Goal: Task Accomplishment & Management: Manage account settings

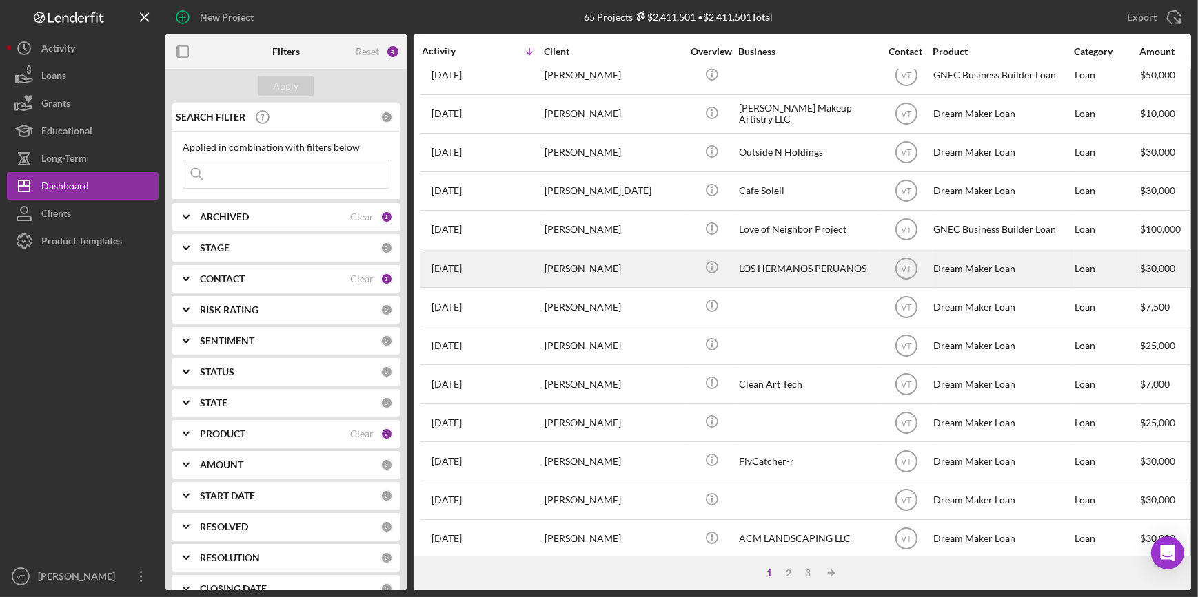
scroll to position [498, 0]
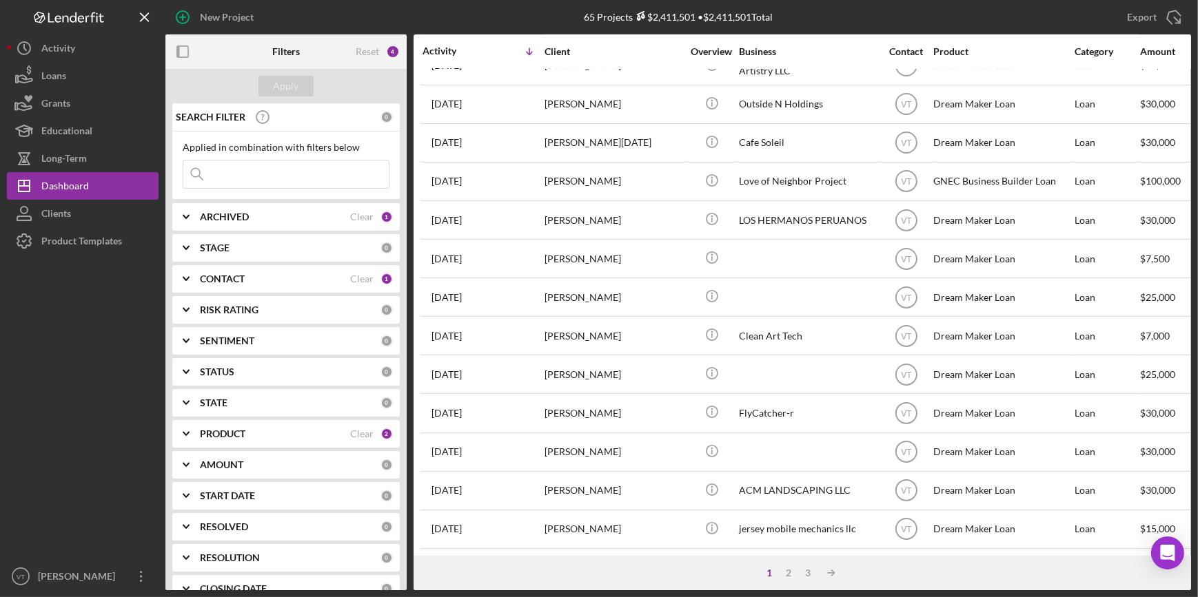
click at [244, 166] on input at bounding box center [285, 175] width 205 height 28
type input "cruz"
click at [283, 91] on div "Apply" at bounding box center [286, 86] width 25 height 21
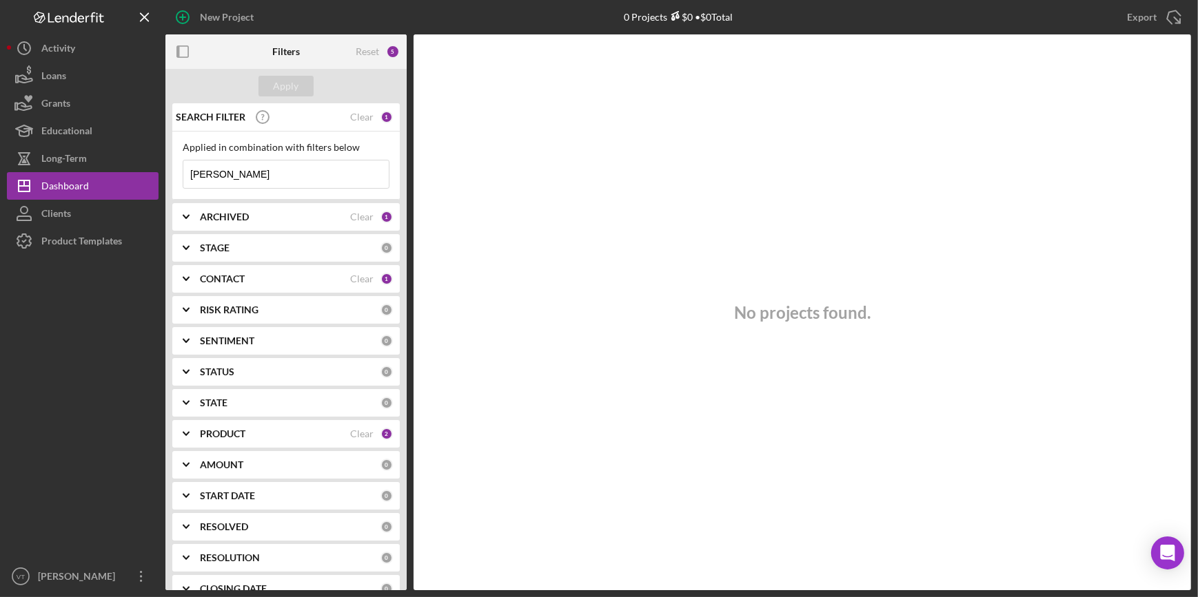
click at [189, 212] on icon "Icon/Expander" at bounding box center [186, 217] width 34 height 34
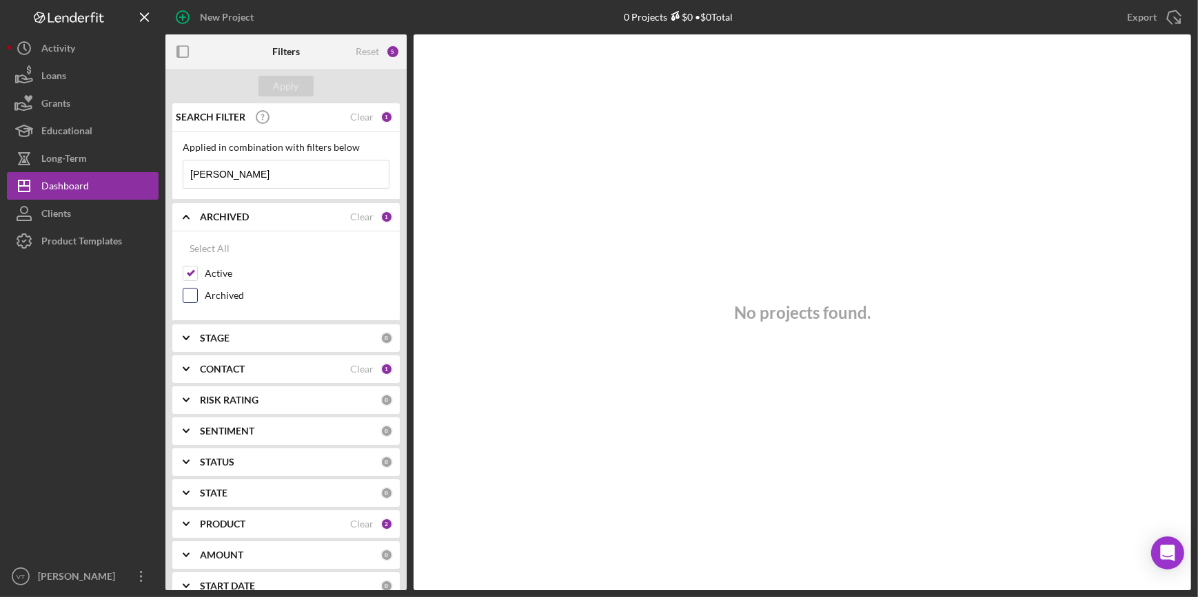
click at [191, 294] on input "Archived" at bounding box center [190, 296] width 14 height 14
checkbox input "true"
click at [280, 90] on div "Apply" at bounding box center [286, 86] width 25 height 21
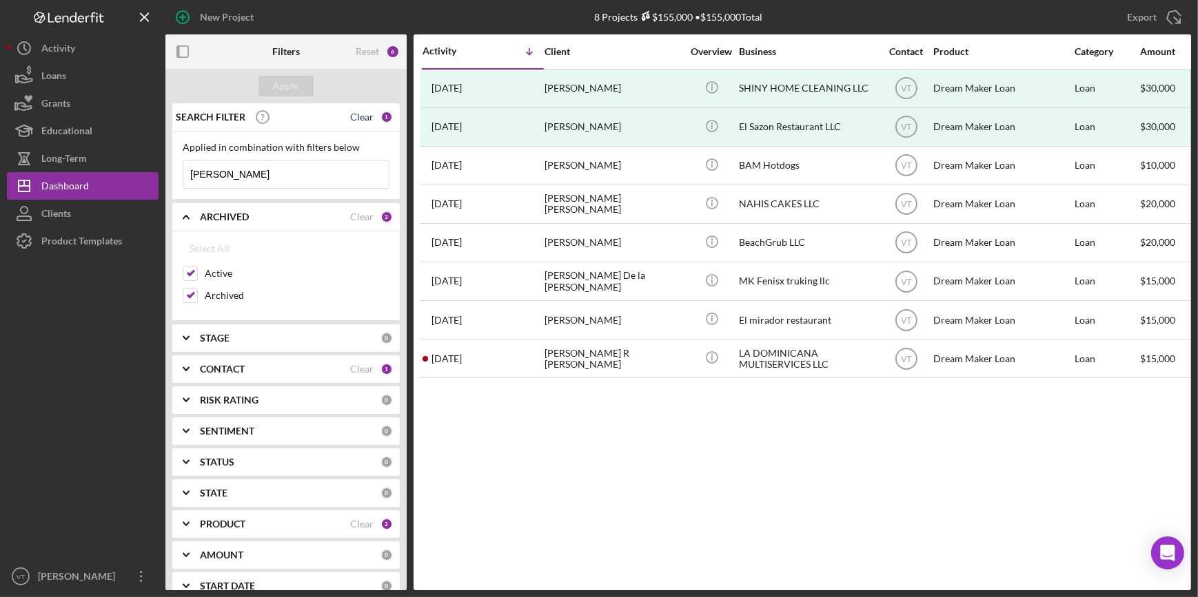
click at [350, 114] on div "Clear" at bounding box center [361, 117] width 23 height 11
click at [183, 295] on input "Archived" at bounding box center [190, 296] width 14 height 14
checkbox input "false"
click at [276, 89] on div "Apply" at bounding box center [286, 86] width 25 height 21
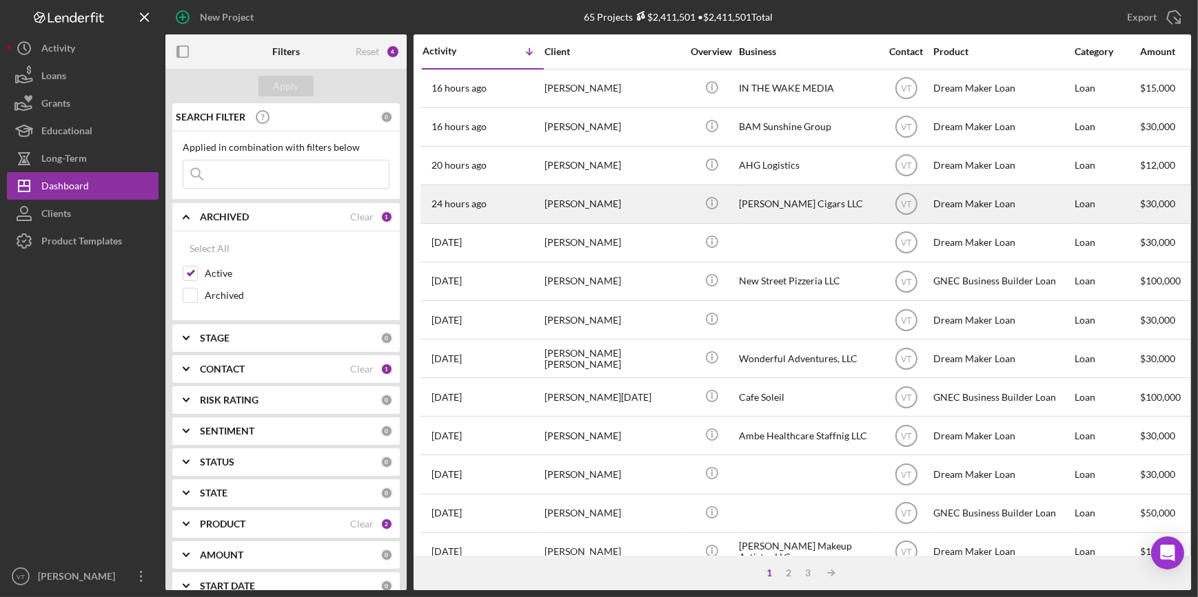
click at [613, 213] on div "[PERSON_NAME]" at bounding box center [613, 204] width 138 height 37
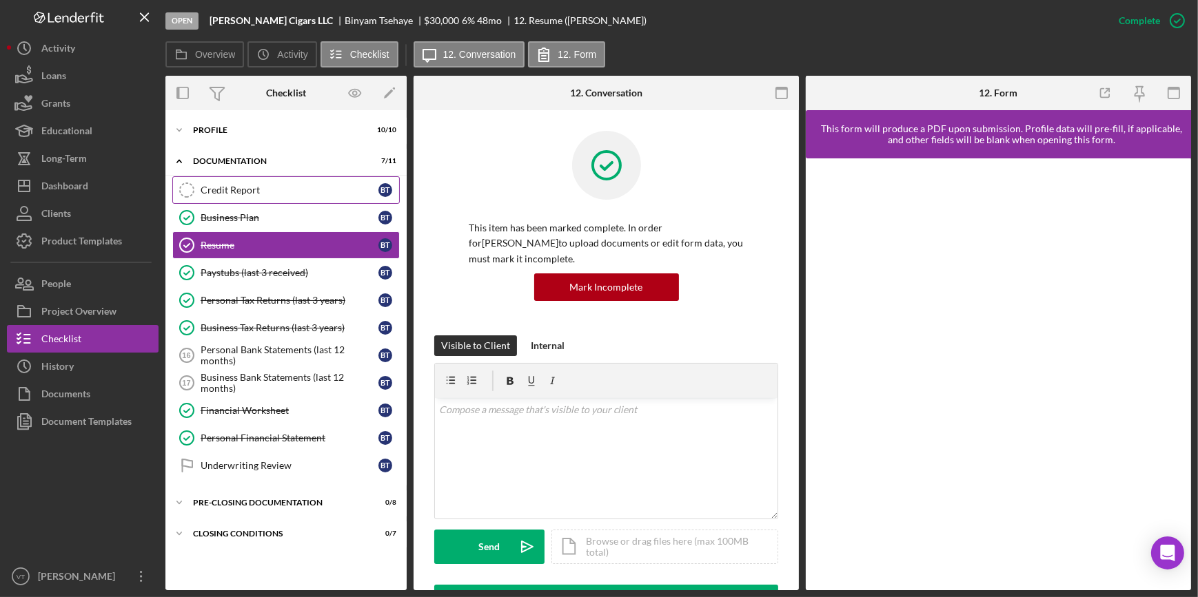
click at [213, 185] on div "Credit Report" at bounding box center [290, 190] width 178 height 11
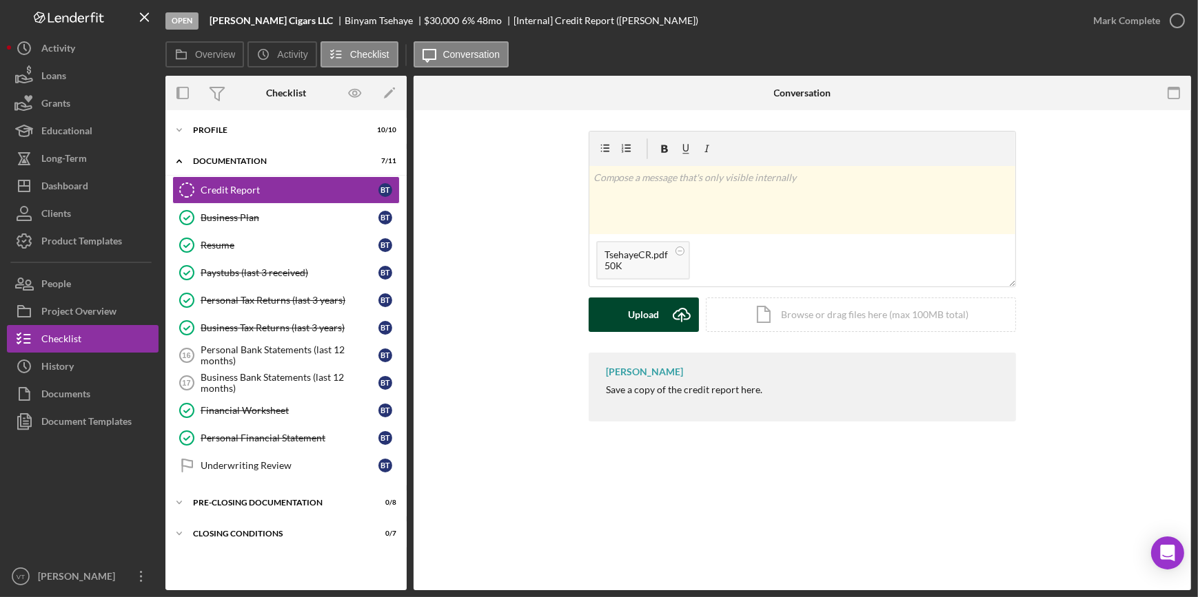
click at [636, 321] on div "Upload" at bounding box center [643, 315] width 31 height 34
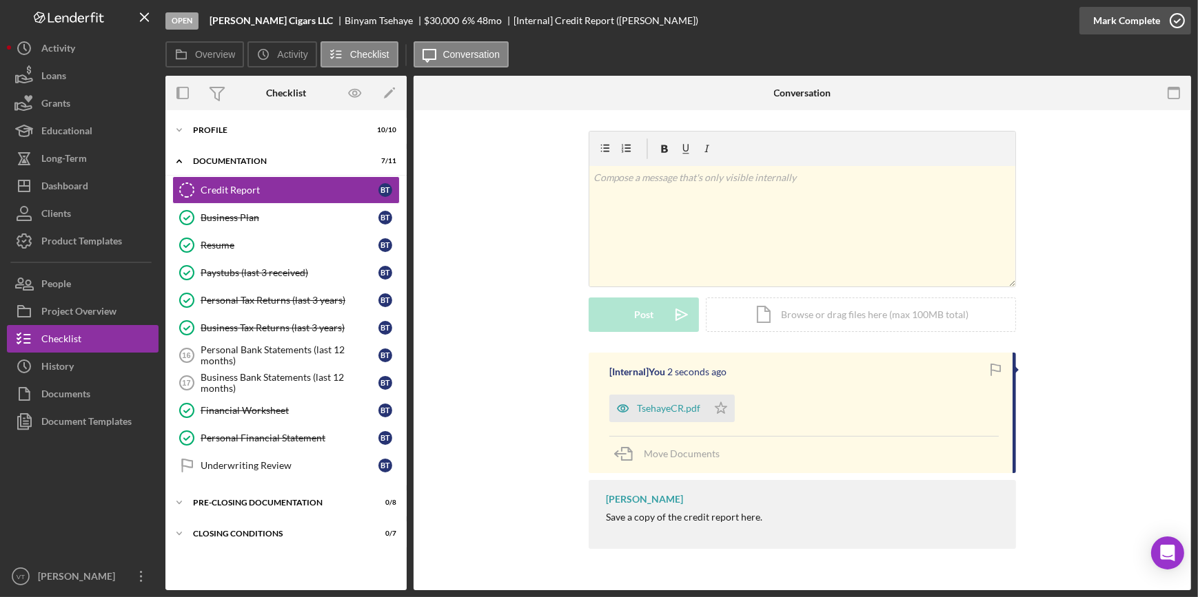
click at [1139, 26] on div "Mark Complete" at bounding box center [1126, 21] width 67 height 28
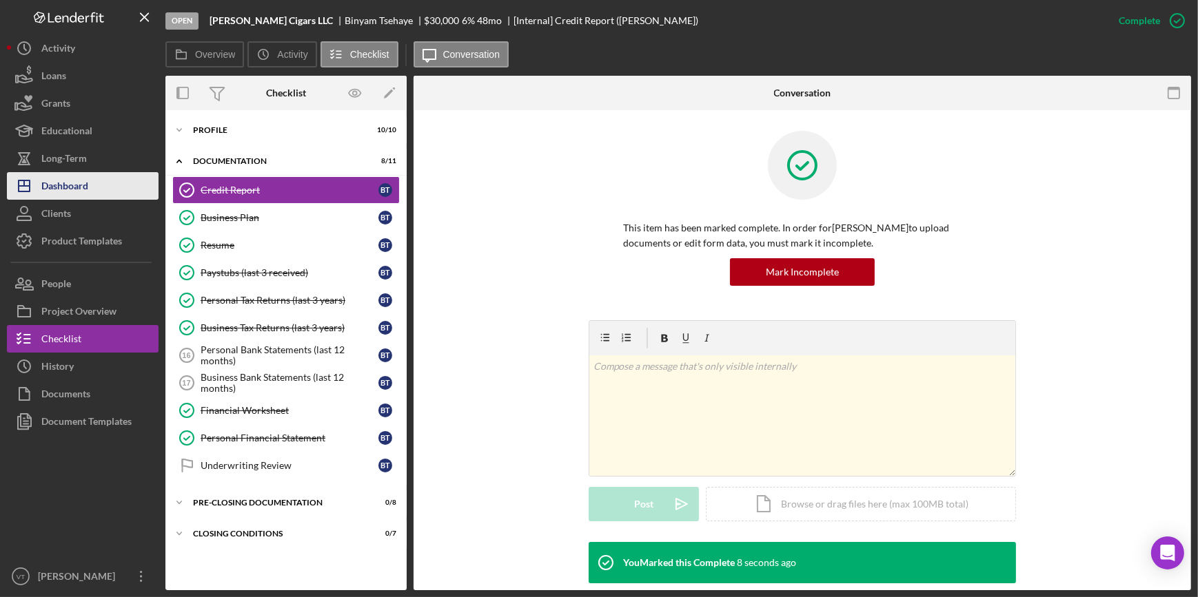
click at [94, 181] on button "Icon/Dashboard Dashboard" at bounding box center [83, 186] width 152 height 28
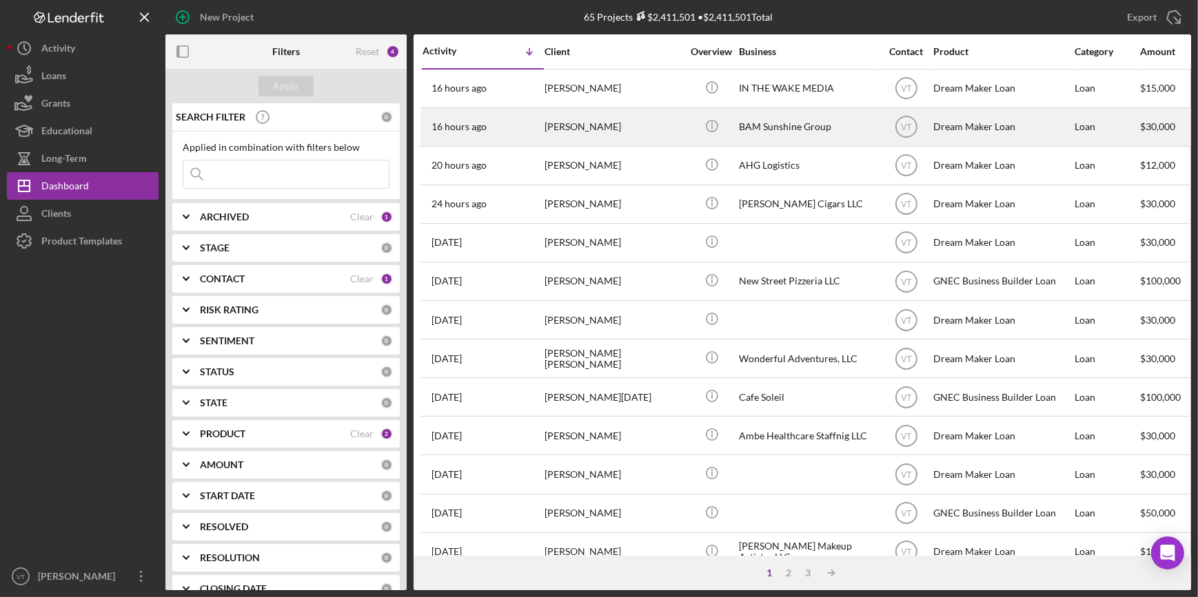
click at [617, 134] on div "[PERSON_NAME]" at bounding box center [613, 127] width 138 height 37
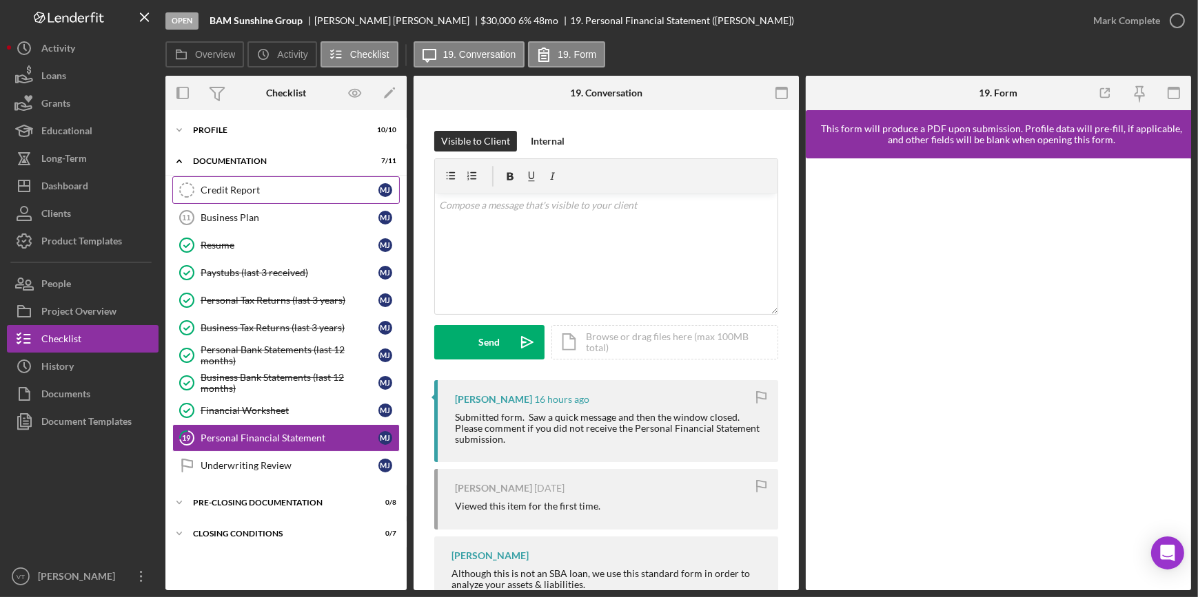
click at [220, 190] on div "Credit Report" at bounding box center [290, 190] width 178 height 11
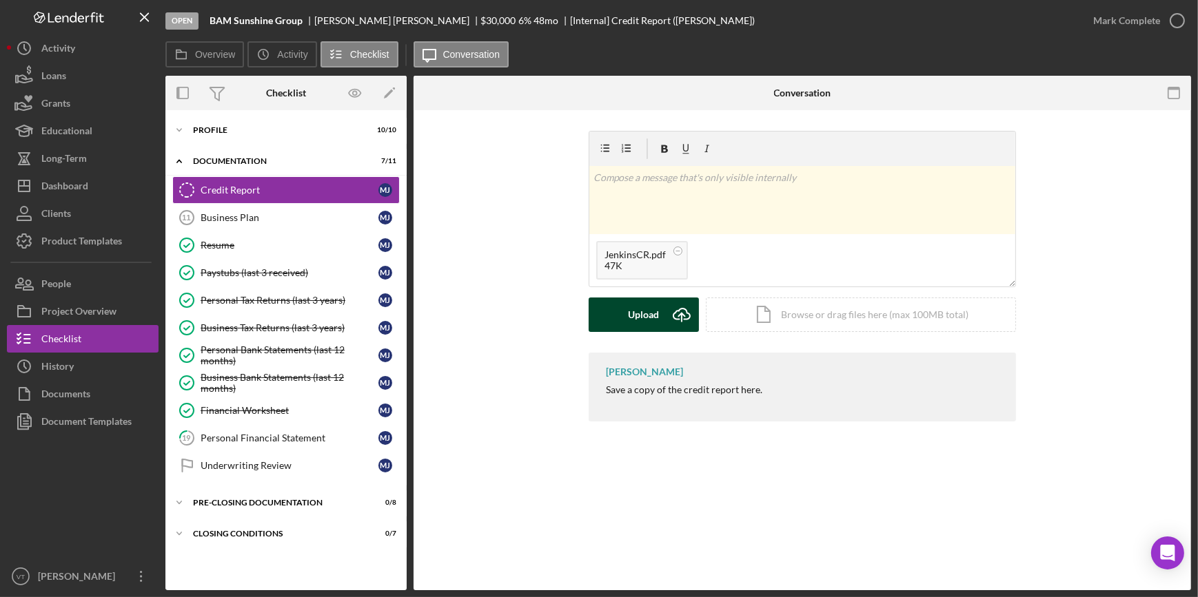
click at [600, 316] on button "Upload Icon/Upload" at bounding box center [643, 315] width 110 height 34
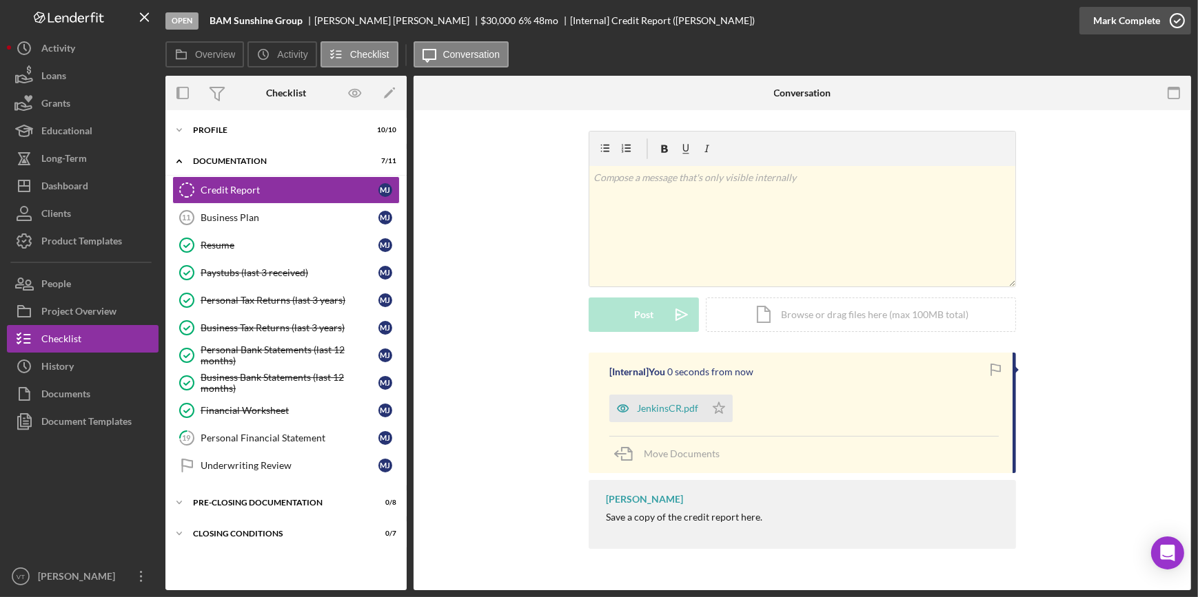
click at [1131, 13] on div "Mark Complete" at bounding box center [1126, 21] width 67 height 28
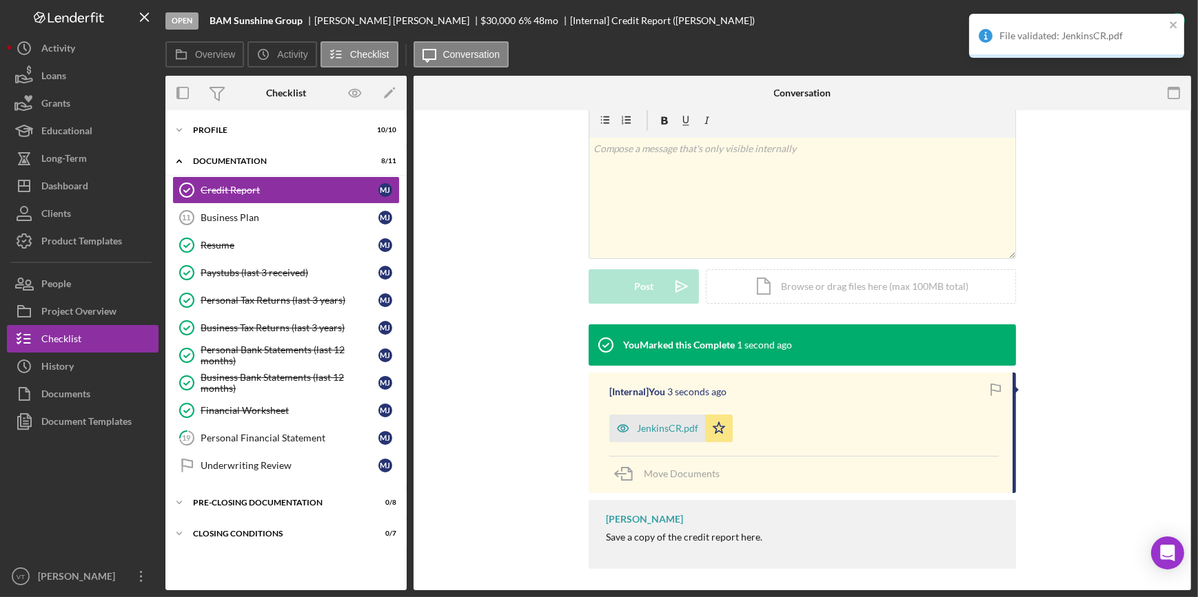
scroll to position [223, 0]
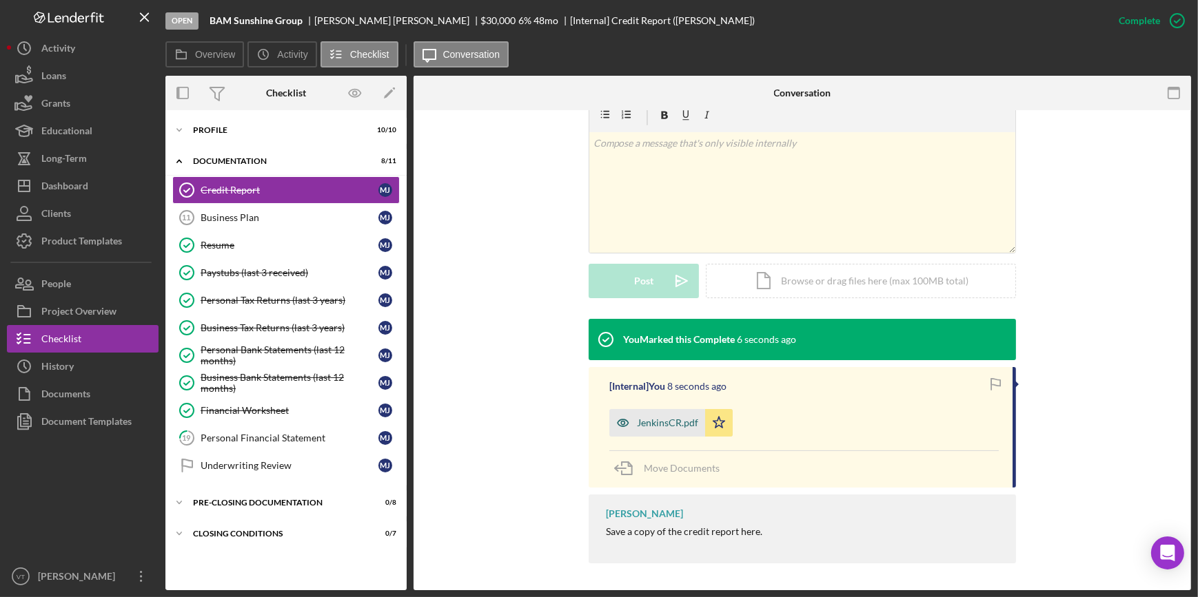
click at [675, 419] on div "JenkinsCR.pdf" at bounding box center [667, 423] width 61 height 11
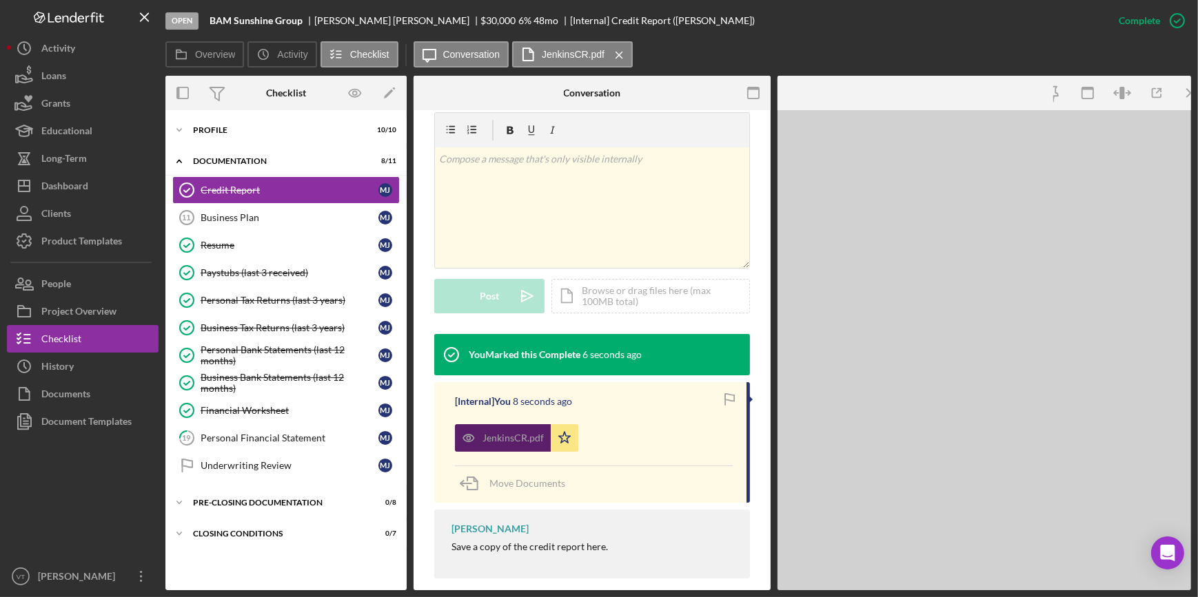
scroll to position [239, 0]
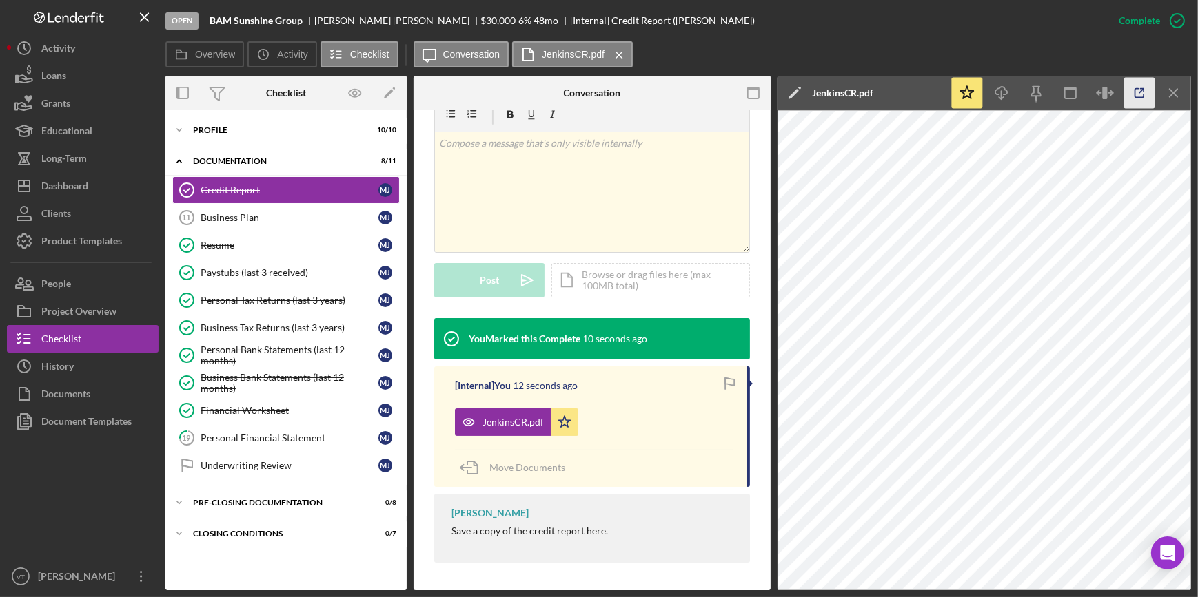
click at [1142, 90] on line "button" at bounding box center [1141, 91] width 4 height 4
drag, startPoint x: 305, startPoint y: 19, endPoint x: 208, endPoint y: 24, distance: 96.6
click at [208, 24] on div "Open BAM Sunshine Group Melissa Jenkins $30,000 $30,000 6 % 48 mo [Internal] Cr…" at bounding box center [634, 20] width 939 height 41
copy b "BAM Sunshine Group"
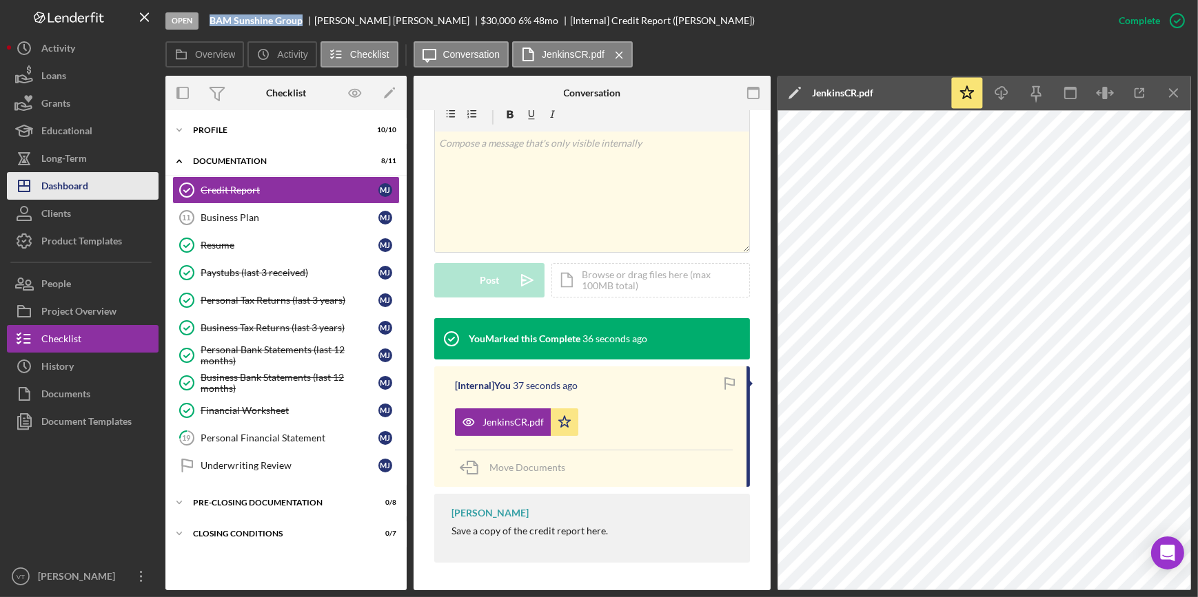
click at [60, 180] on div "Dashboard" at bounding box center [64, 187] width 47 height 31
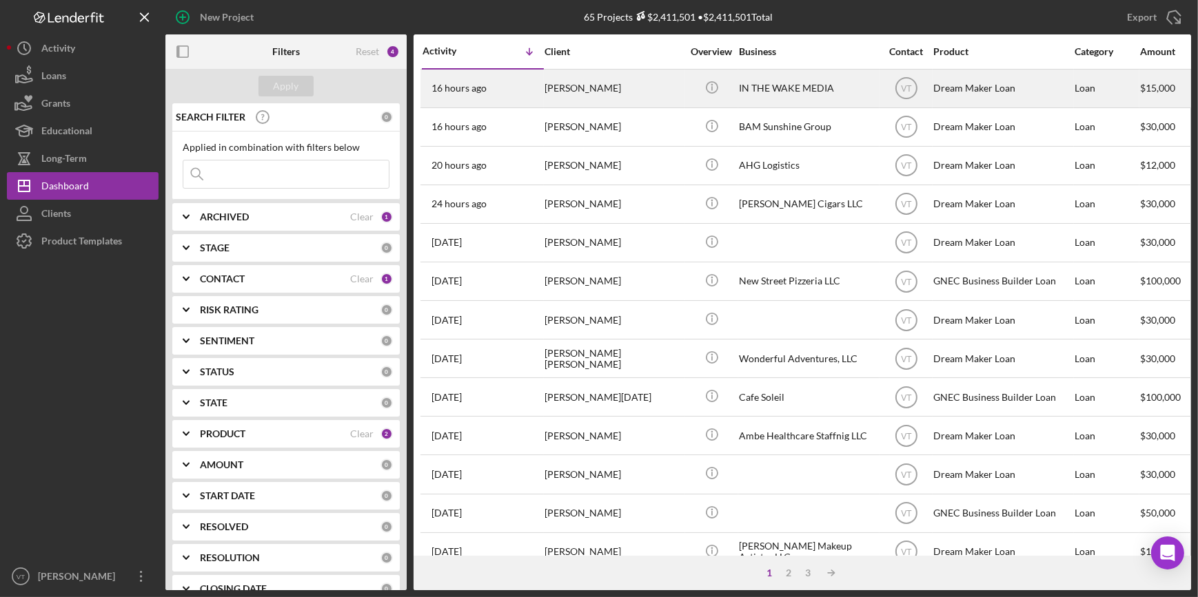
click at [615, 84] on div "[PERSON_NAME]" at bounding box center [613, 88] width 138 height 37
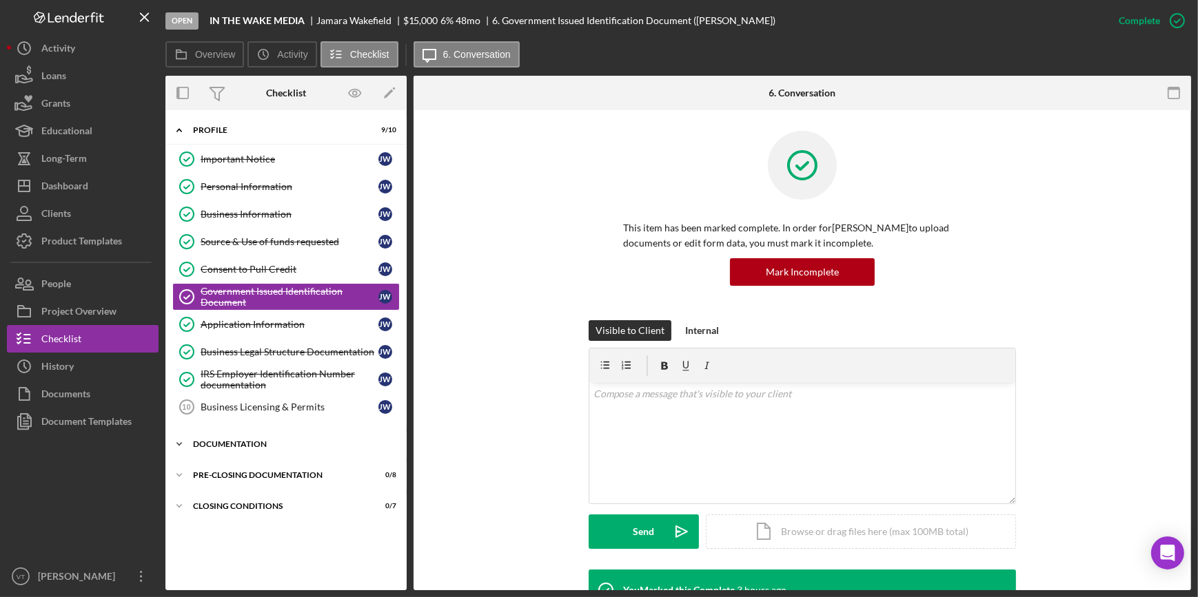
click at [187, 442] on icon "Icon/Expander" at bounding box center [179, 445] width 28 height 28
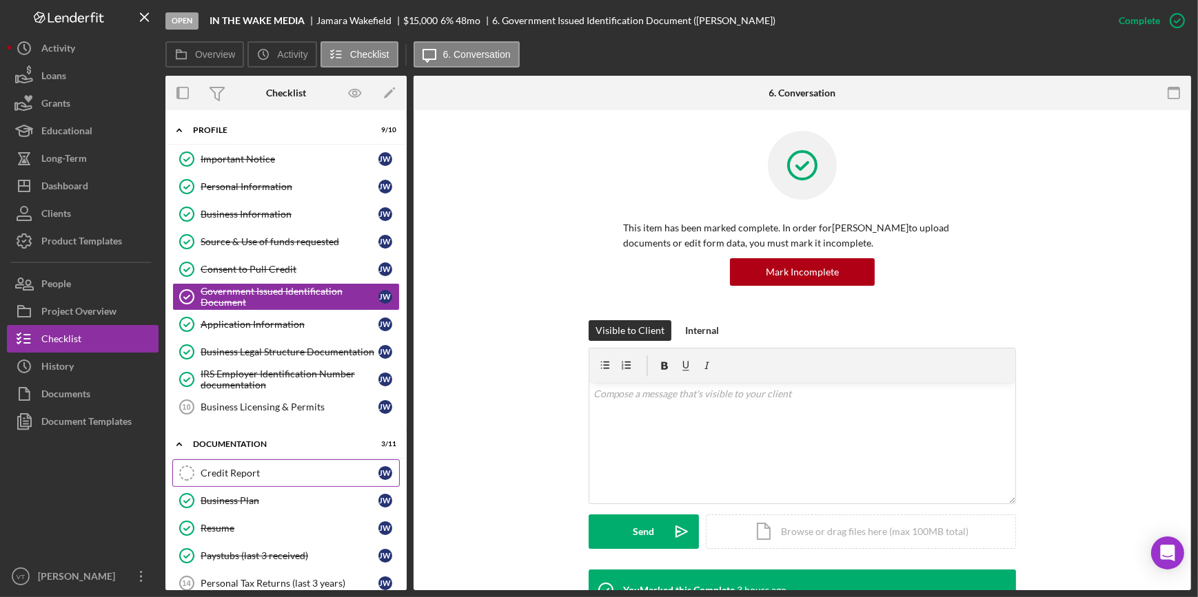
click at [236, 469] on div "Credit Report" at bounding box center [290, 473] width 178 height 11
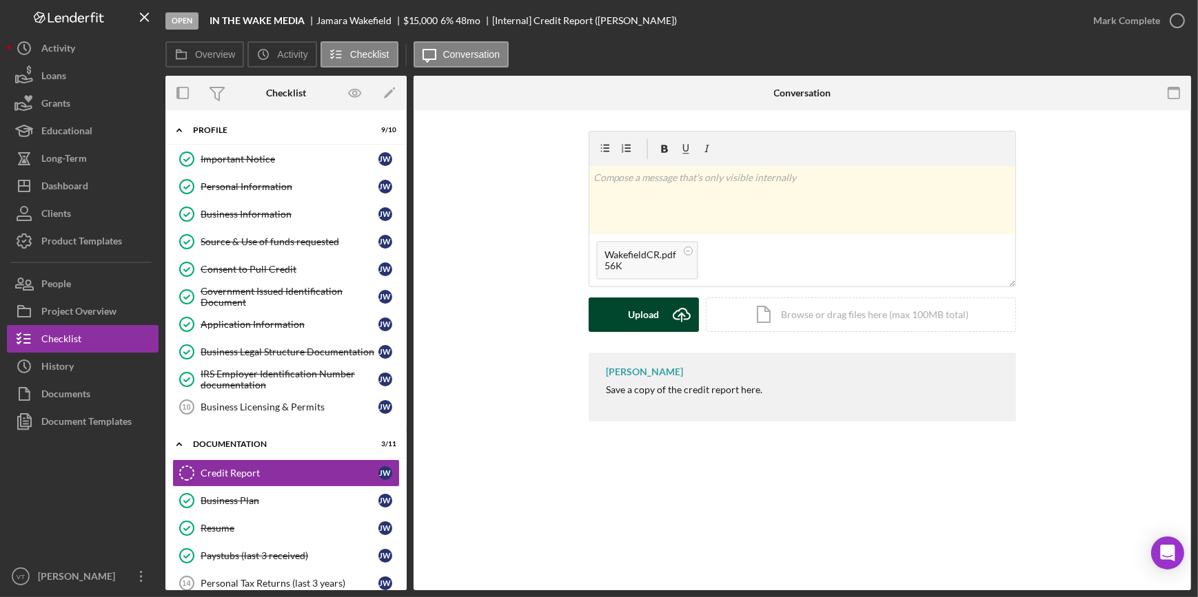
click at [638, 306] on div "Upload" at bounding box center [643, 315] width 31 height 34
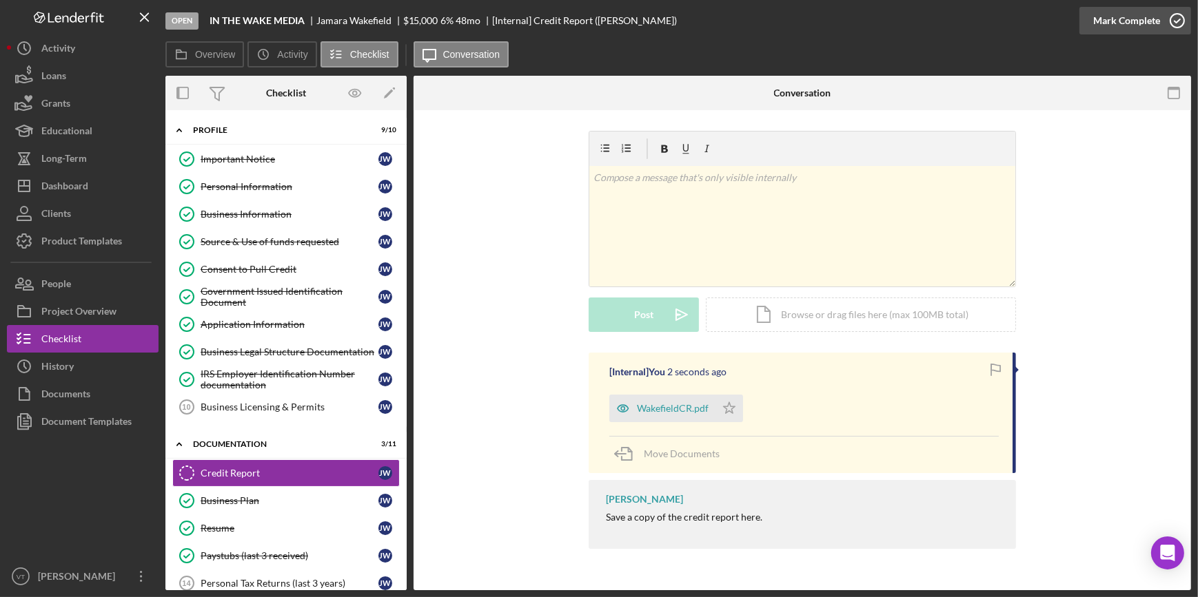
click at [1112, 19] on div "Mark Complete" at bounding box center [1126, 21] width 67 height 28
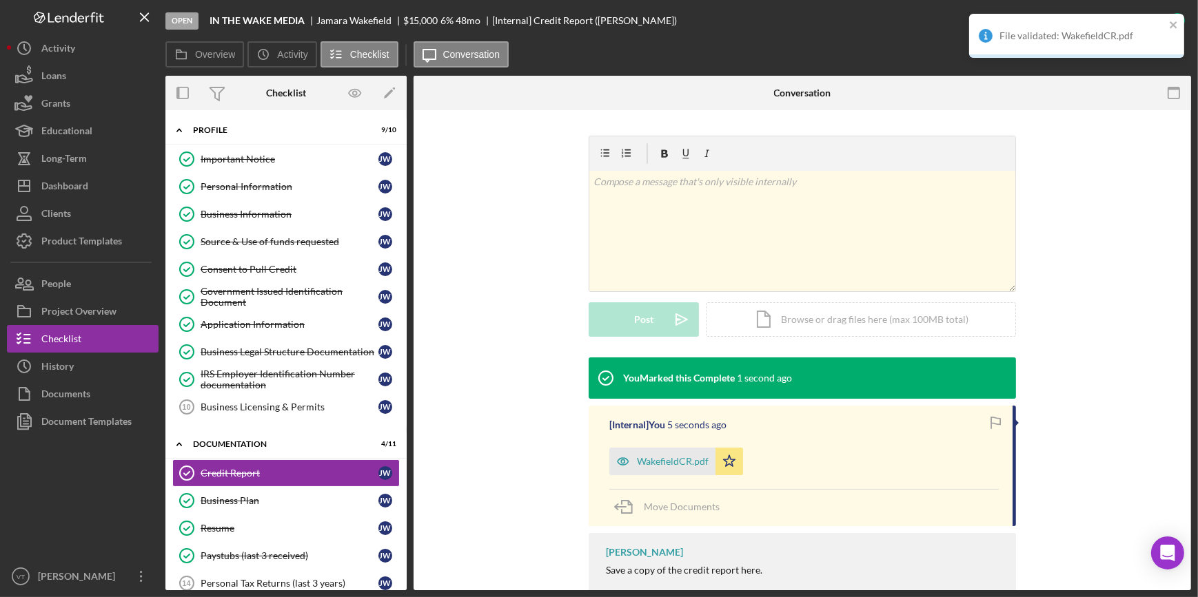
scroll to position [223, 0]
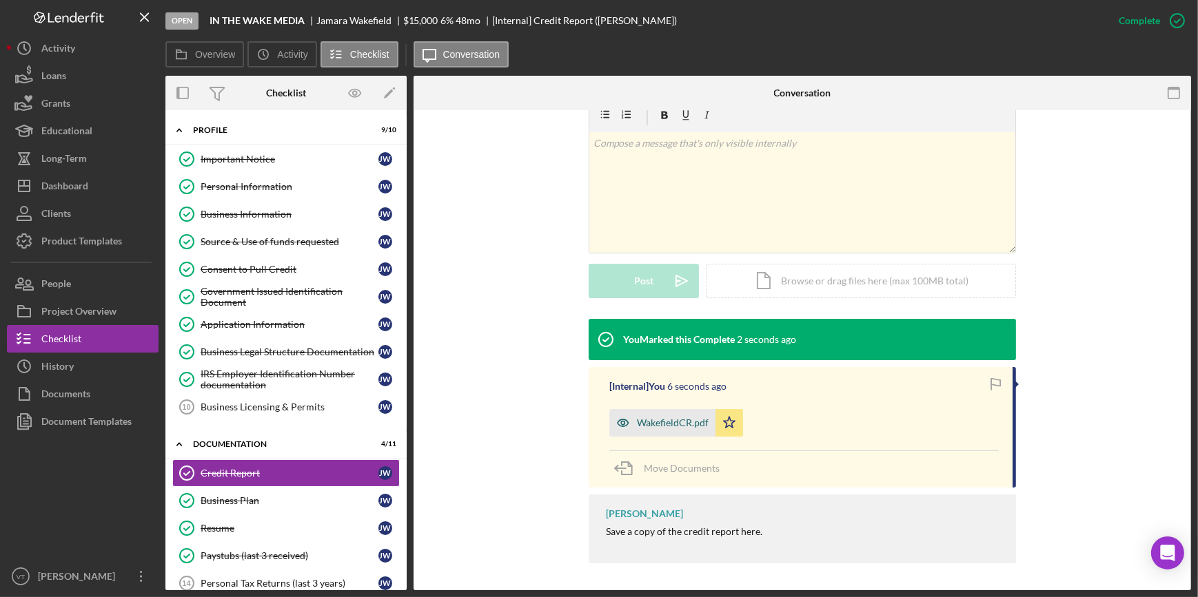
click at [692, 420] on div "WakefieldCR.pdf" at bounding box center [673, 423] width 72 height 11
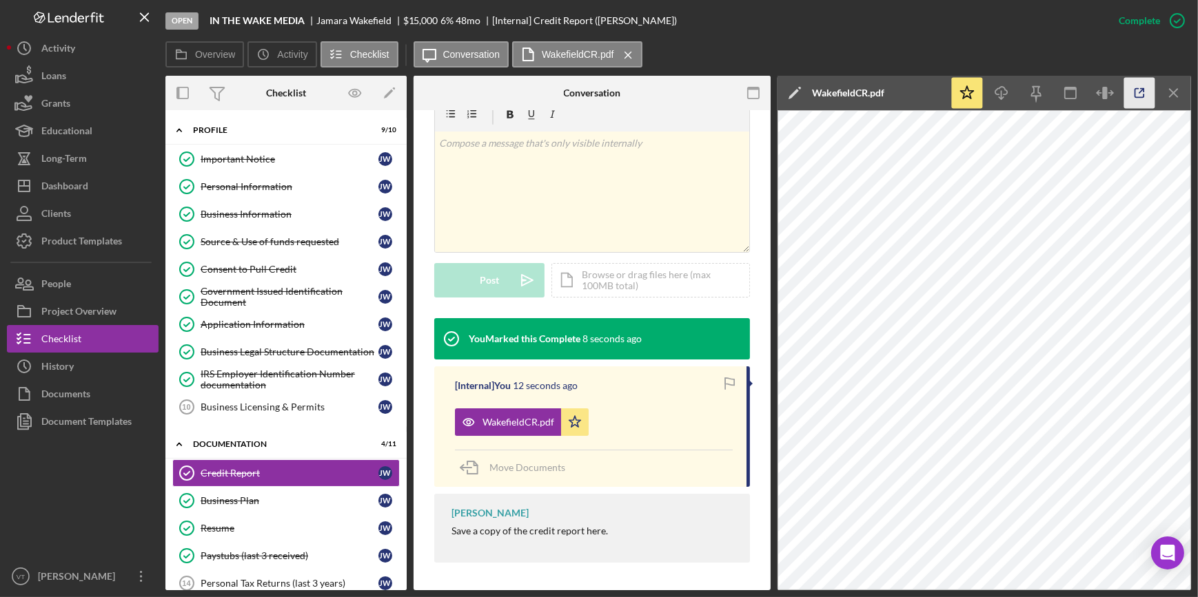
click at [1137, 90] on icon "button" at bounding box center [1139, 93] width 31 height 31
click at [103, 196] on button "Icon/Dashboard Dashboard" at bounding box center [83, 186] width 152 height 28
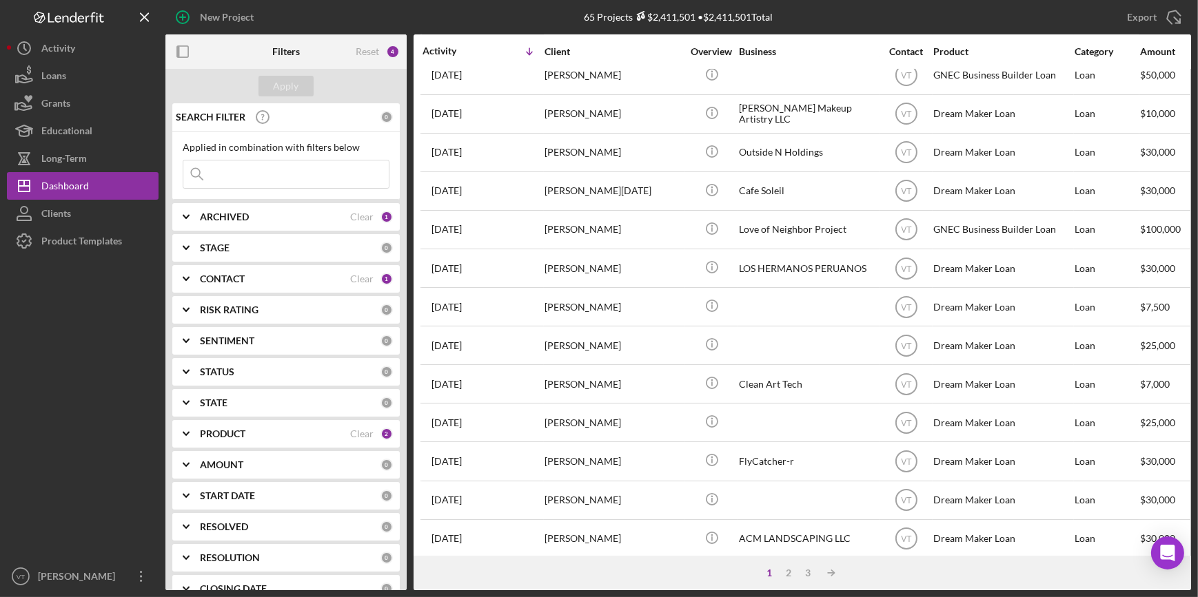
scroll to position [498, 0]
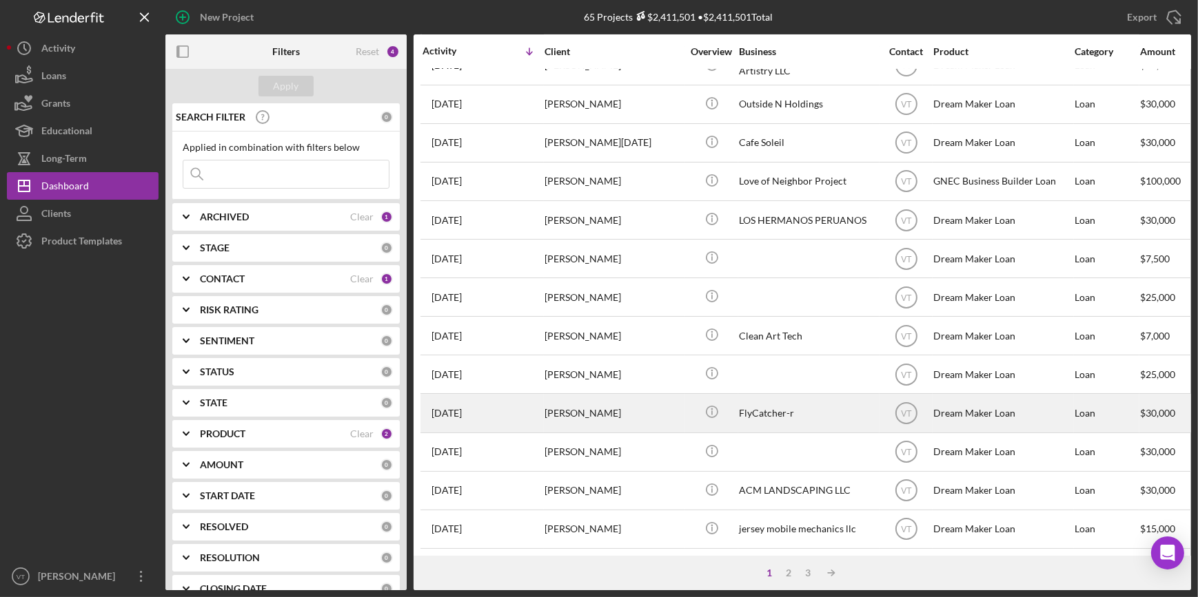
click at [510, 401] on div "5 days ago Russell Williams" at bounding box center [482, 413] width 121 height 37
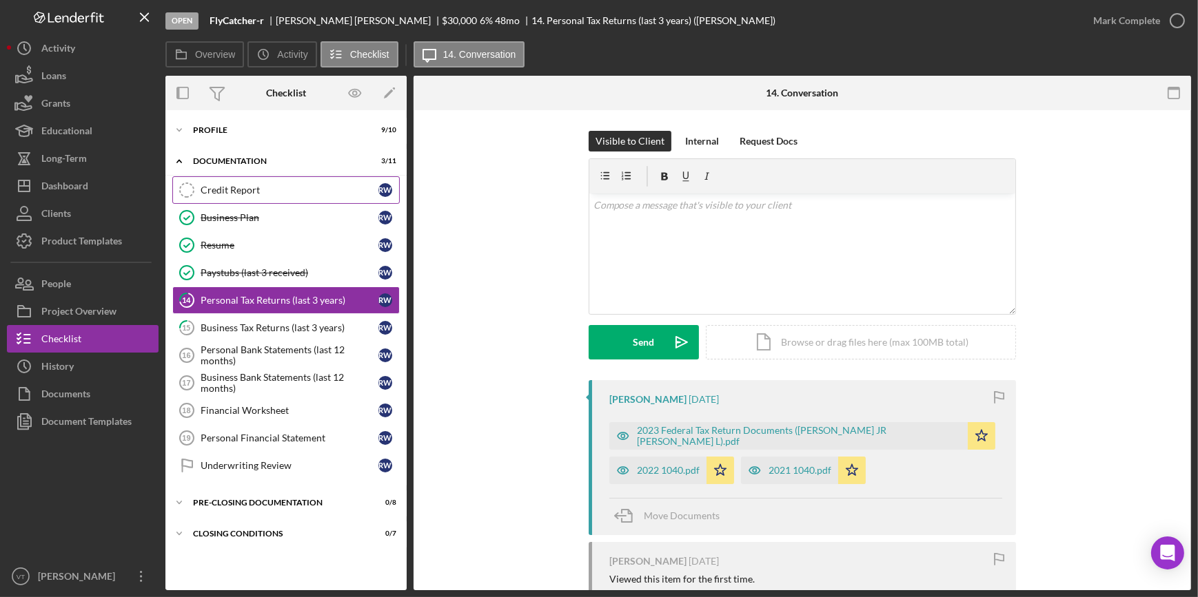
click at [256, 187] on div "Credit Report" at bounding box center [290, 190] width 178 height 11
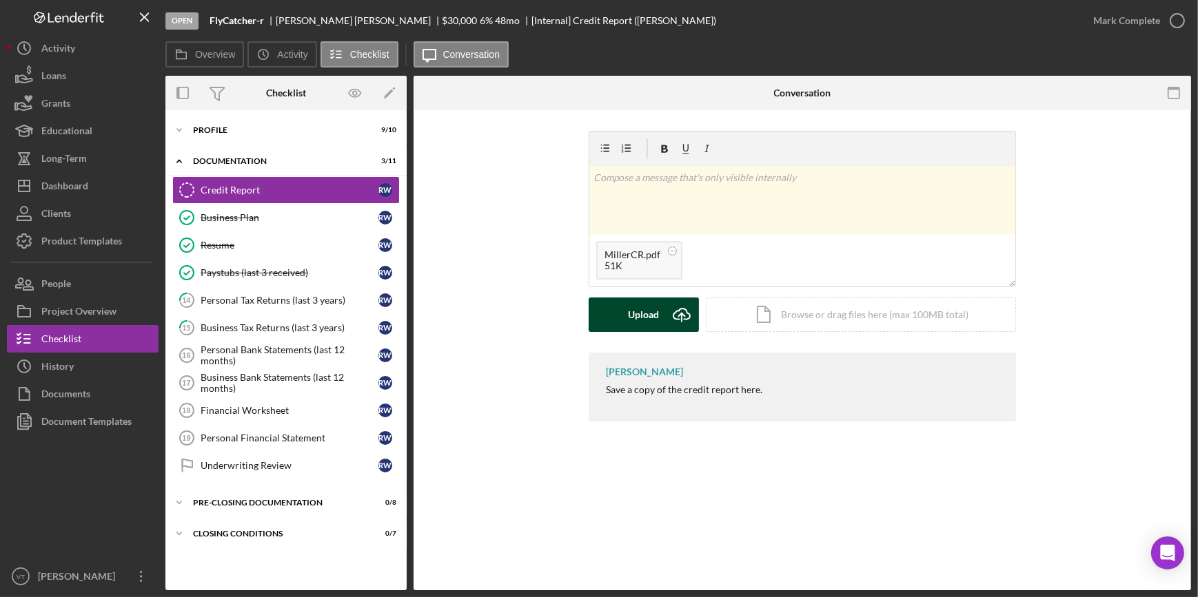
click at [622, 301] on button "Upload Icon/Upload" at bounding box center [643, 315] width 110 height 34
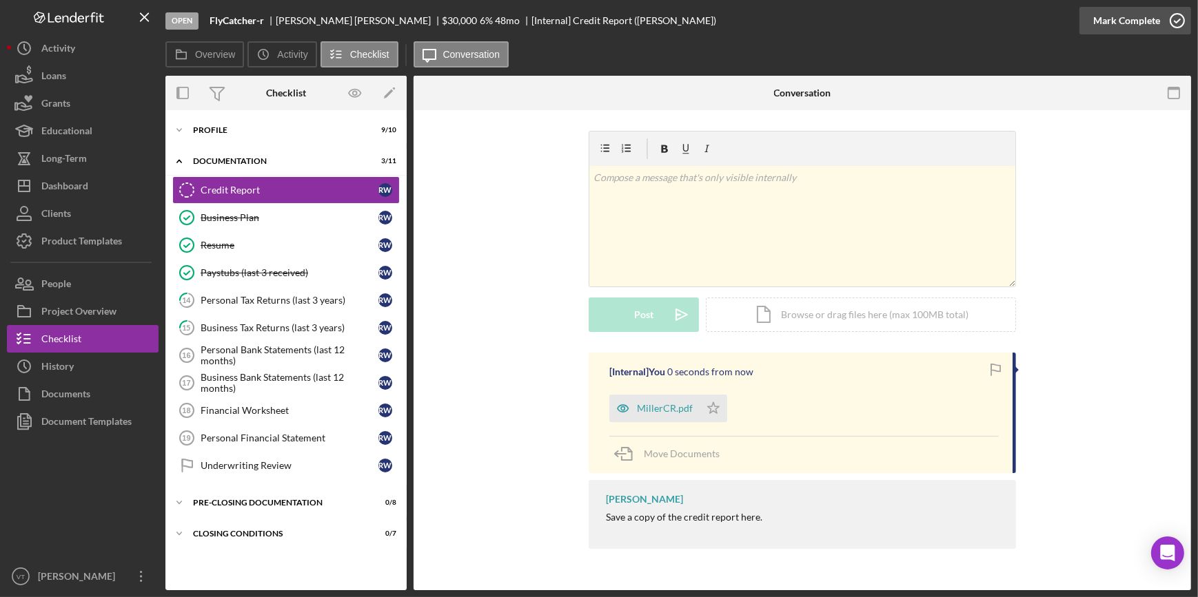
click at [1164, 14] on icon "button" at bounding box center [1177, 20] width 34 height 34
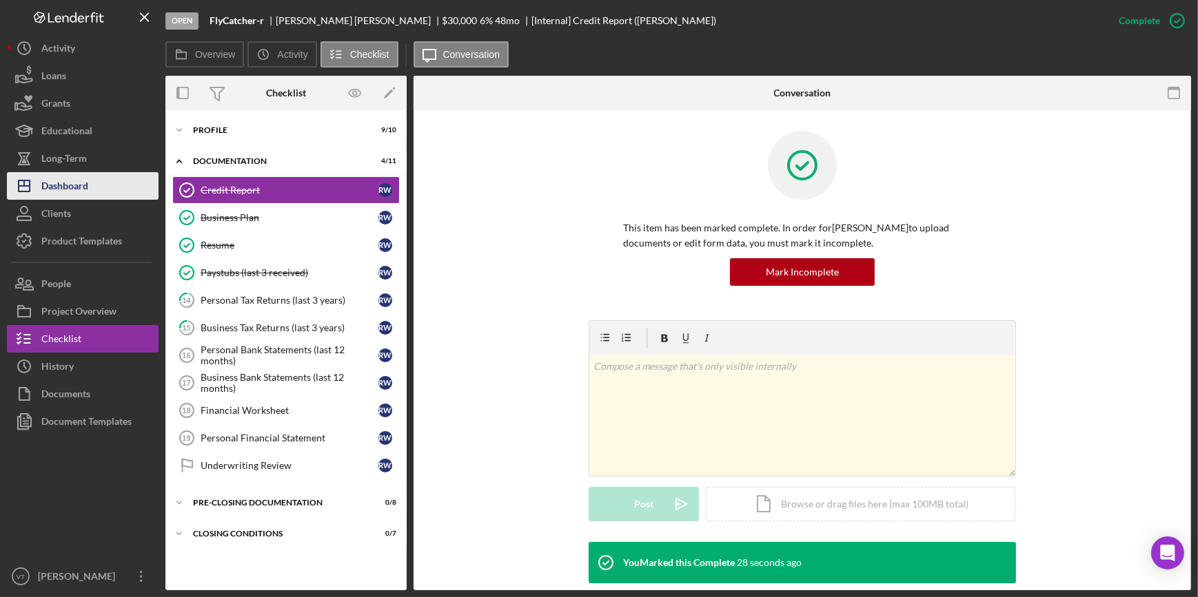
click at [77, 179] on div "Dashboard" at bounding box center [64, 187] width 47 height 31
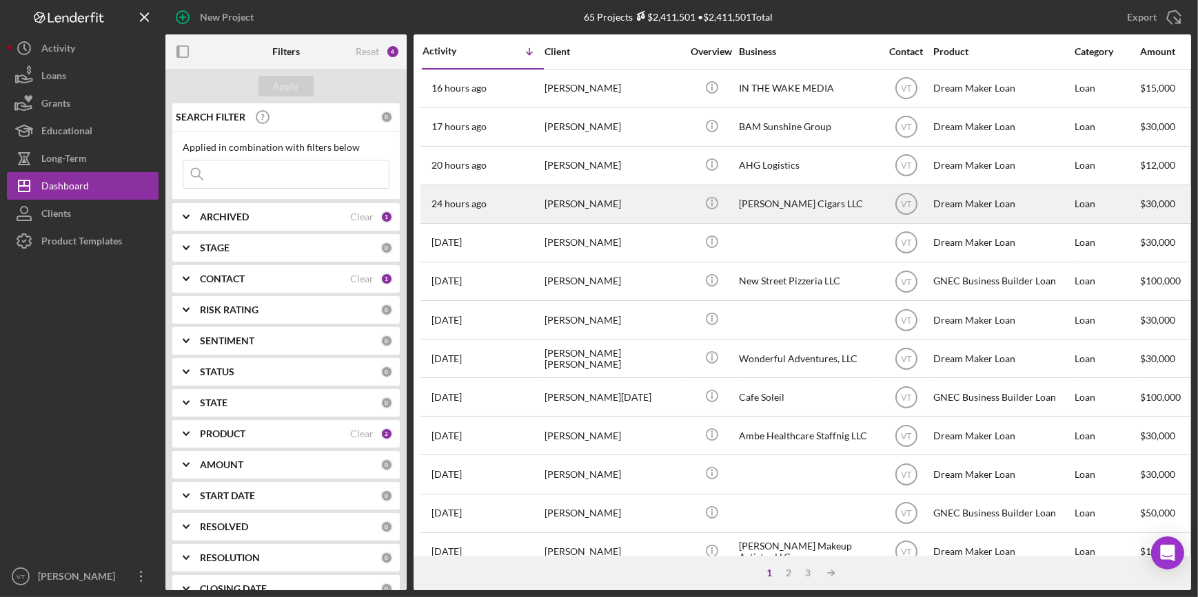
click at [595, 203] on div "[PERSON_NAME]" at bounding box center [613, 204] width 138 height 37
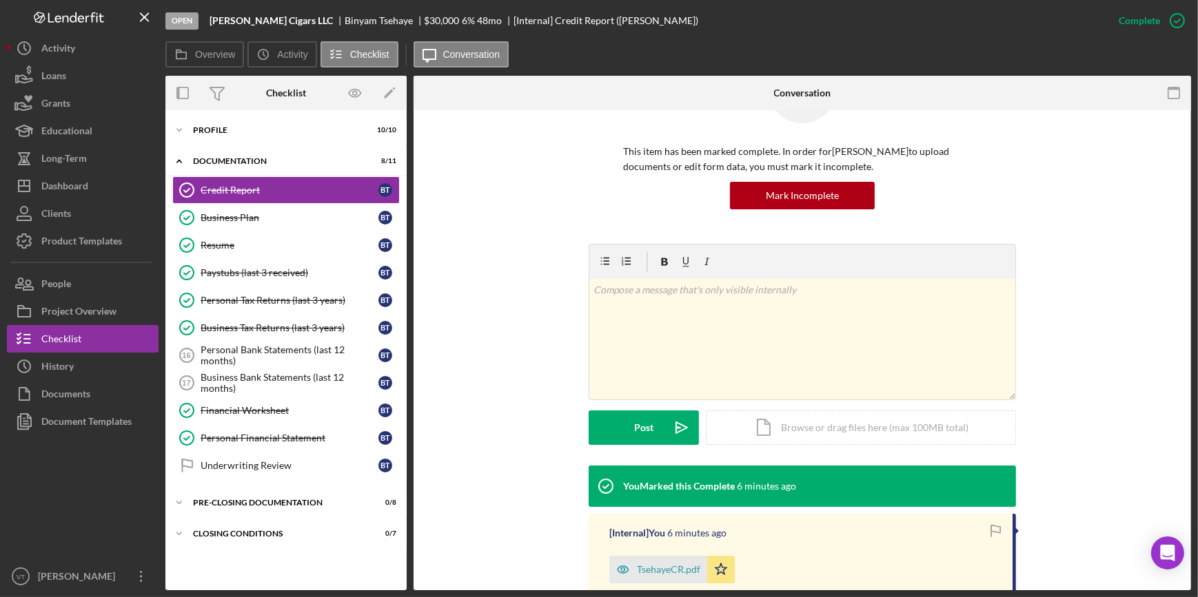
scroll to position [223, 0]
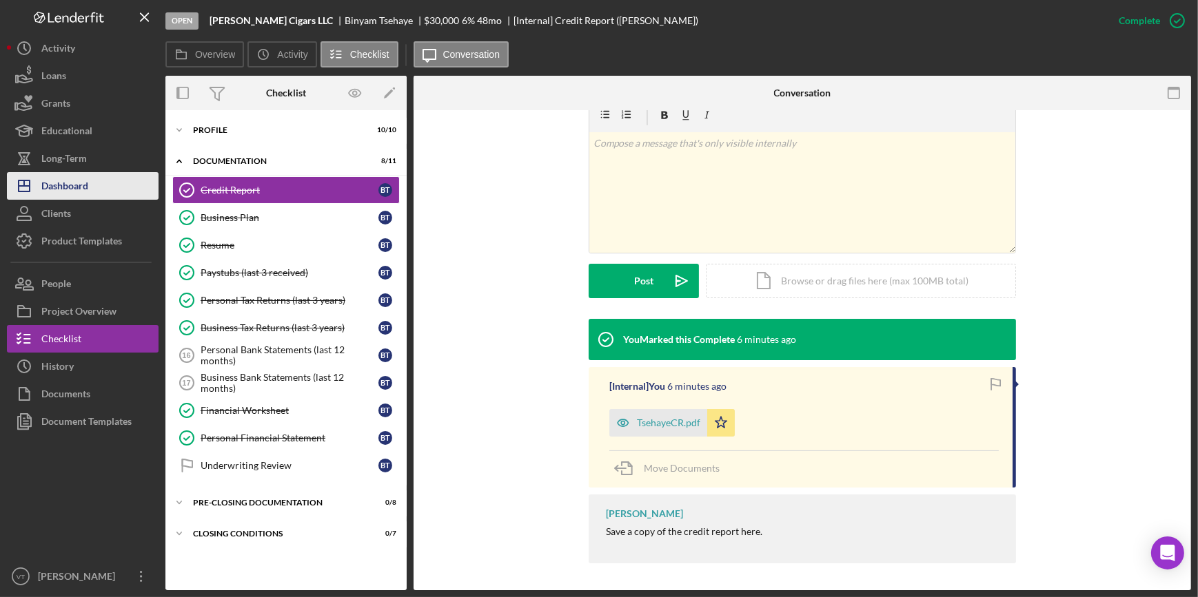
click at [106, 193] on button "Icon/Dashboard Dashboard" at bounding box center [83, 186] width 152 height 28
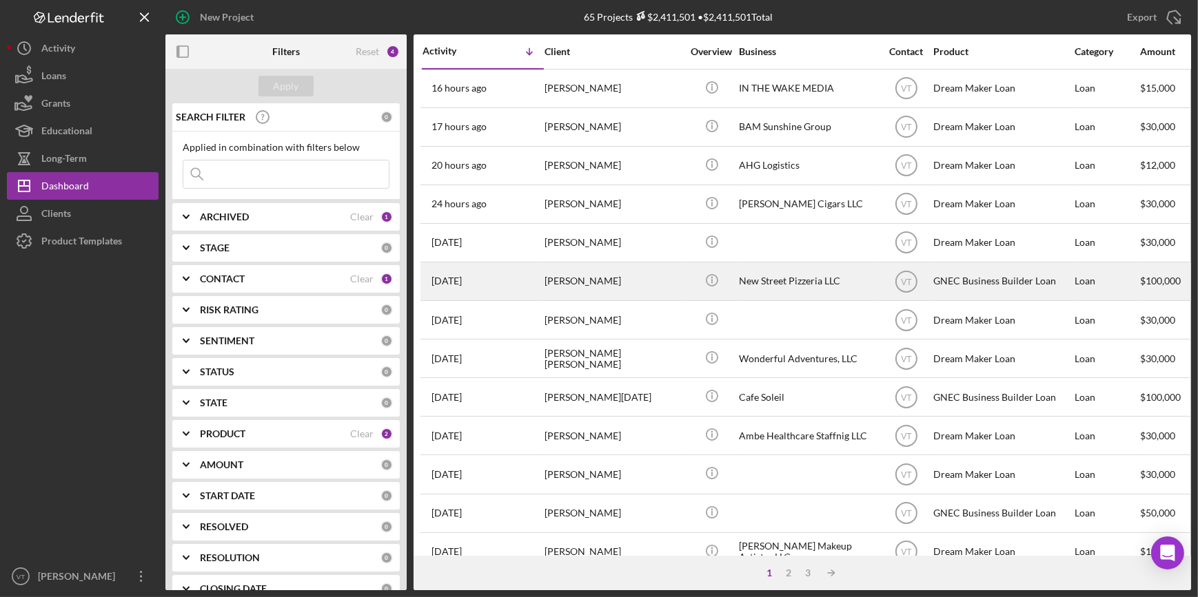
click at [581, 289] on div "[PERSON_NAME]" at bounding box center [613, 281] width 138 height 37
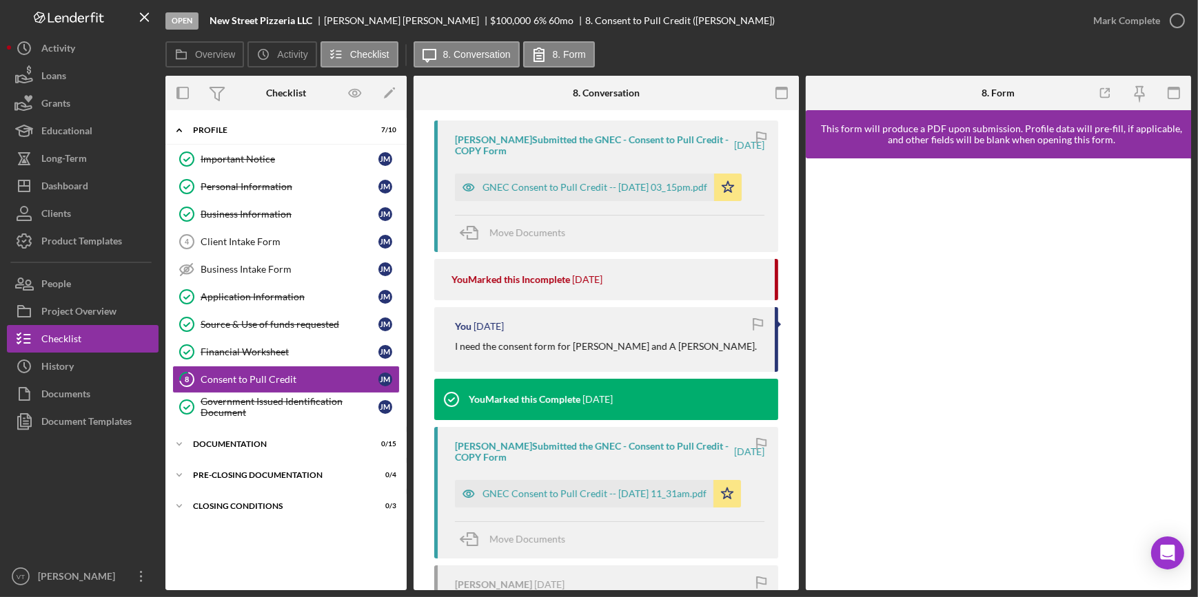
scroll to position [281, 0]
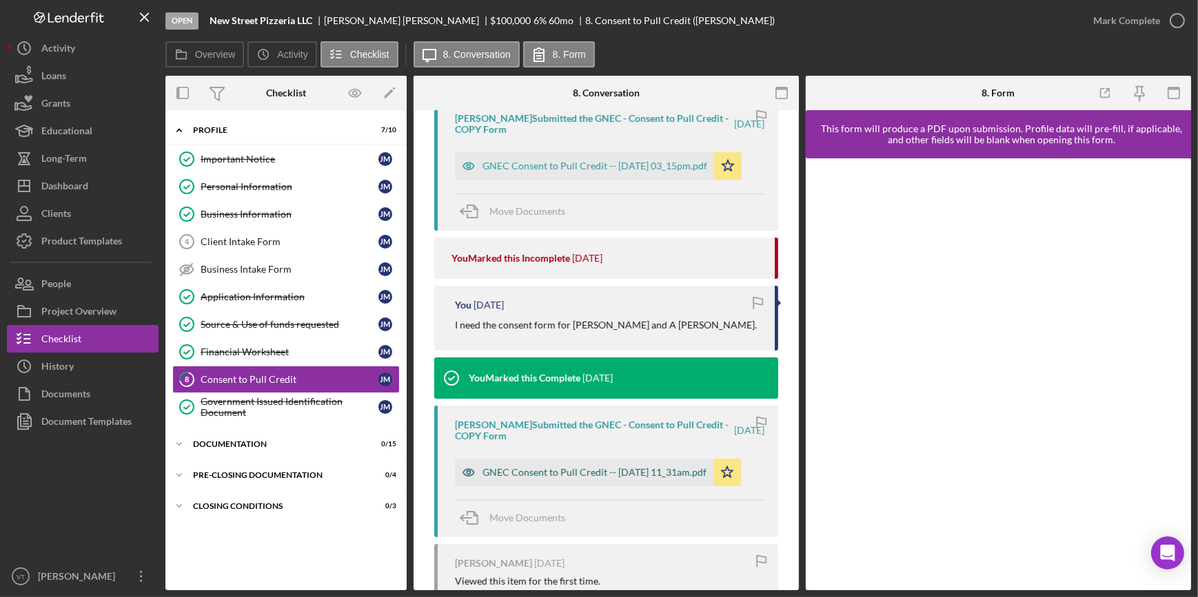
click at [593, 478] on div "GNEC Consent to Pull Credit -- 2025-09-25 11_31am.pdf" at bounding box center [594, 472] width 224 height 11
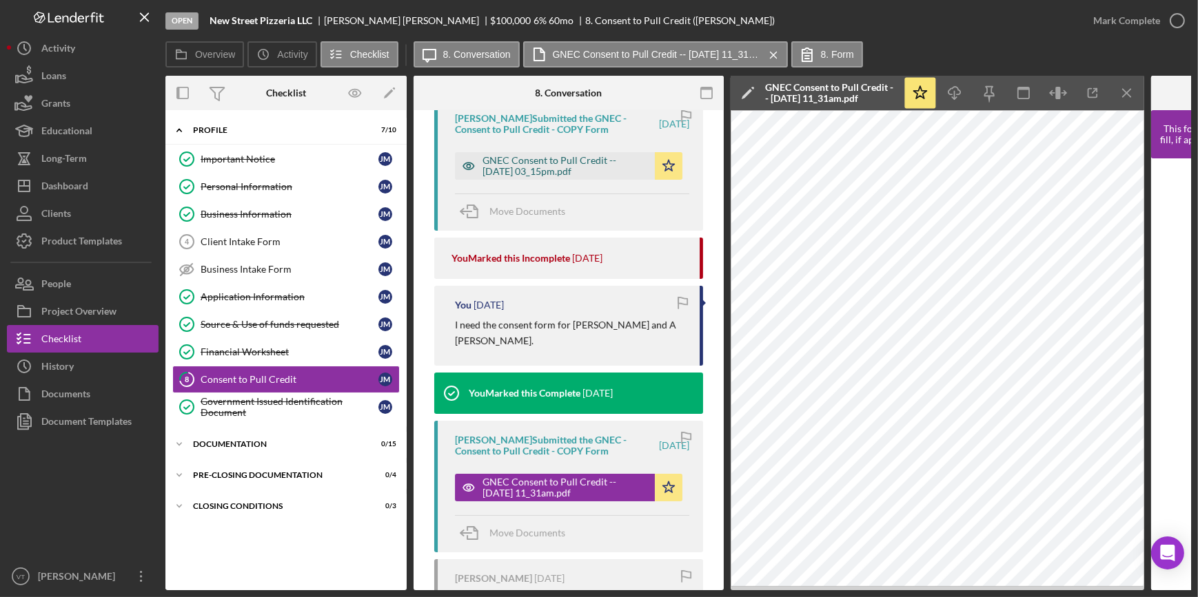
click at [524, 161] on div "GNEC Consent to Pull Credit -- 2025-09-26 03_15pm.pdf" at bounding box center [564, 166] width 165 height 22
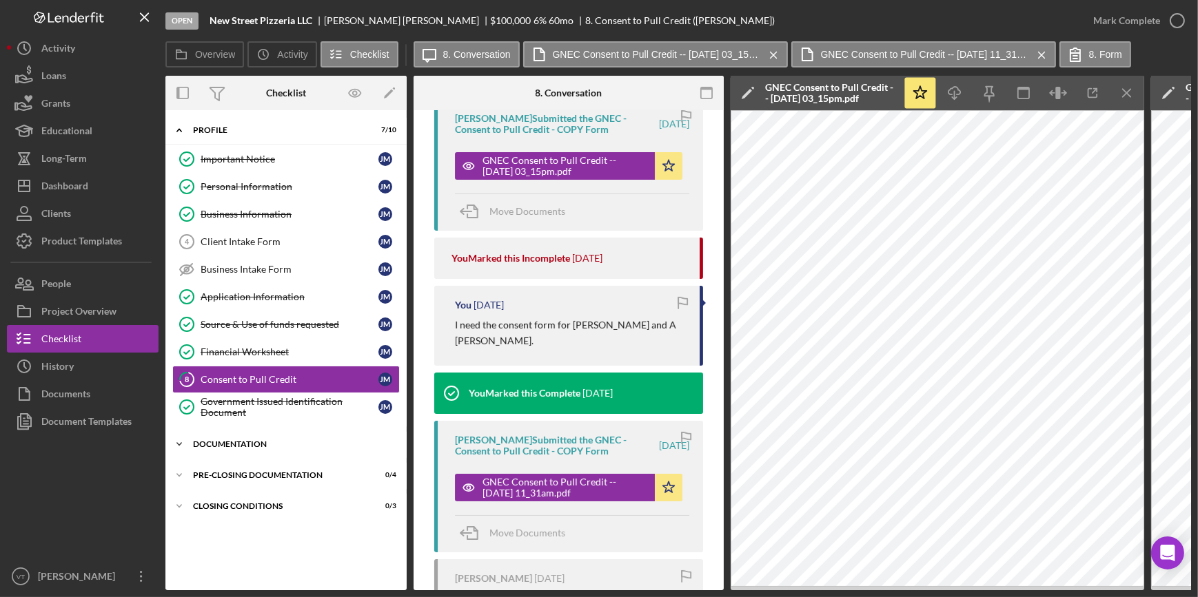
click at [178, 434] on icon "Icon/Expander" at bounding box center [179, 445] width 28 height 28
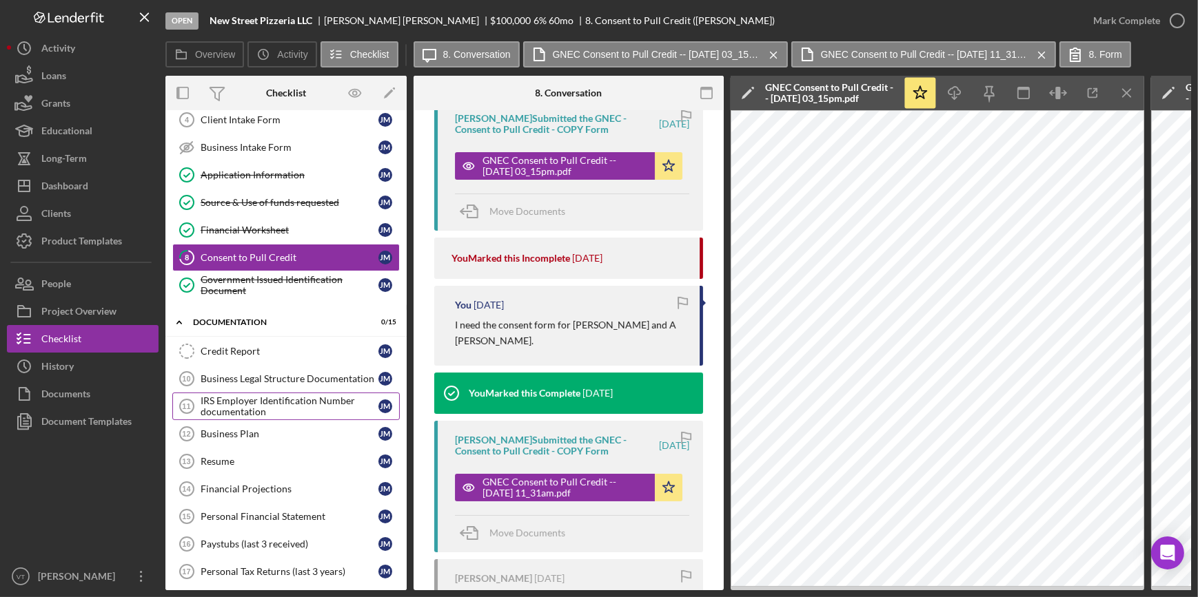
scroll to position [125, 0]
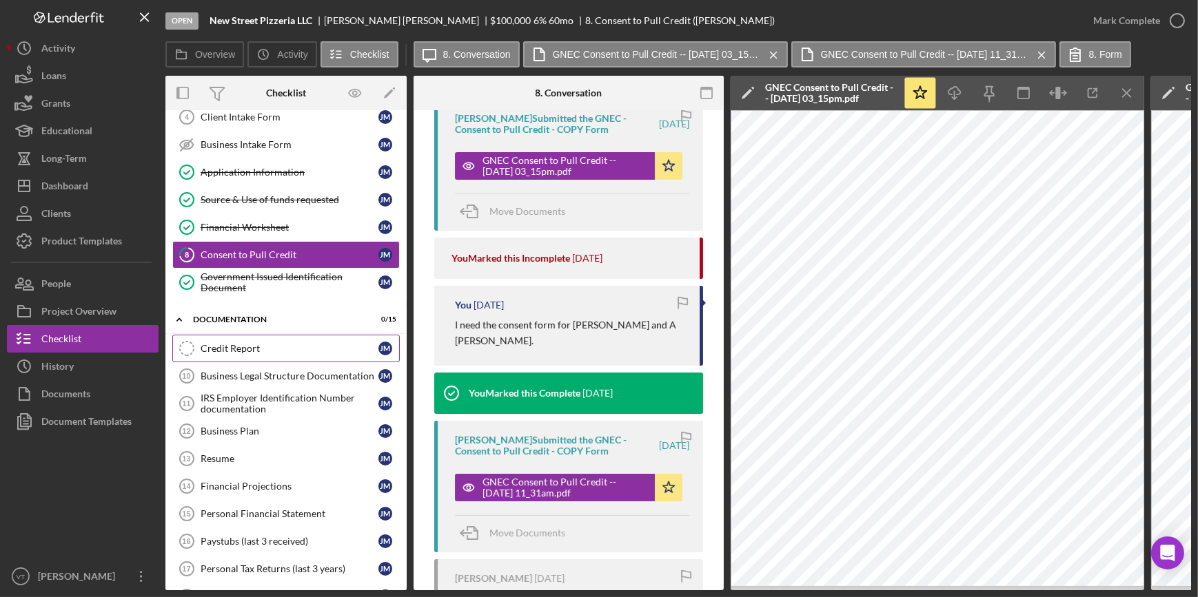
click at [218, 350] on div "Credit Report" at bounding box center [290, 348] width 178 height 11
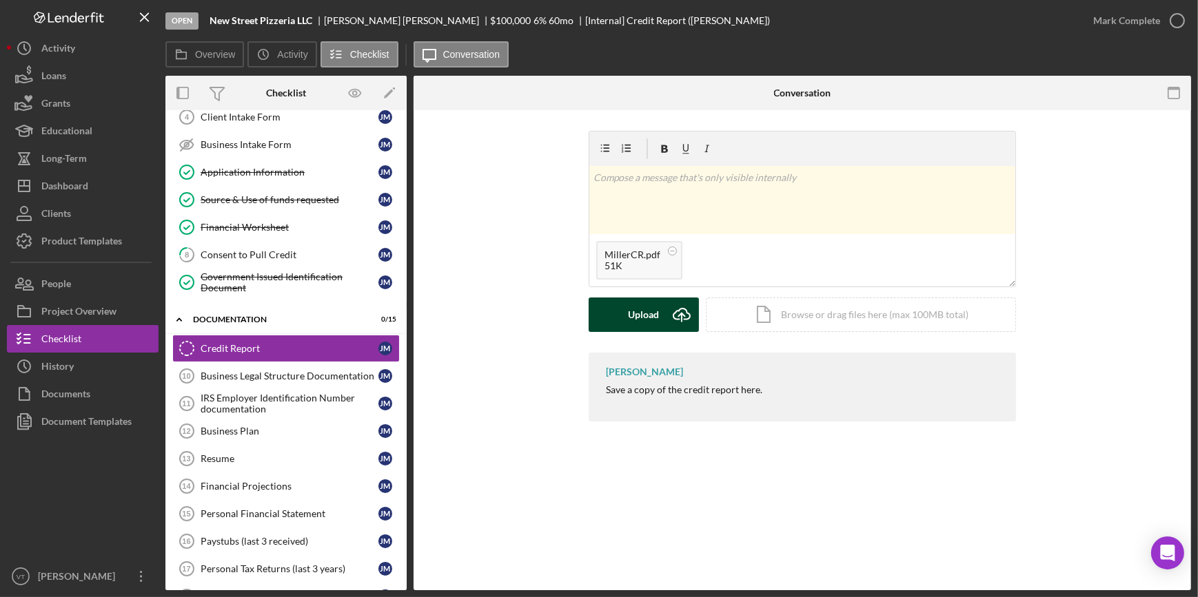
click at [659, 313] on button "Upload Icon/Upload" at bounding box center [643, 315] width 110 height 34
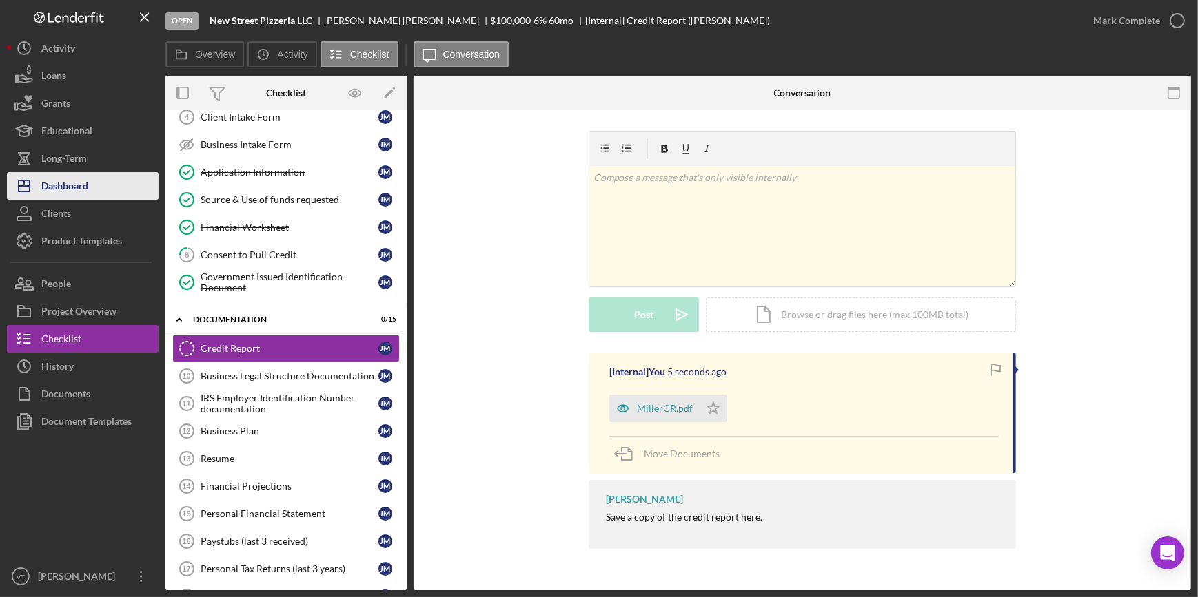
click at [107, 188] on button "Icon/Dashboard Dashboard" at bounding box center [83, 186] width 152 height 28
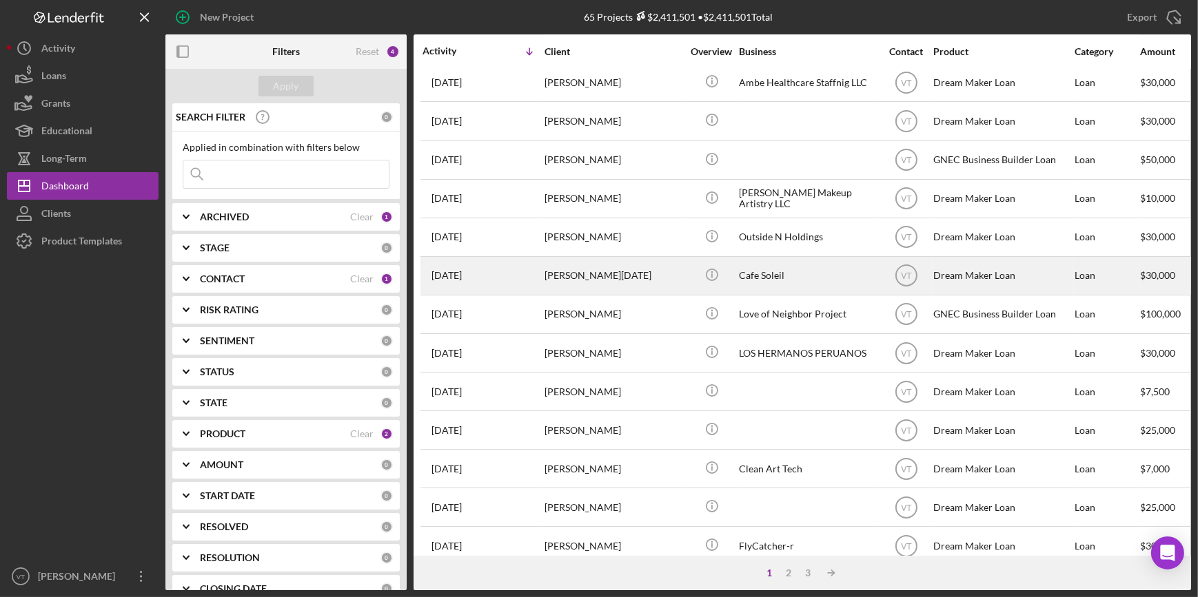
scroll to position [376, 0]
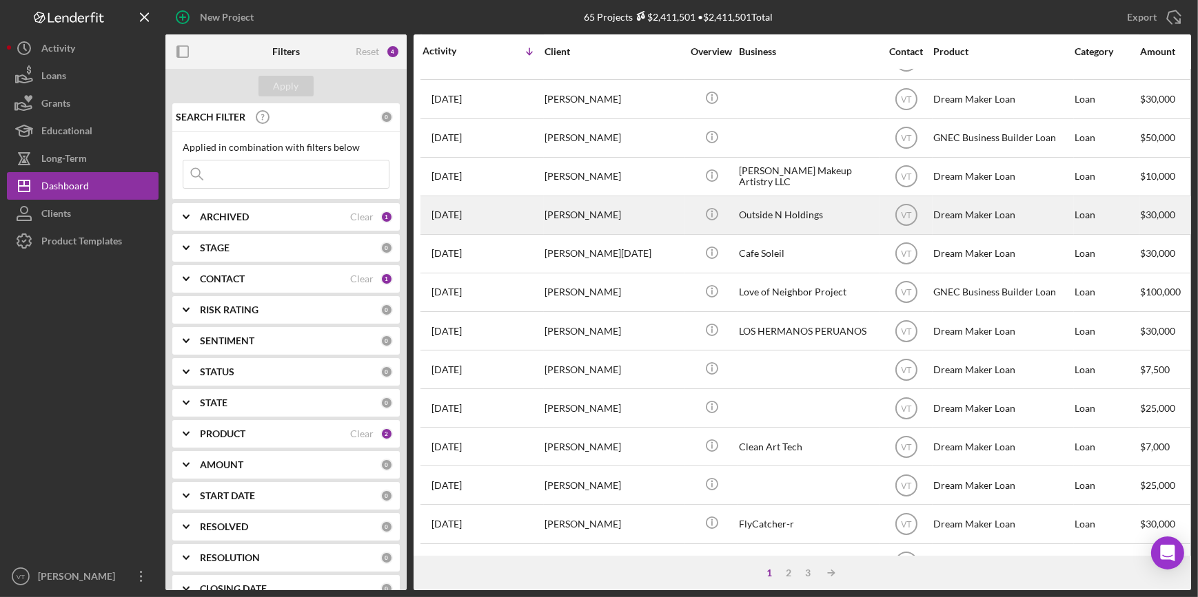
click at [571, 223] on div "[PERSON_NAME]" at bounding box center [613, 215] width 138 height 37
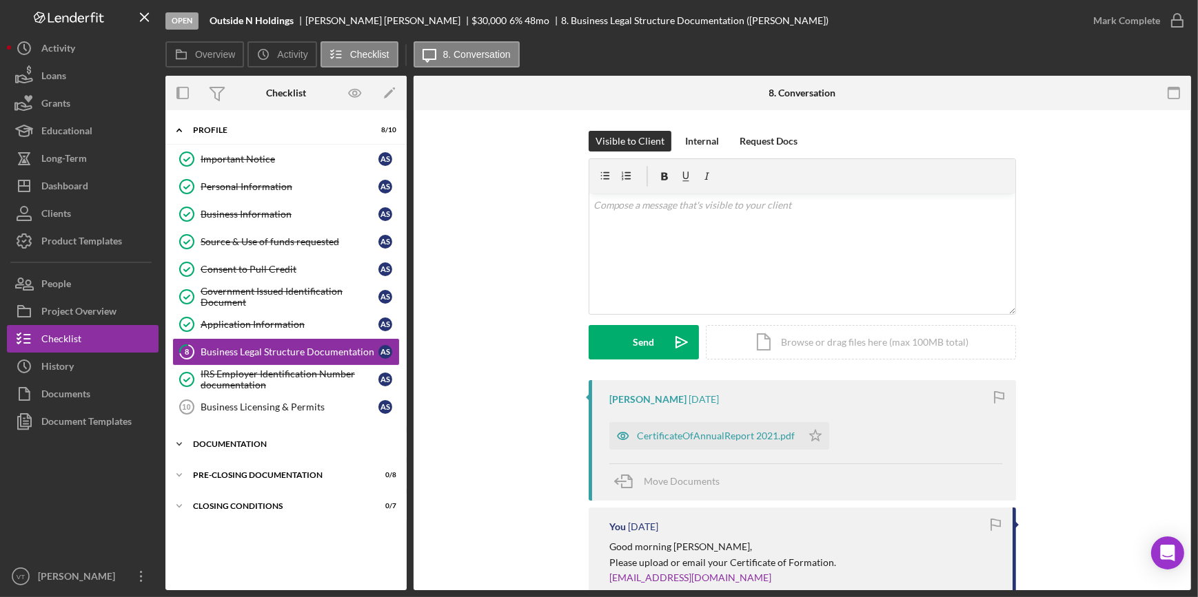
click at [185, 440] on icon "Icon/Expander" at bounding box center [179, 445] width 28 height 28
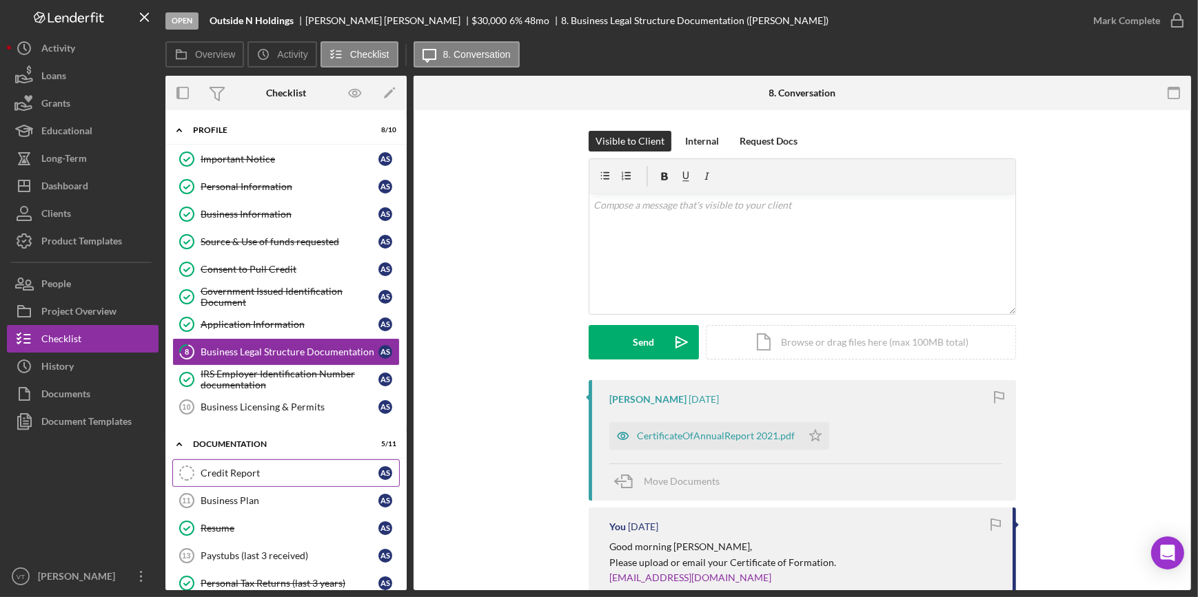
click at [213, 475] on div "Credit Report" at bounding box center [290, 473] width 178 height 11
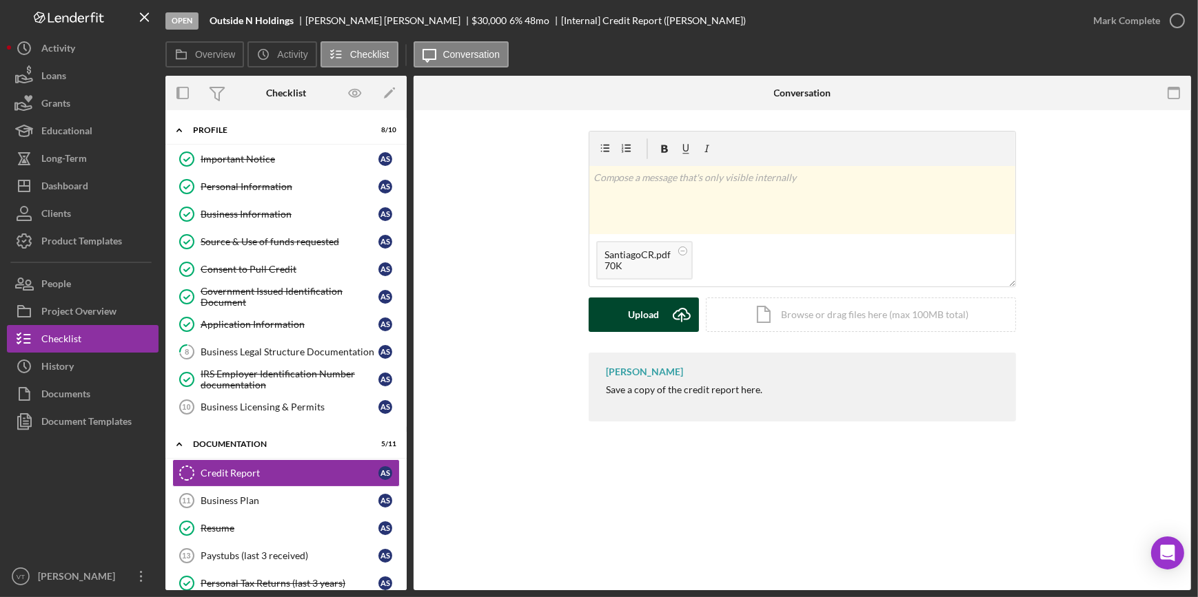
click at [626, 319] on button "Upload Icon/Upload" at bounding box center [643, 315] width 110 height 34
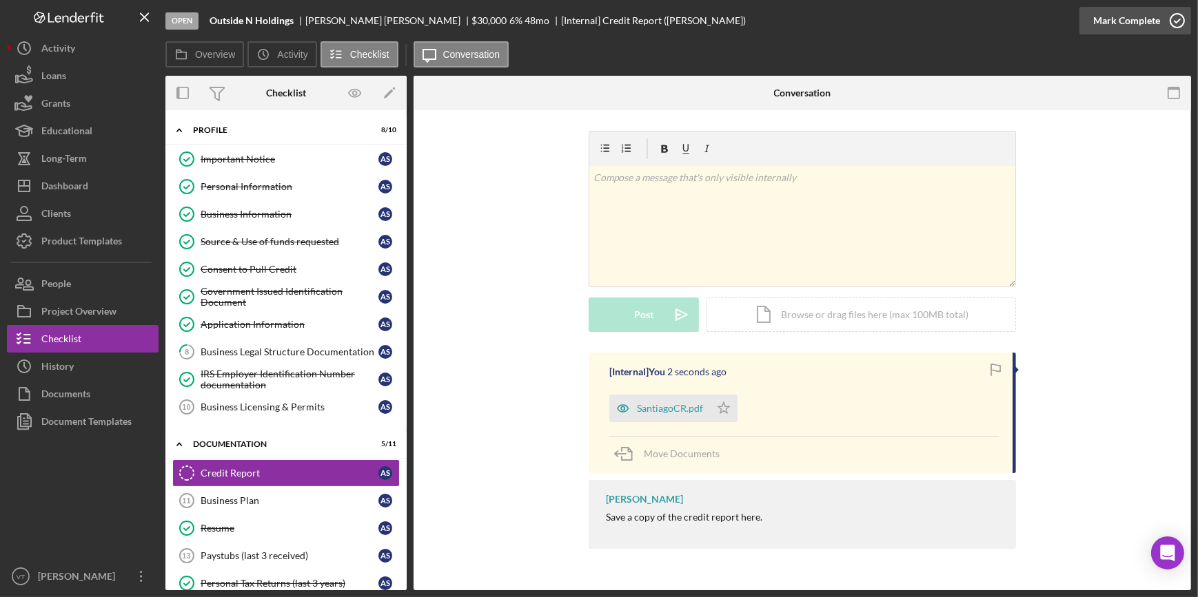
click at [1126, 17] on div "Mark Complete" at bounding box center [1126, 21] width 67 height 28
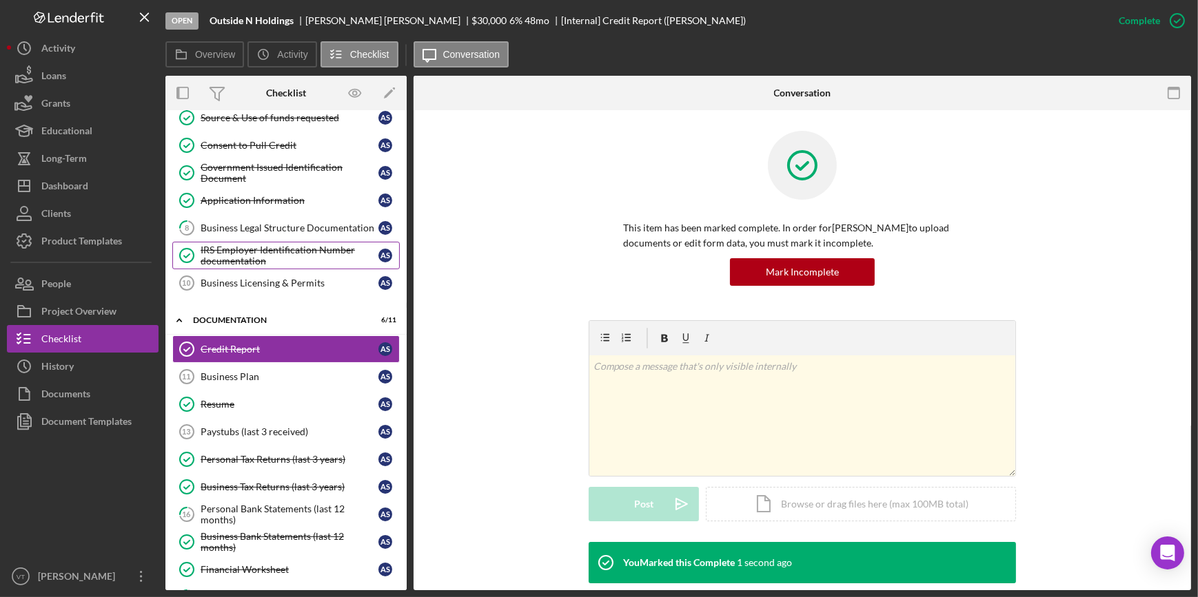
scroll to position [125, 0]
click at [263, 230] on div "Business Legal Structure Documentation" at bounding box center [290, 227] width 178 height 11
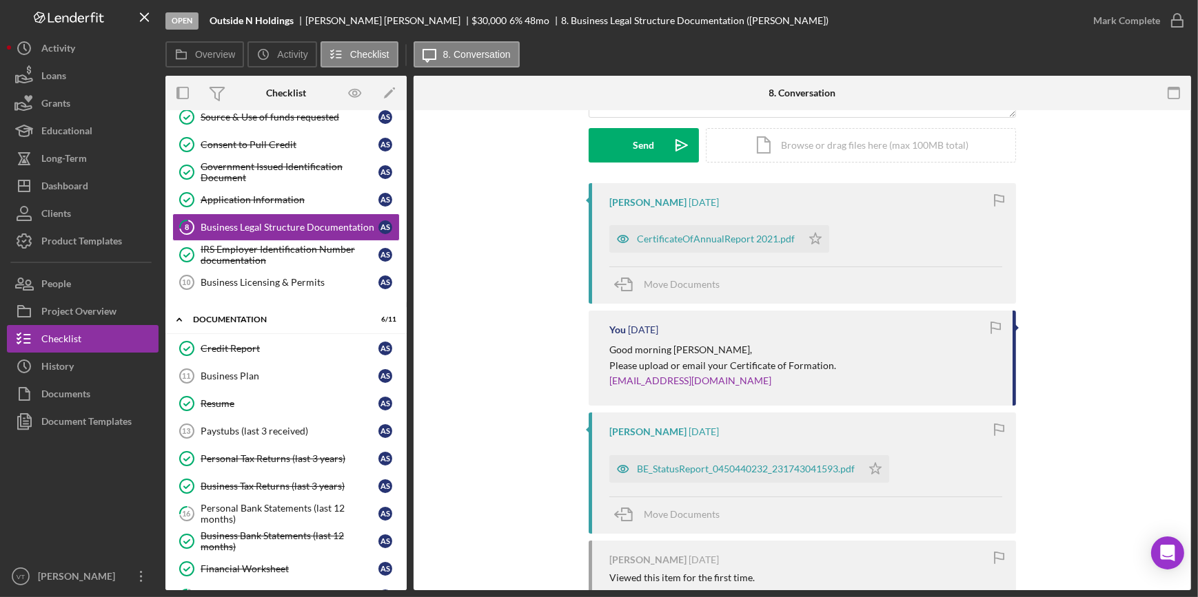
scroll to position [125, 0]
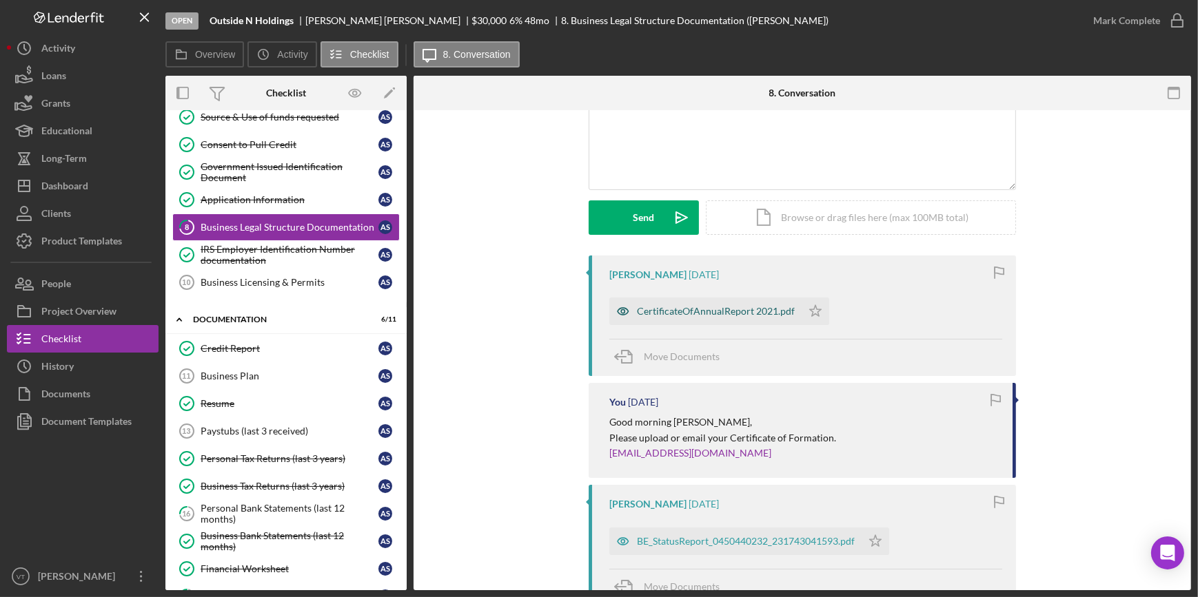
click at [719, 302] on div "CertificateOfAnnualReport 2021.pdf" at bounding box center [705, 312] width 192 height 28
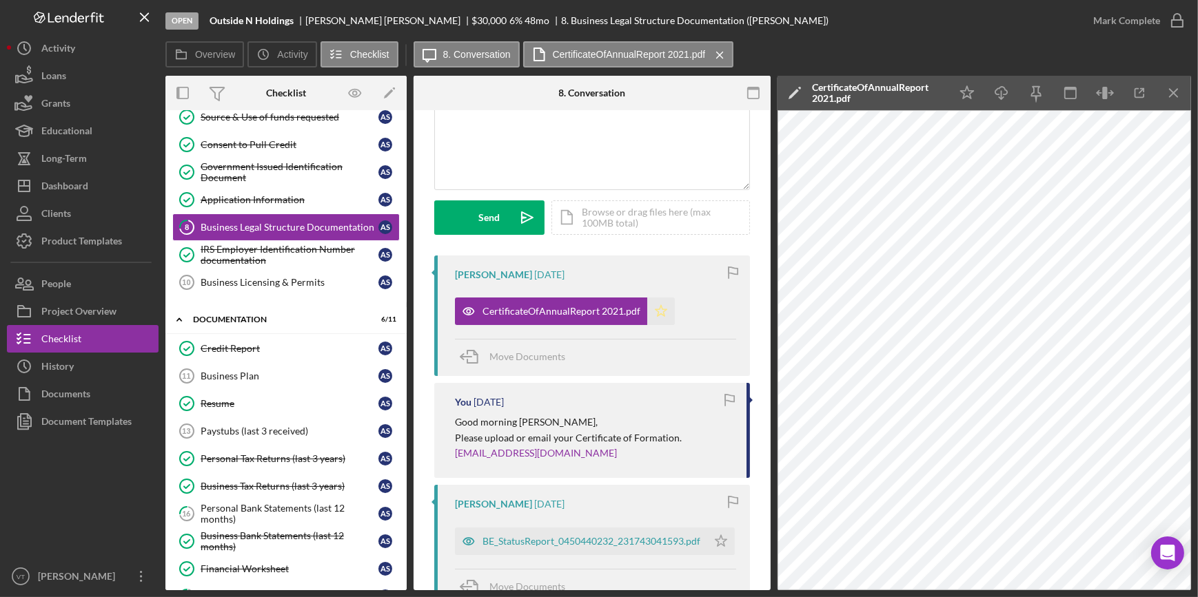
click at [659, 309] on icon "Icon/Star" at bounding box center [661, 312] width 28 height 28
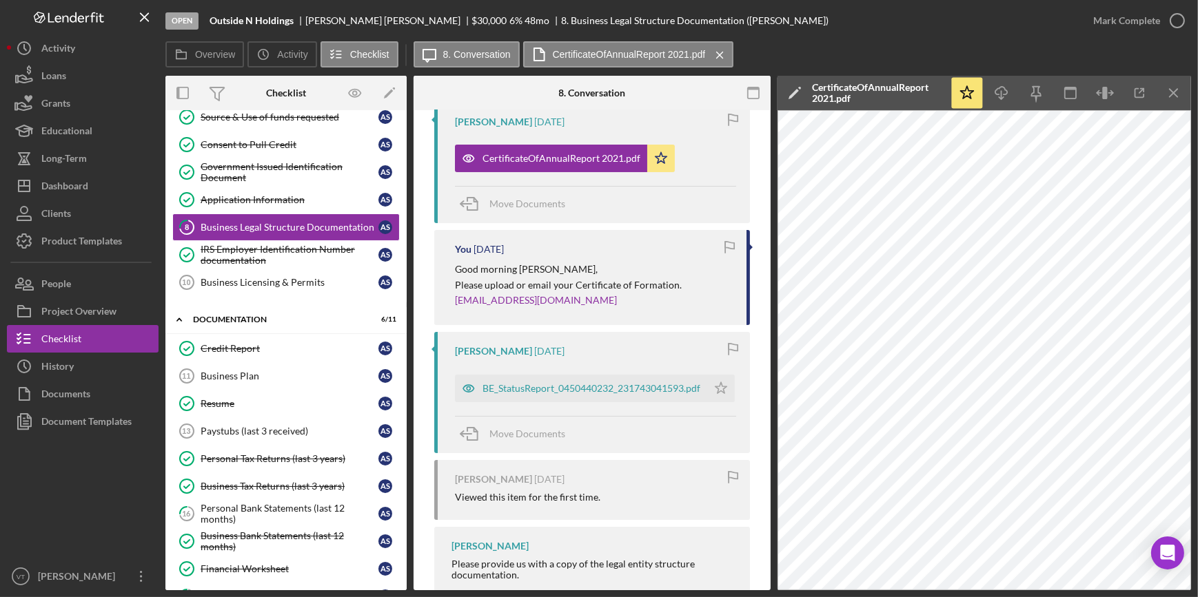
scroll to position [313, 0]
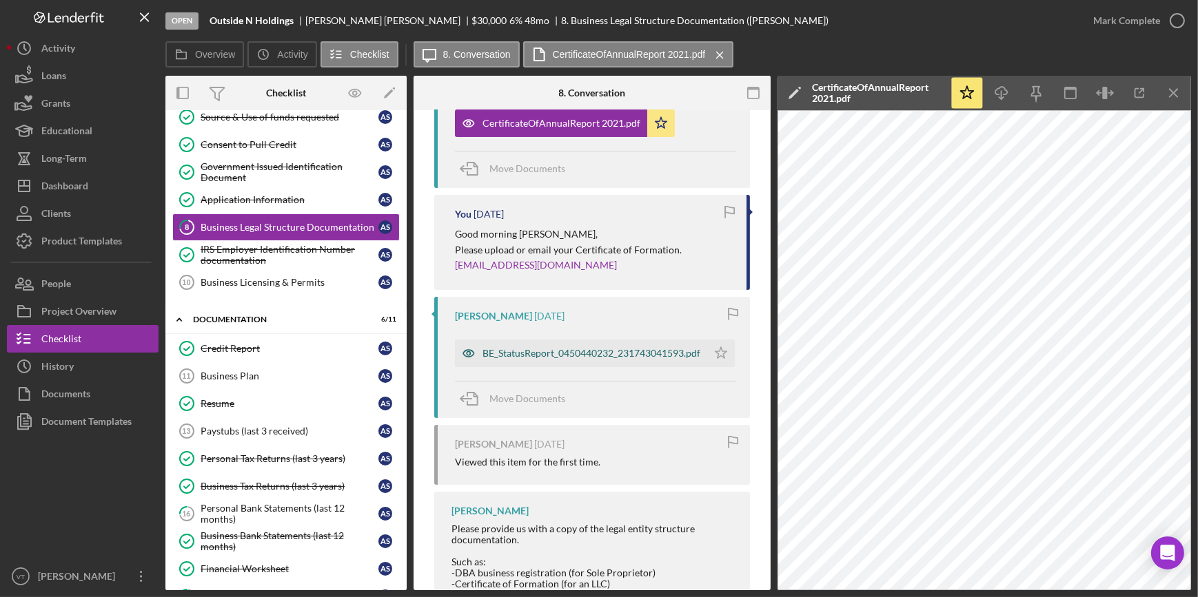
click at [640, 352] on div "BE_StatusReport_0450440232_231743041593.pdf" at bounding box center [591, 353] width 218 height 11
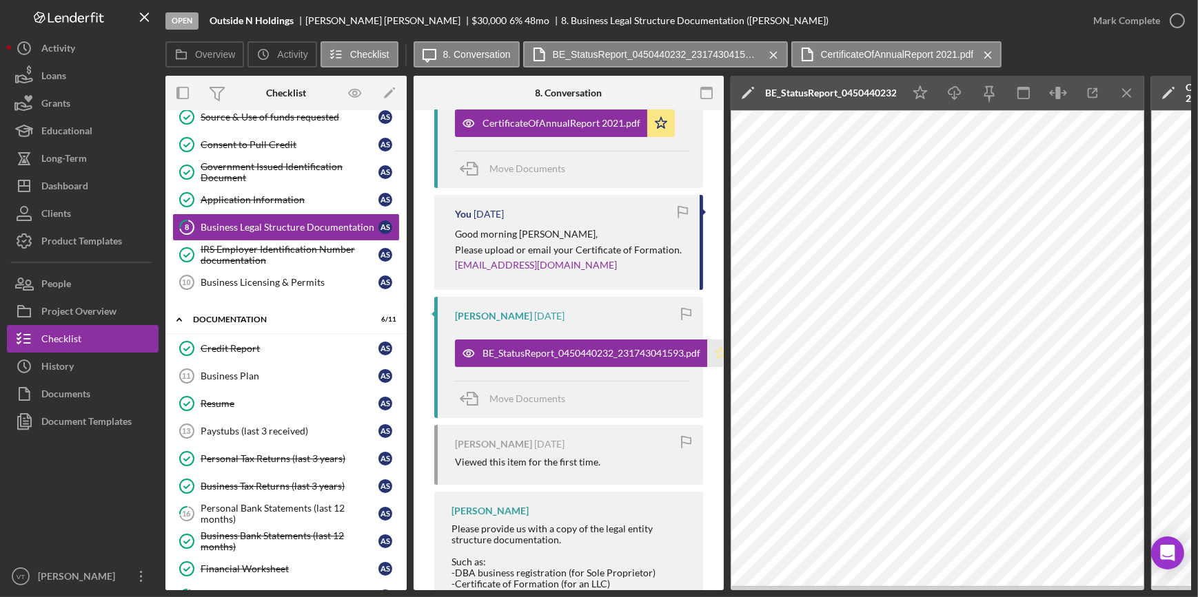
click at [713, 358] on icon "Icon/Star" at bounding box center [721, 354] width 28 height 28
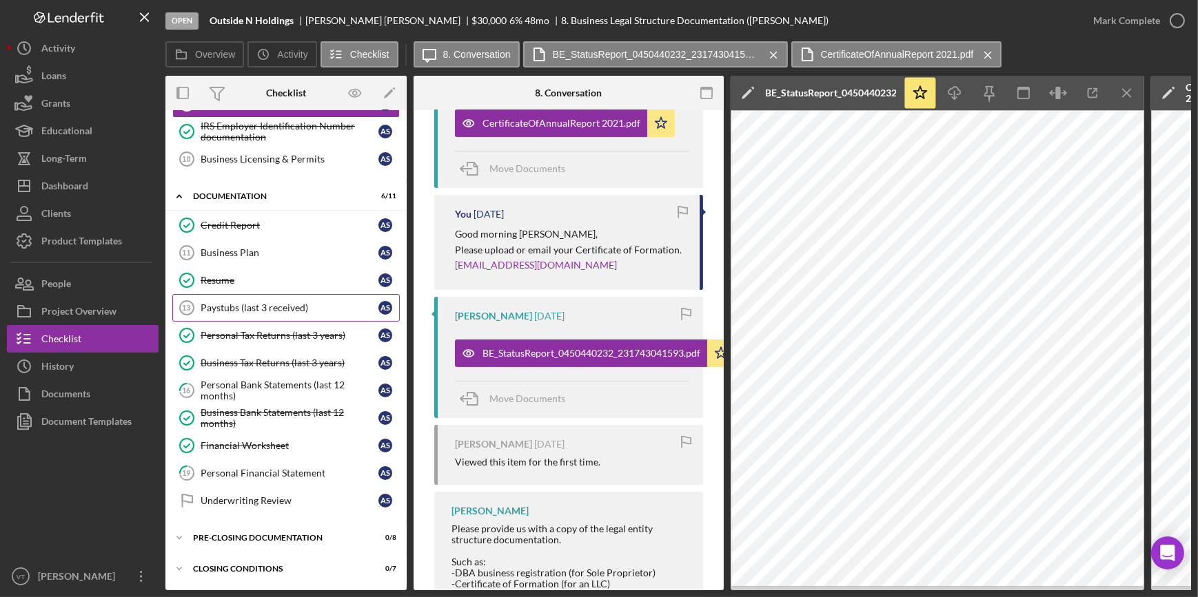
click at [305, 309] on div "Paystubs (last 3 received)" at bounding box center [290, 307] width 178 height 11
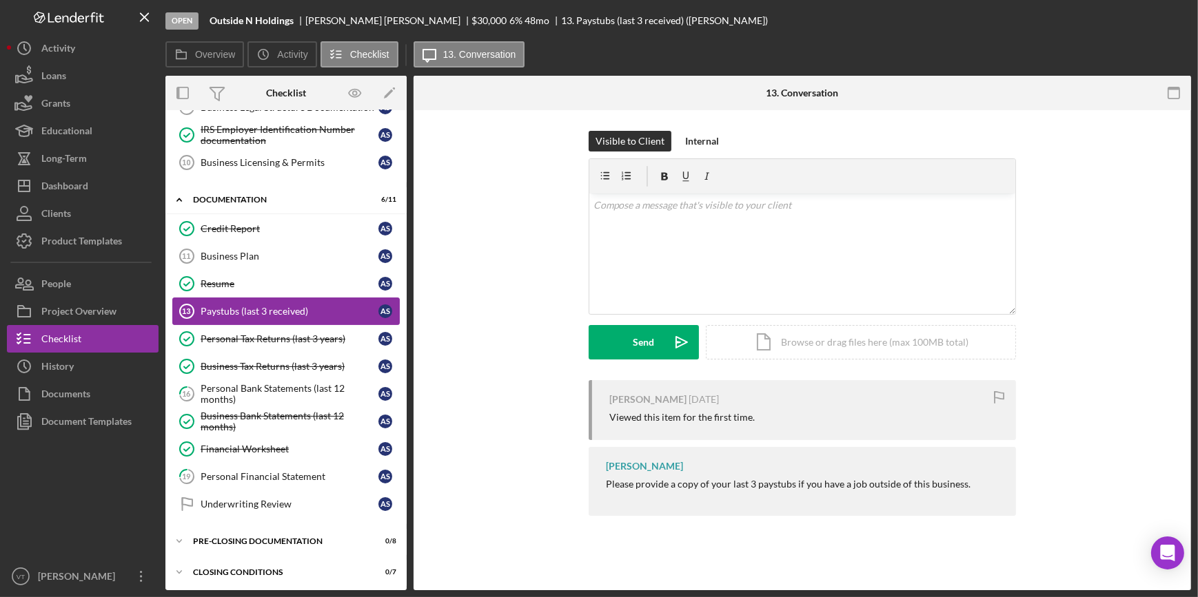
scroll to position [245, 0]
click at [1148, 22] on div "Mark Complete" at bounding box center [1126, 21] width 67 height 28
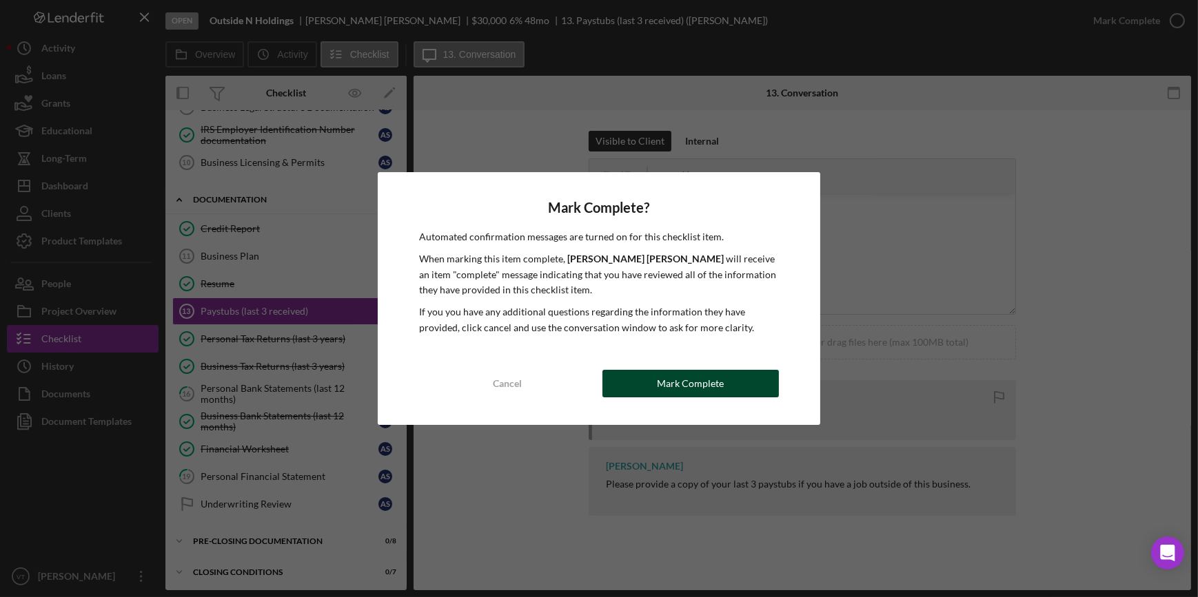
click at [644, 386] on button "Mark Complete" at bounding box center [690, 384] width 176 height 28
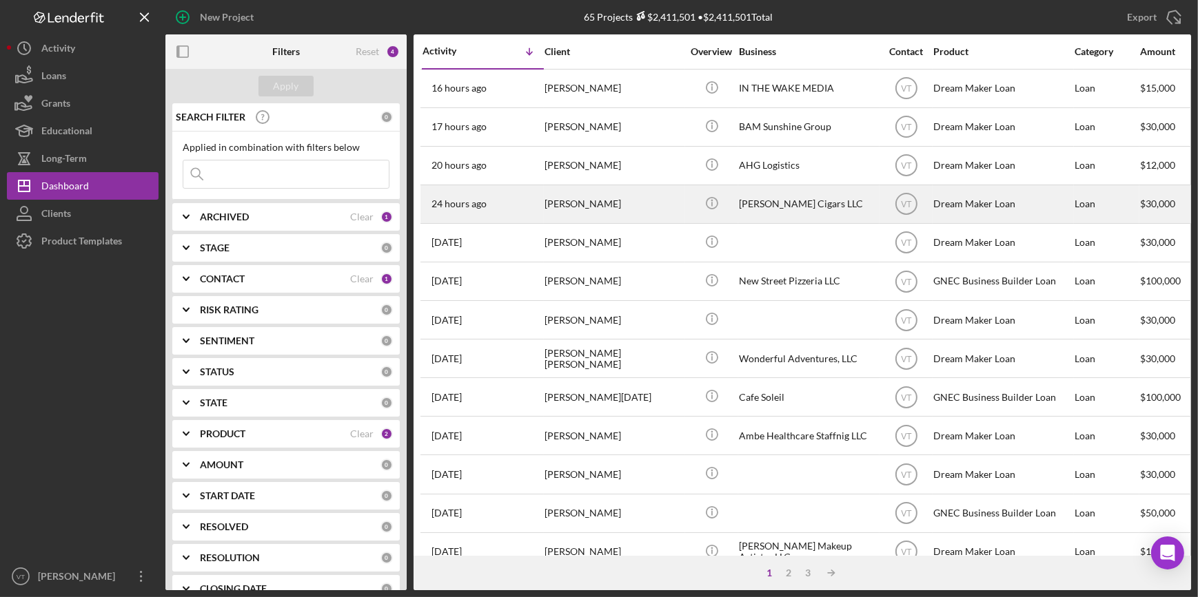
click at [610, 207] on div "[PERSON_NAME]" at bounding box center [613, 204] width 138 height 37
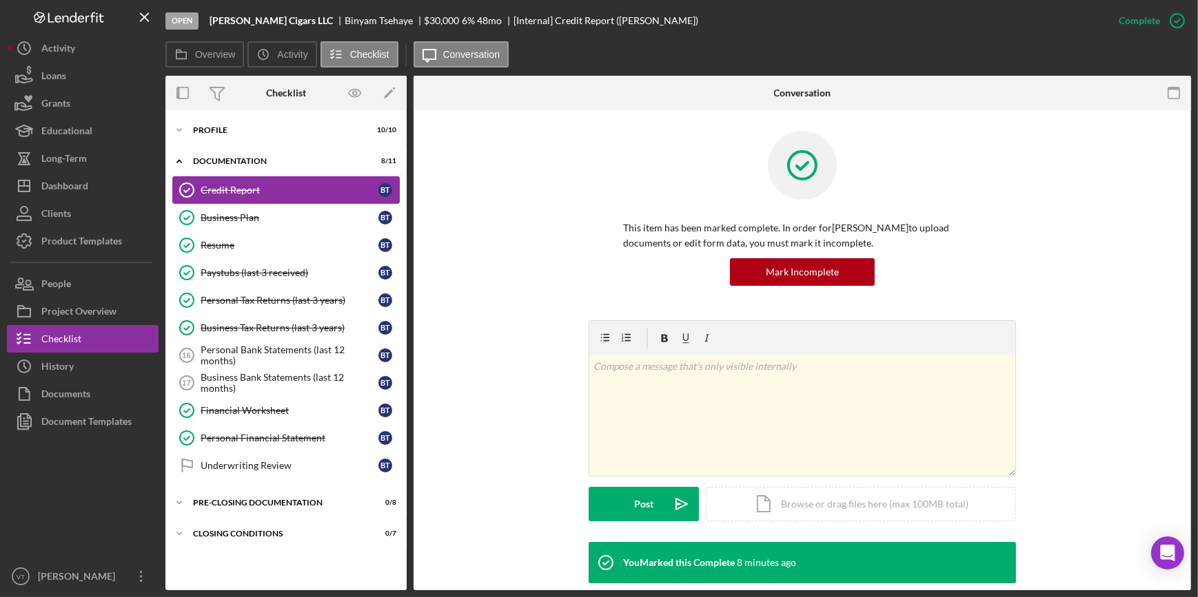
click at [229, 183] on link "Credit Report Credit Report B T" at bounding box center [285, 190] width 227 height 28
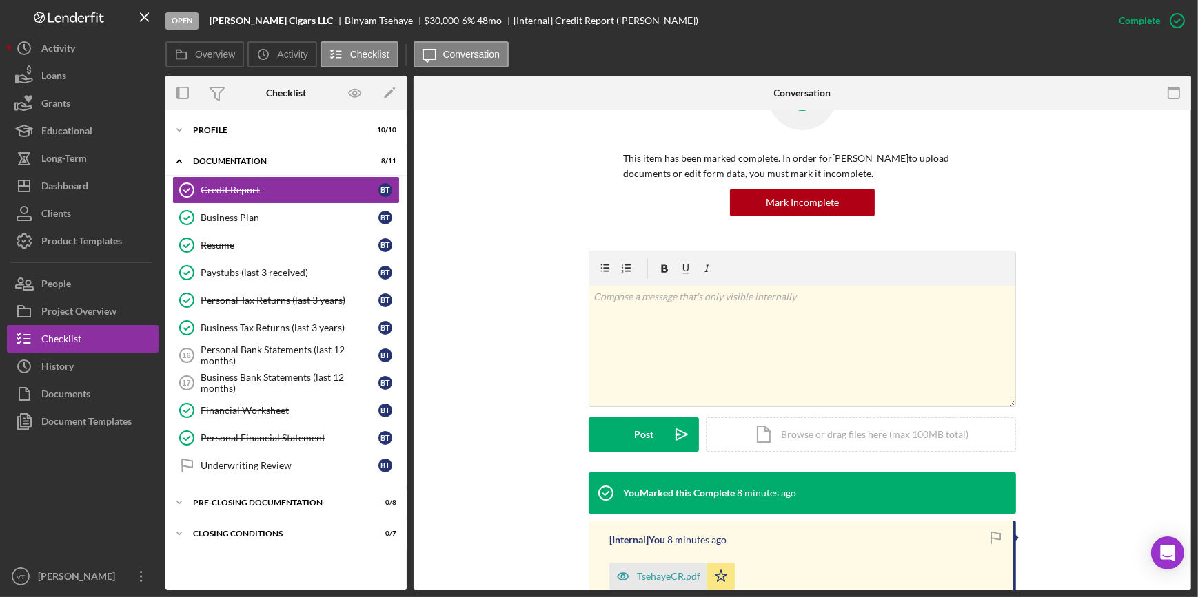
scroll to position [223, 0]
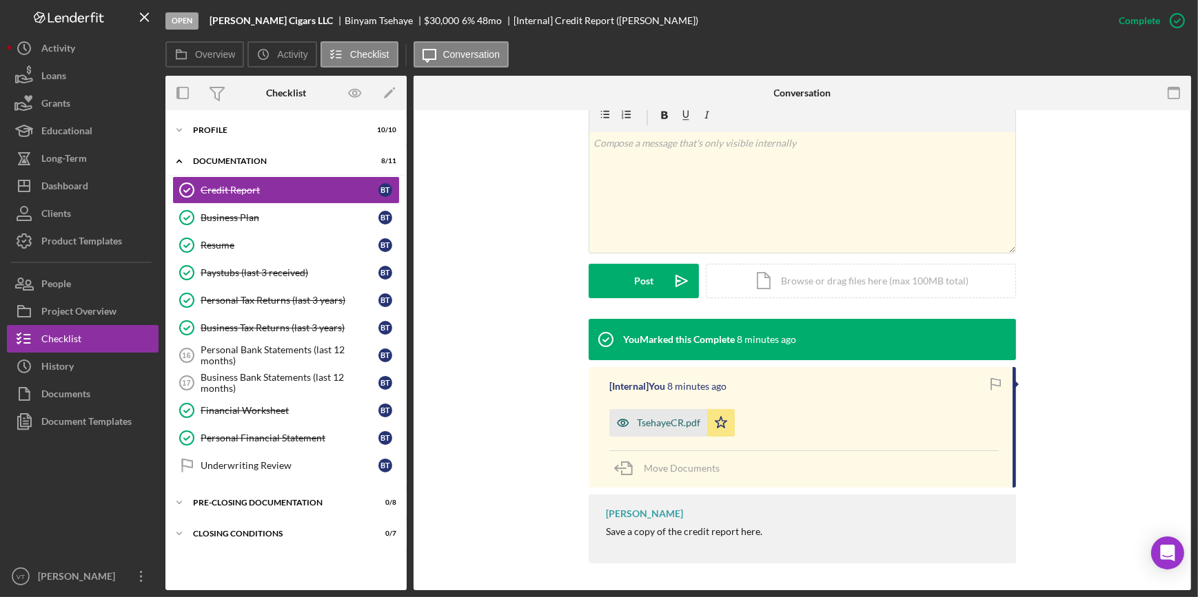
click at [654, 426] on div "TsehayeCR.pdf" at bounding box center [668, 423] width 63 height 11
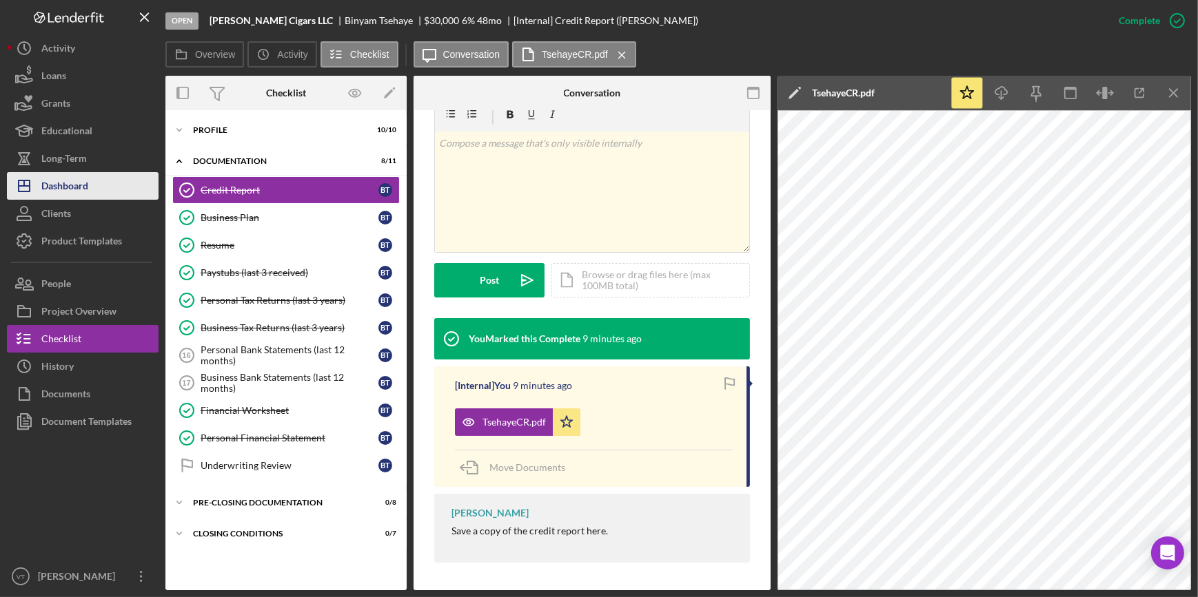
click at [95, 186] on button "Icon/Dashboard Dashboard" at bounding box center [83, 186] width 152 height 28
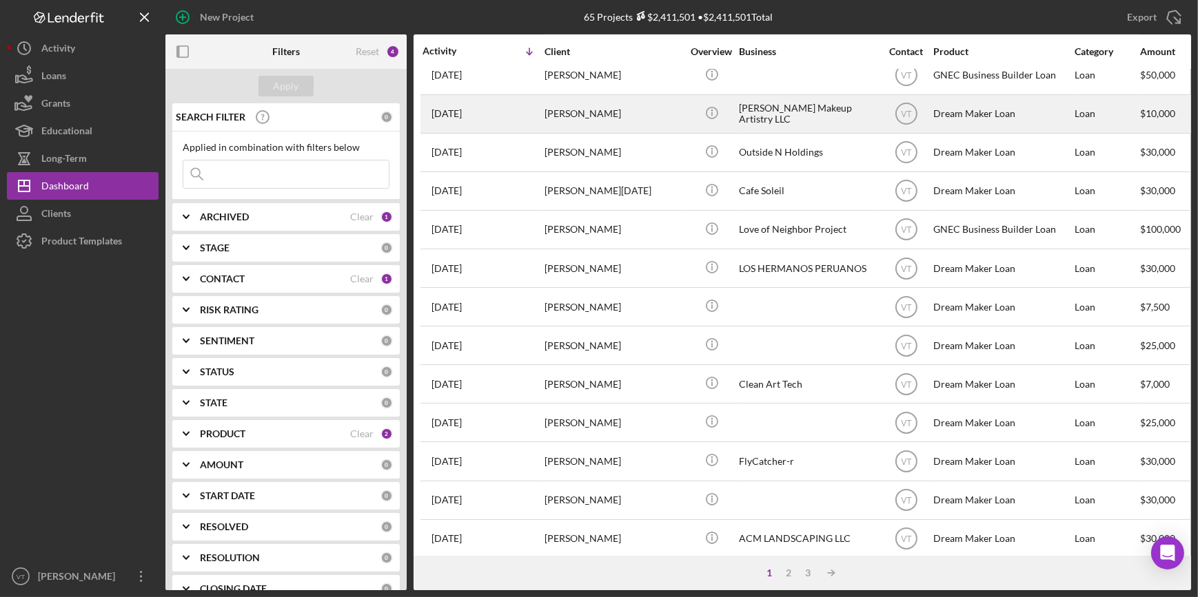
scroll to position [498, 0]
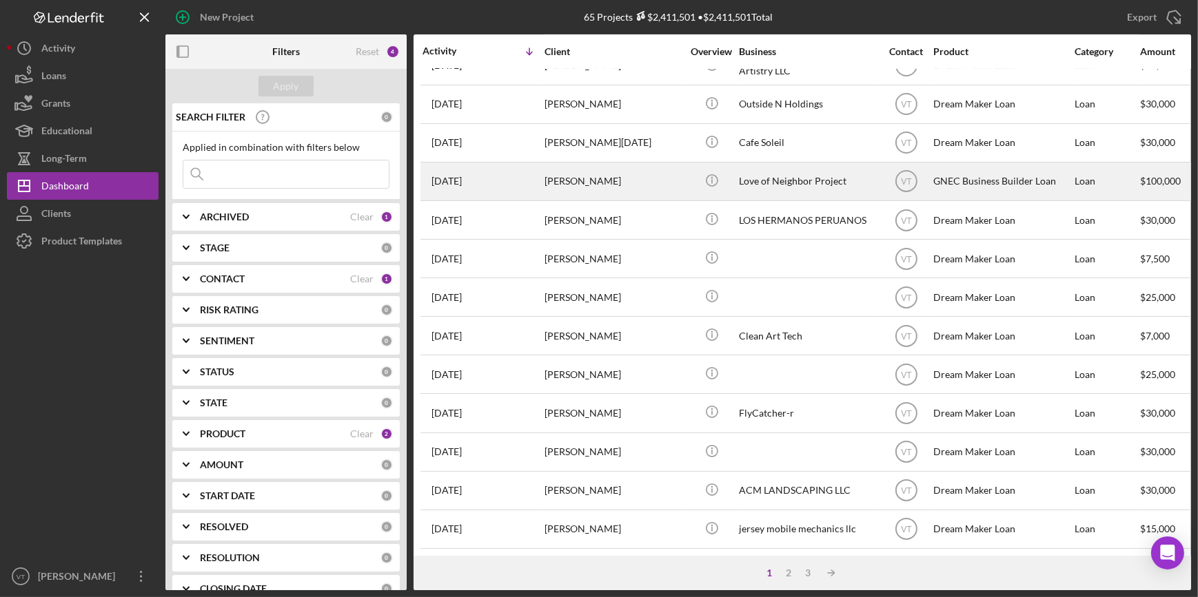
click at [564, 163] on div "[PERSON_NAME]" at bounding box center [613, 181] width 138 height 37
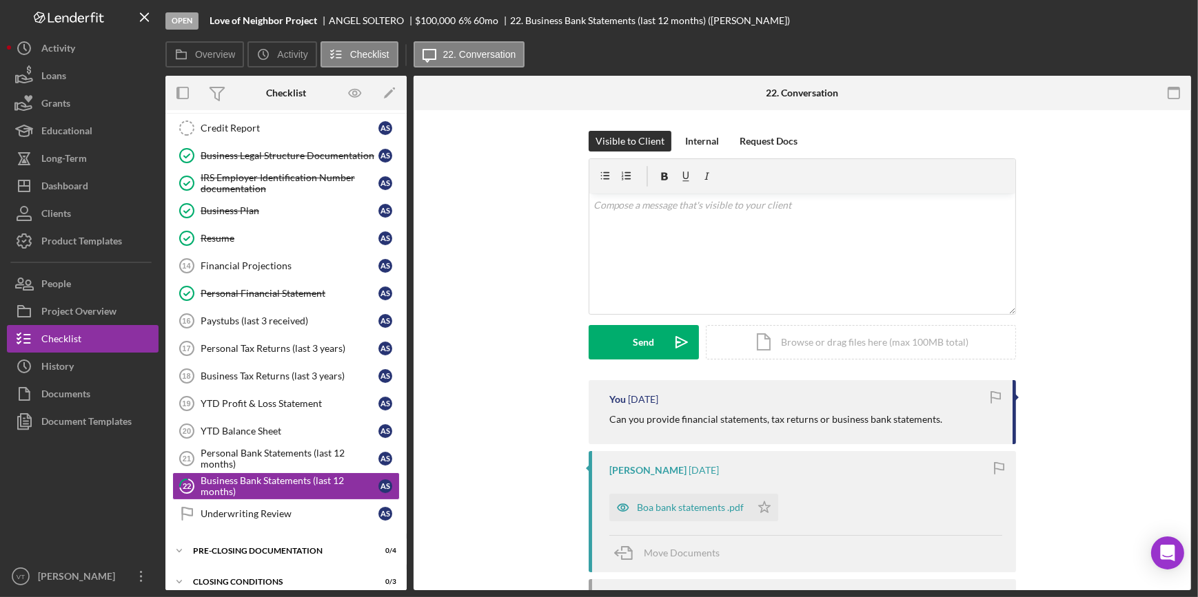
scroll to position [71, 0]
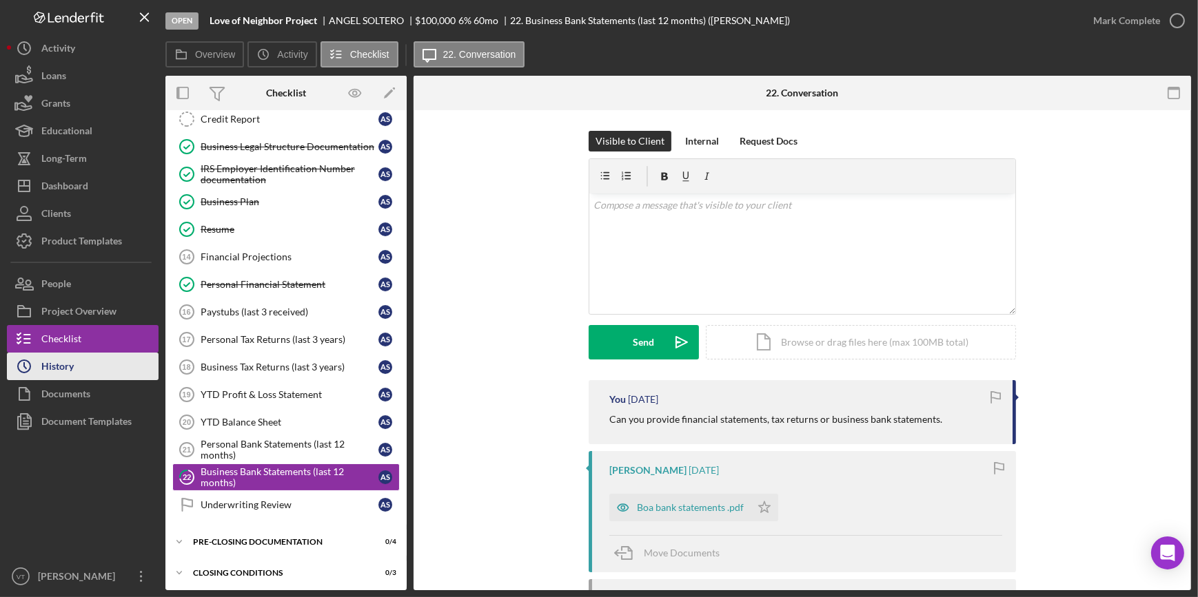
click at [70, 373] on div "History" at bounding box center [57, 368] width 32 height 31
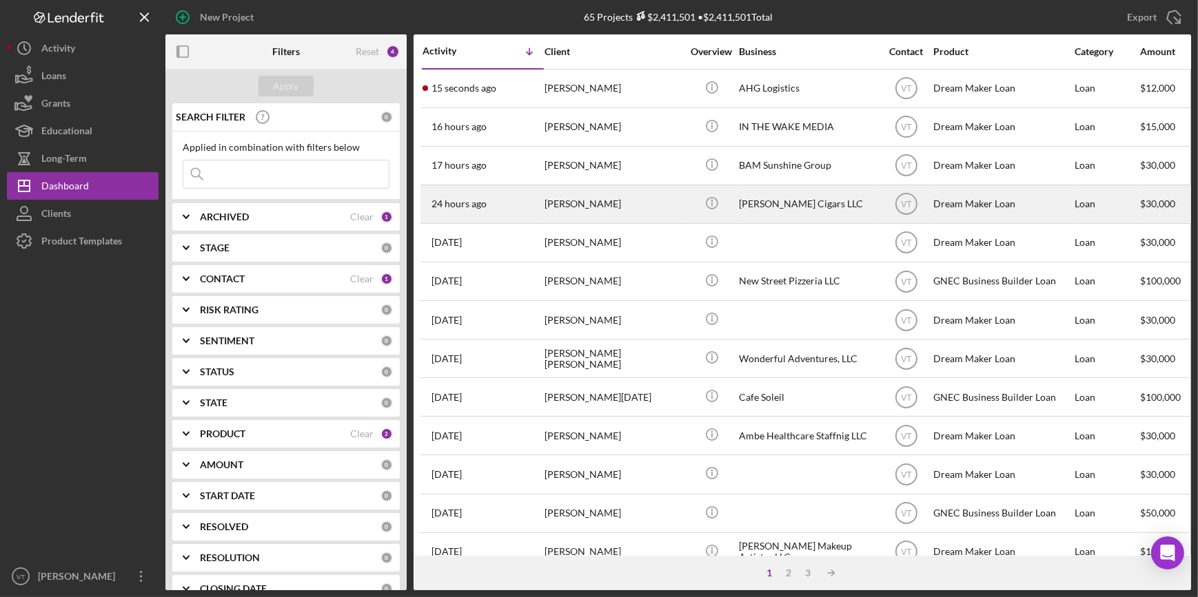
click at [546, 207] on div "[PERSON_NAME]" at bounding box center [613, 204] width 138 height 37
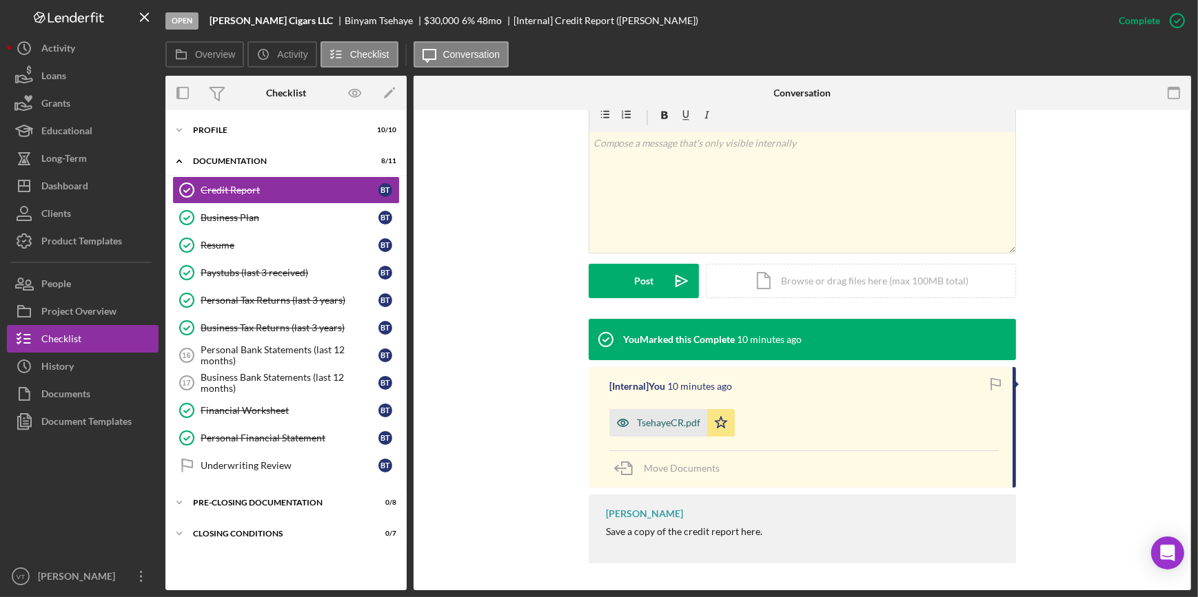
click at [645, 424] on div "TsehayeCR.pdf" at bounding box center [668, 423] width 63 height 11
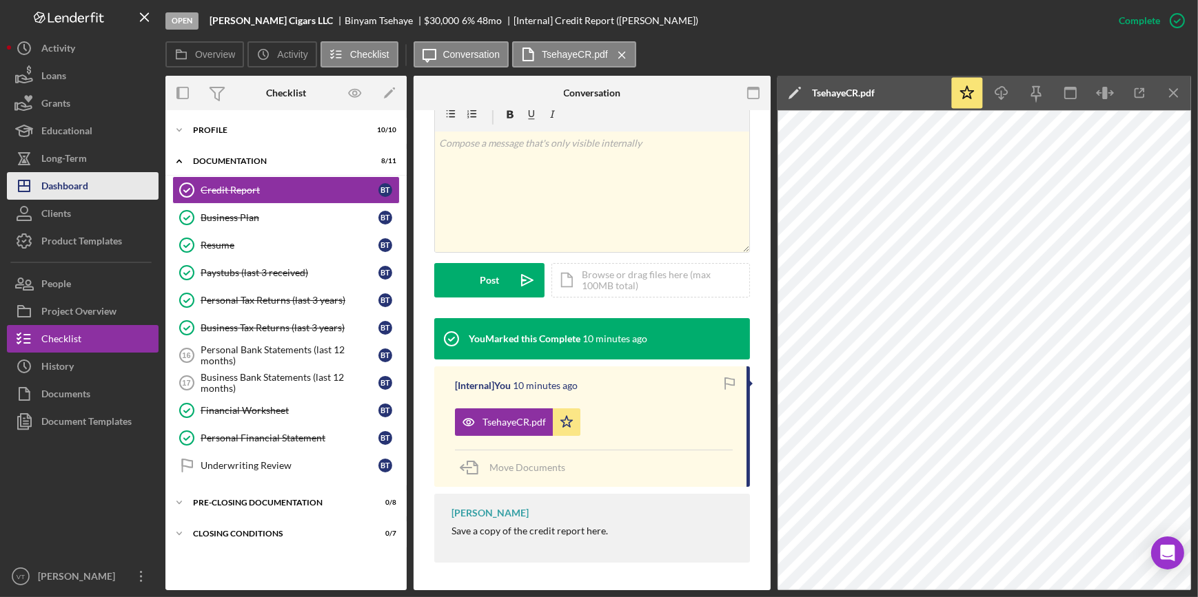
click at [83, 185] on div "Dashboard" at bounding box center [64, 187] width 47 height 31
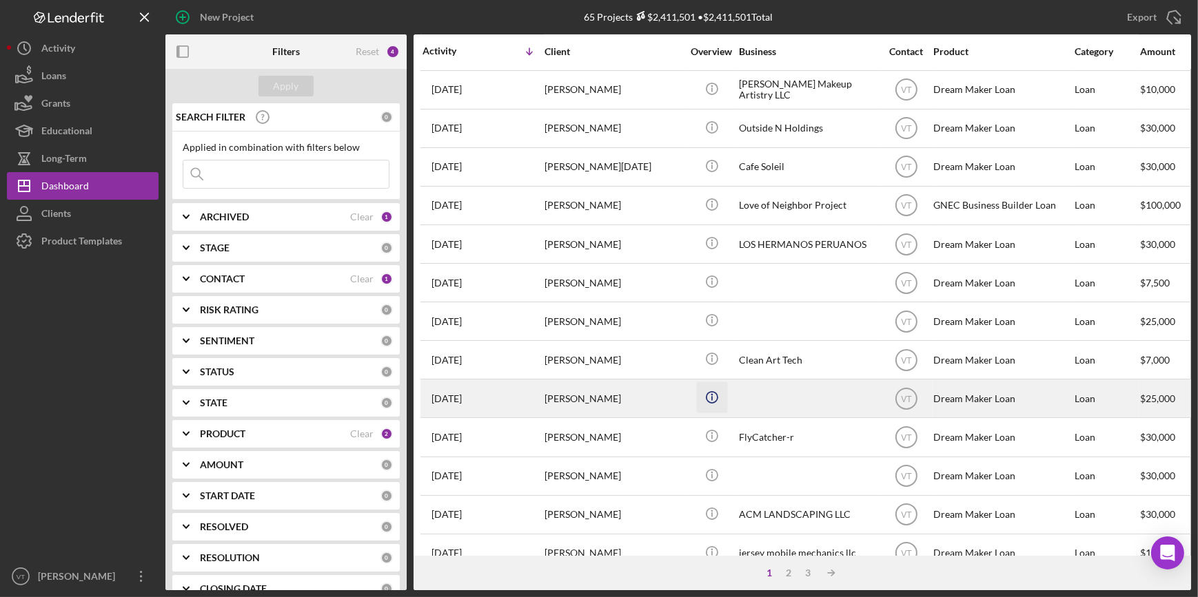
scroll to position [498, 0]
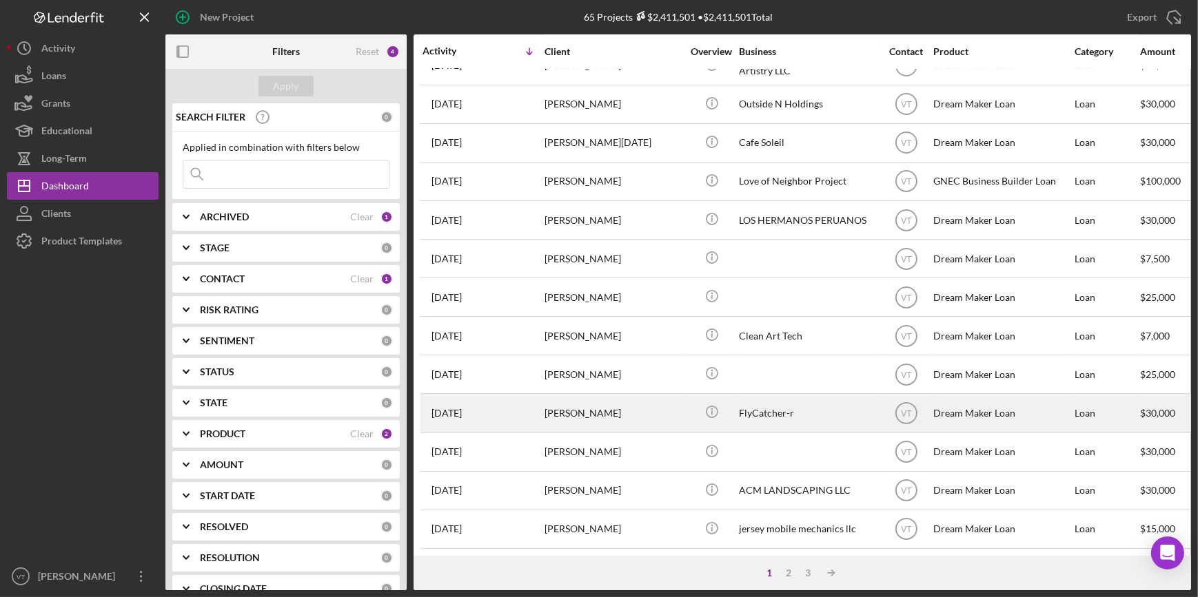
click at [579, 405] on div "[PERSON_NAME]" at bounding box center [613, 413] width 138 height 37
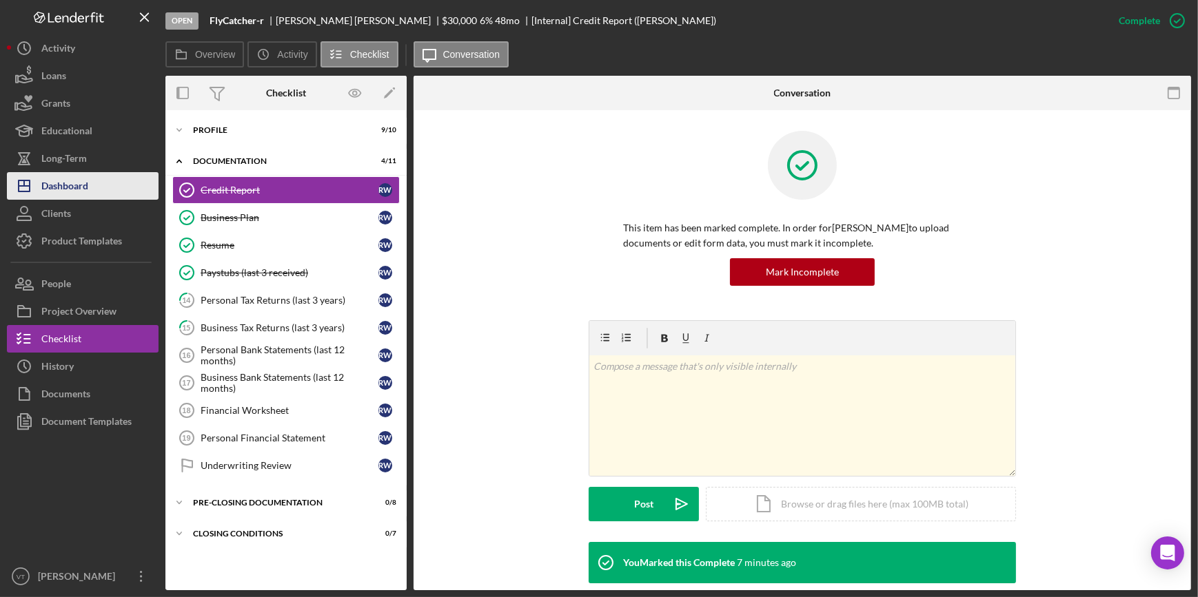
click at [85, 176] on div "Dashboard" at bounding box center [64, 187] width 47 height 31
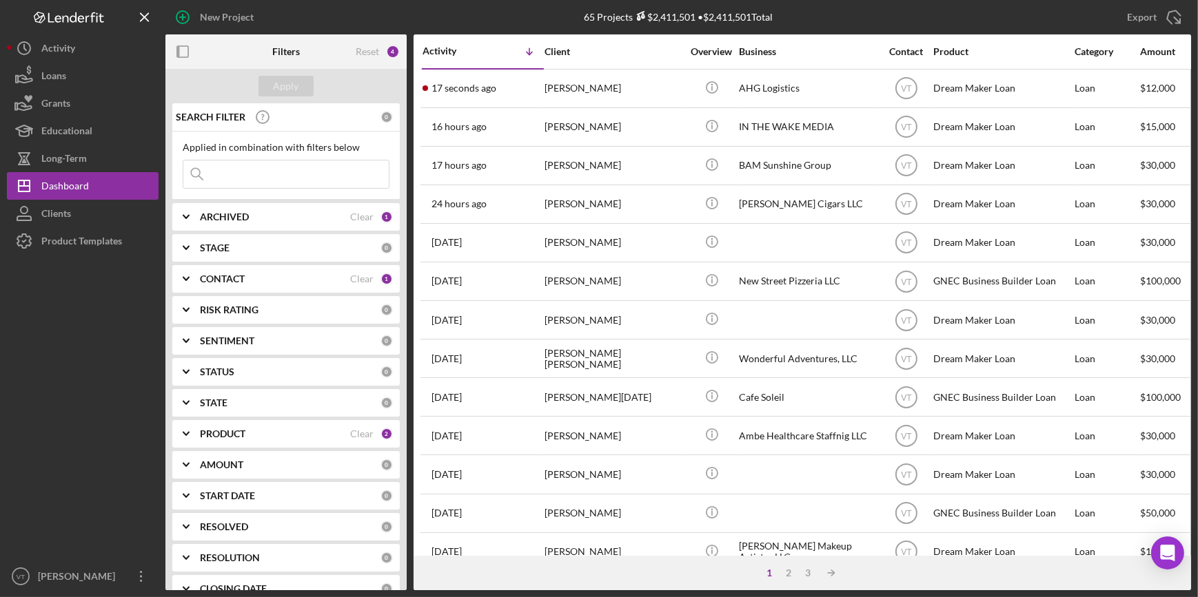
click at [234, 178] on input at bounding box center [285, 175] width 205 height 28
paste input "[PERSON_NAME]"
type input "[PERSON_NAME]"
click at [292, 76] on div "Apply" at bounding box center [286, 86] width 25 height 21
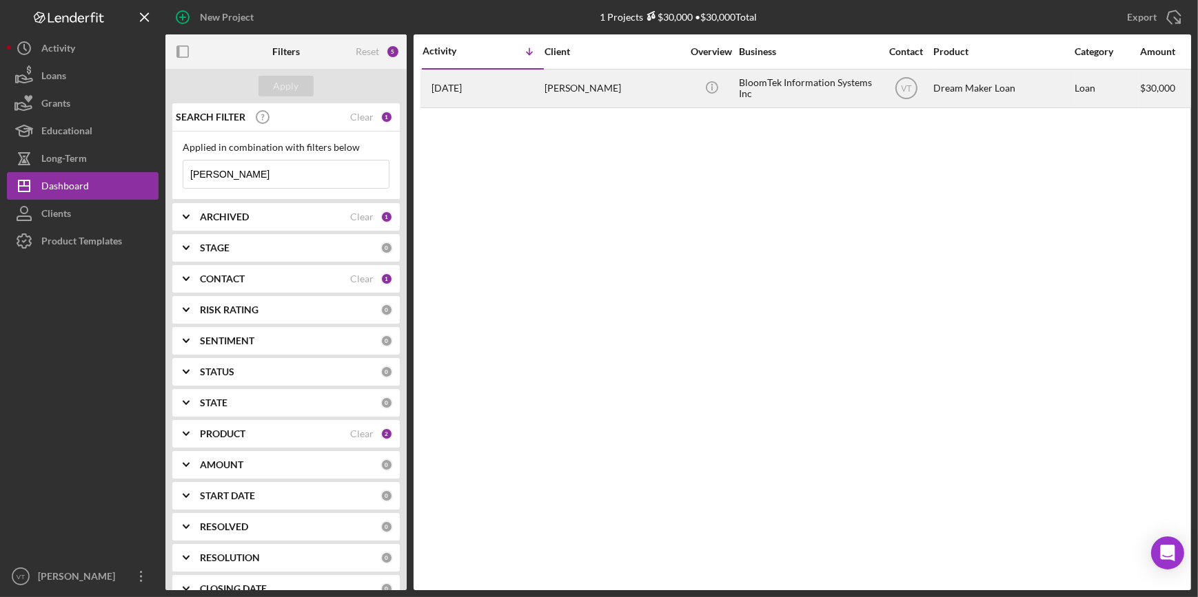
click at [549, 99] on div "shamsudheen amanulla" at bounding box center [613, 88] width 138 height 37
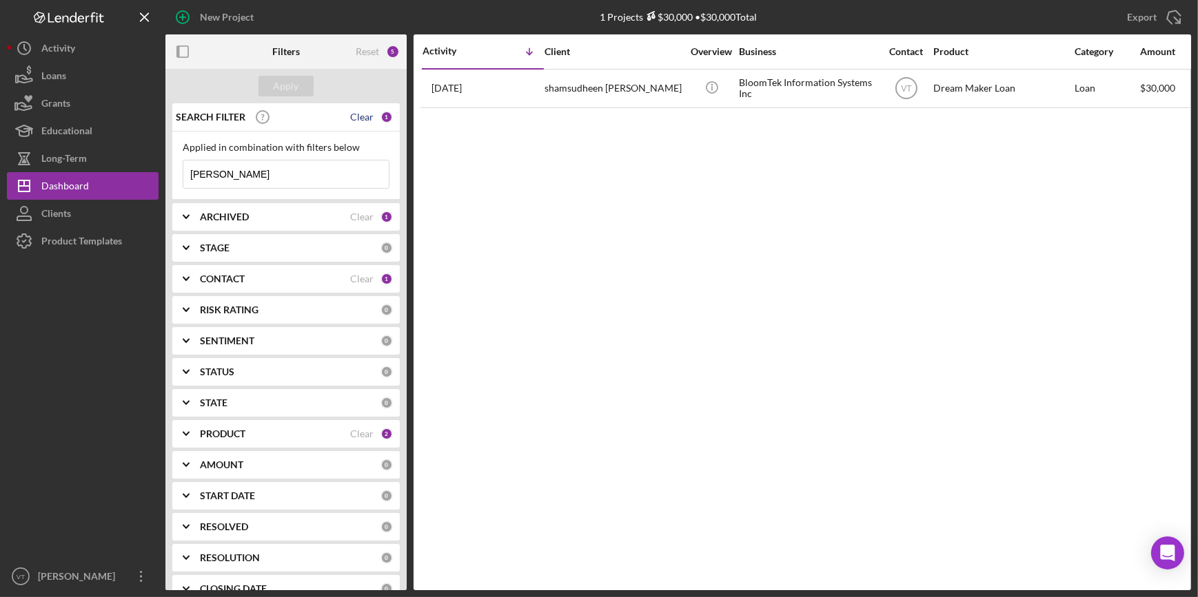
click at [362, 121] on div "Clear" at bounding box center [361, 117] width 23 height 11
click at [291, 89] on div "Apply" at bounding box center [286, 86] width 25 height 21
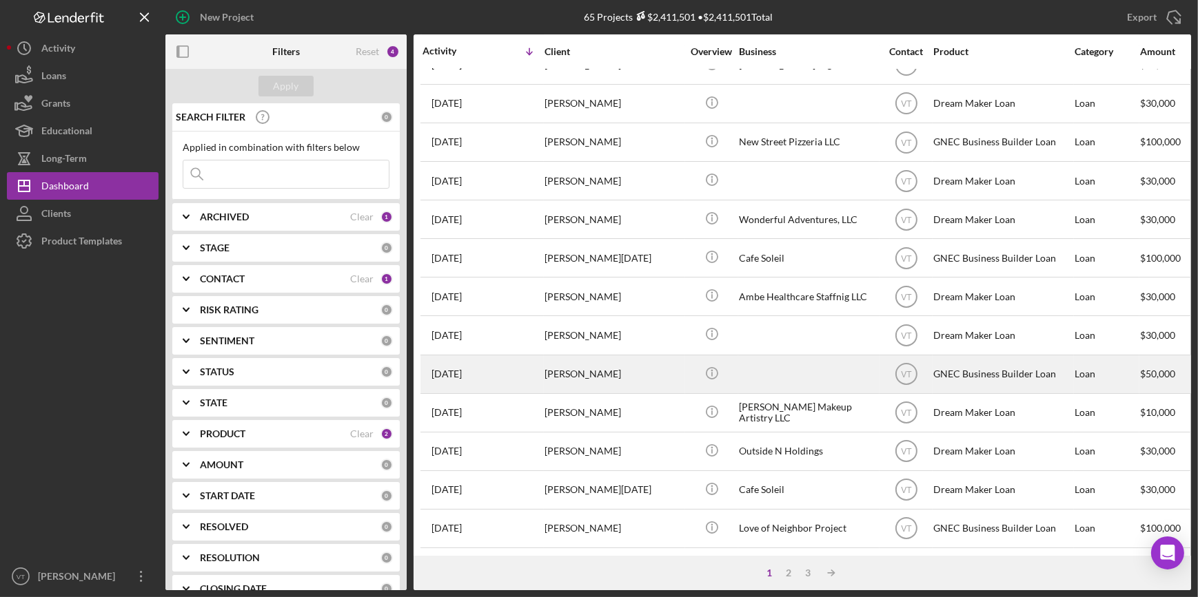
scroll to position [250, 0]
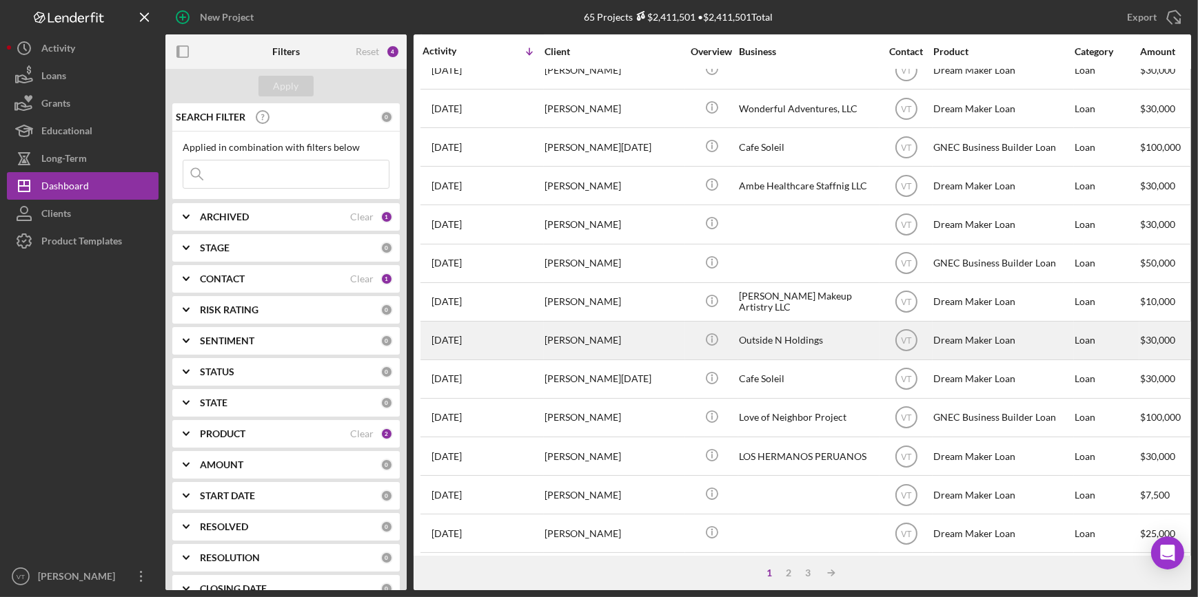
click at [595, 347] on div "[PERSON_NAME]" at bounding box center [613, 340] width 138 height 37
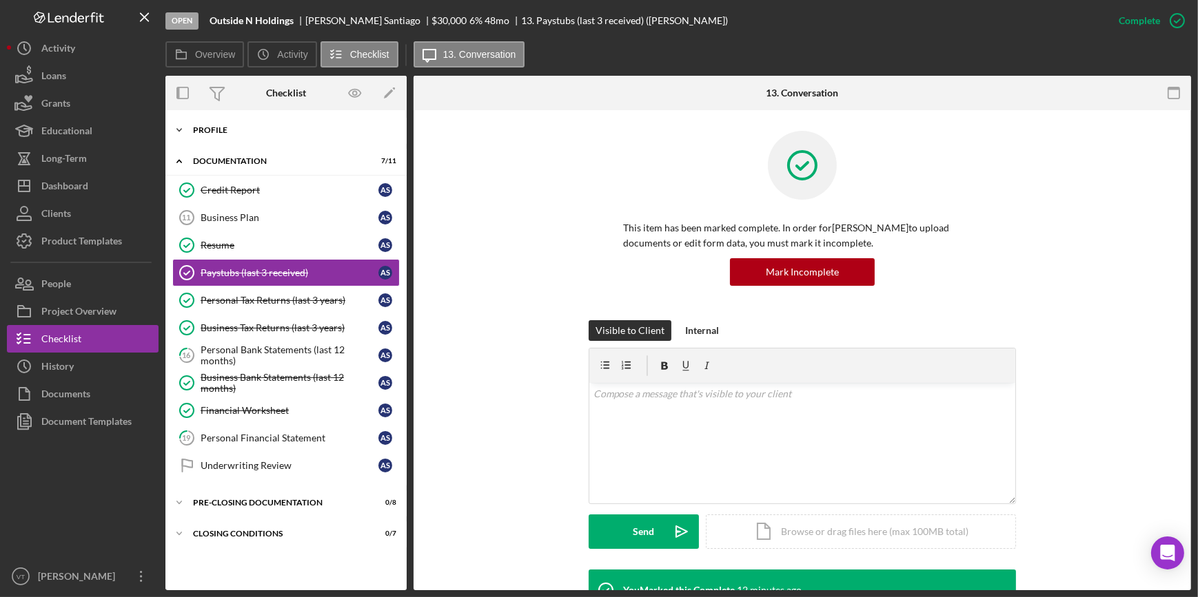
click at [186, 129] on icon "Icon/Expander" at bounding box center [179, 130] width 28 height 28
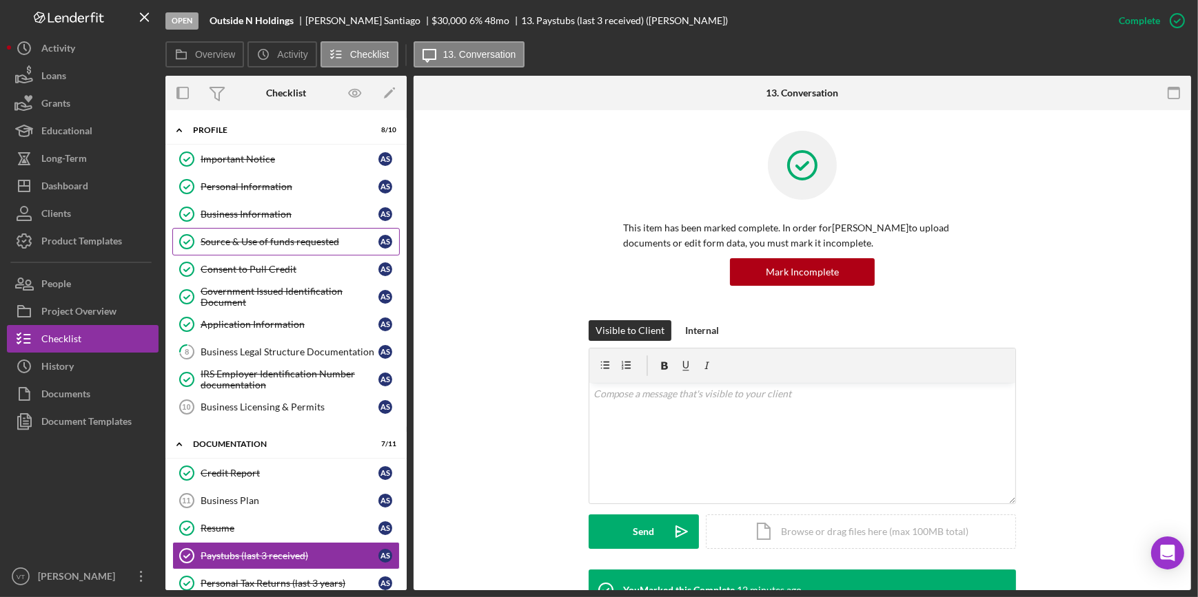
click at [241, 245] on div "Source & Use of funds requested" at bounding box center [290, 241] width 178 height 11
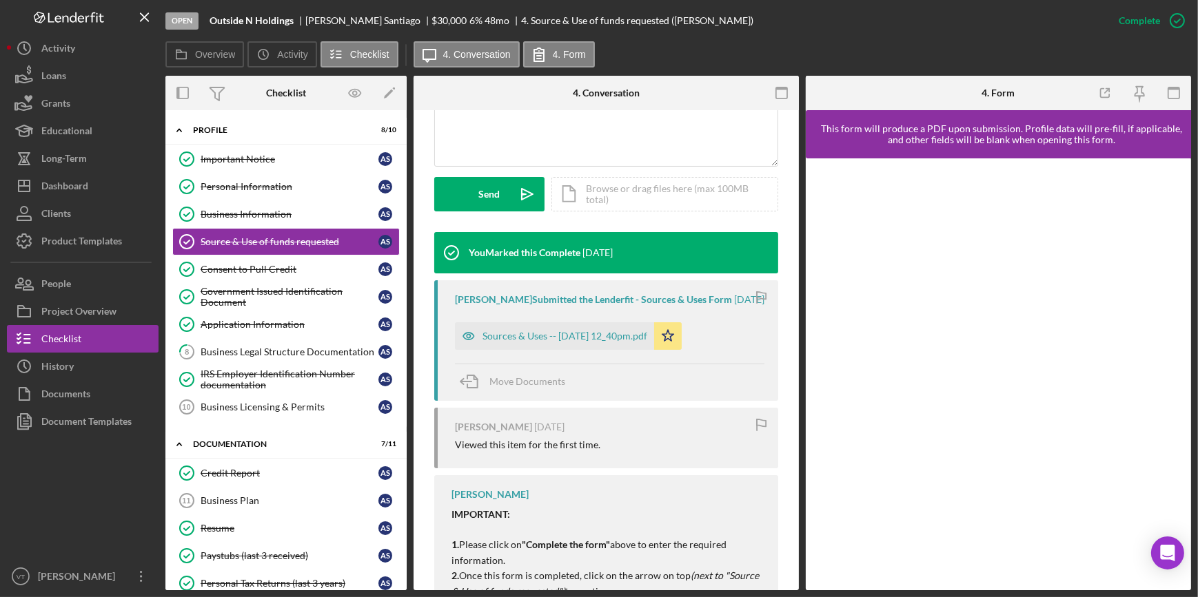
scroll to position [376, 0]
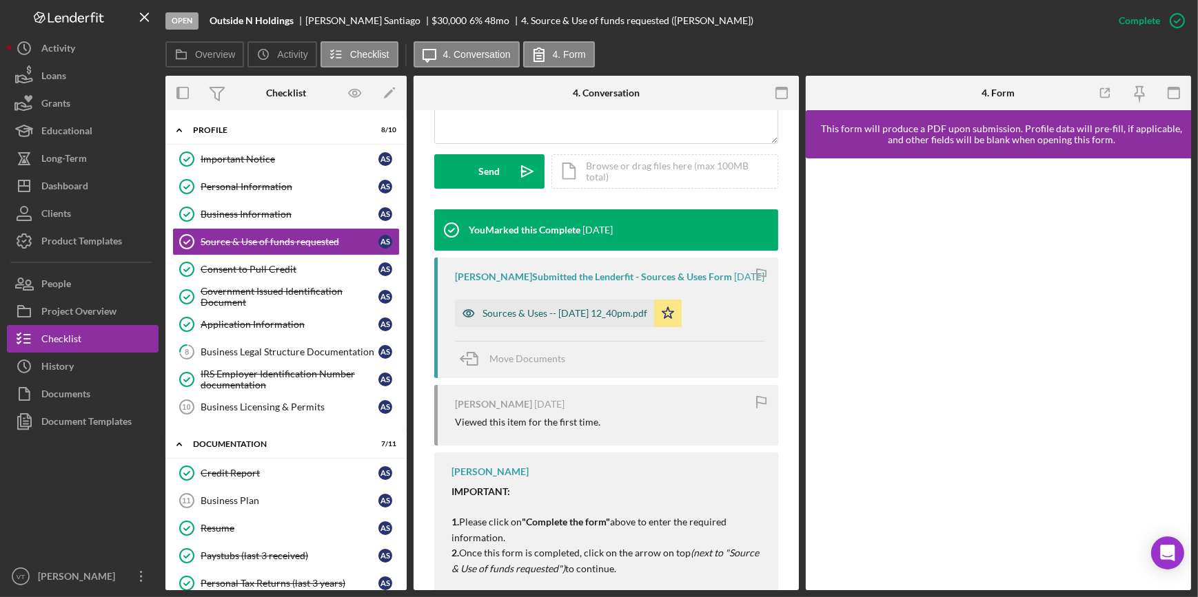
click at [529, 319] on div "Sources & Uses -- 2025-09-19 12_40pm.pdf" at bounding box center [564, 313] width 165 height 11
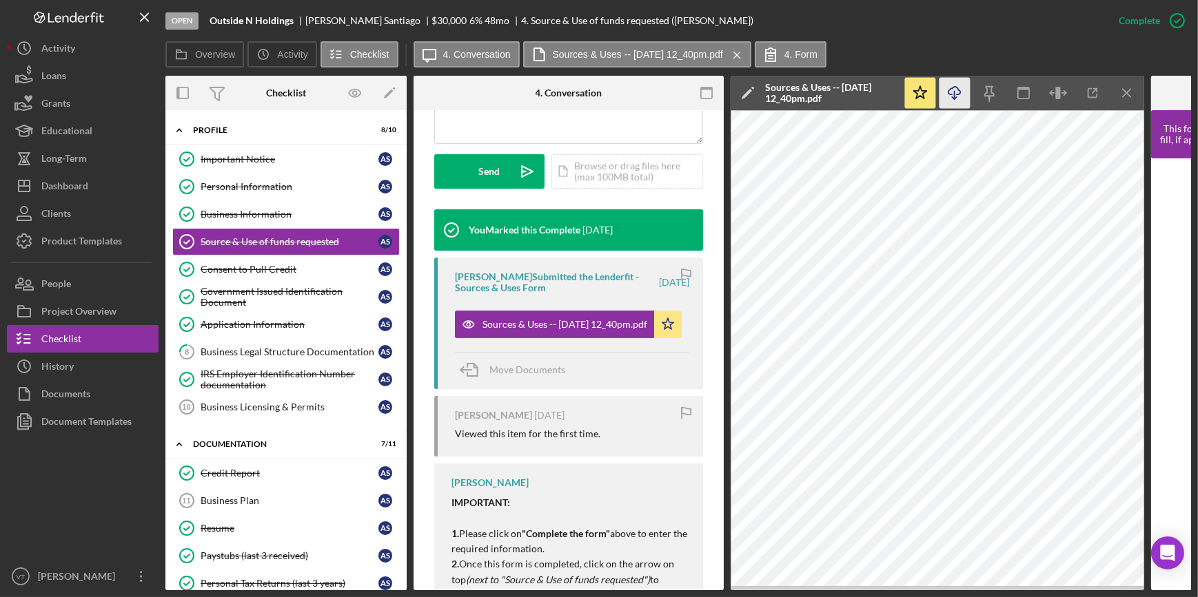
click at [949, 96] on icon "Icon/Download" at bounding box center [954, 93] width 31 height 31
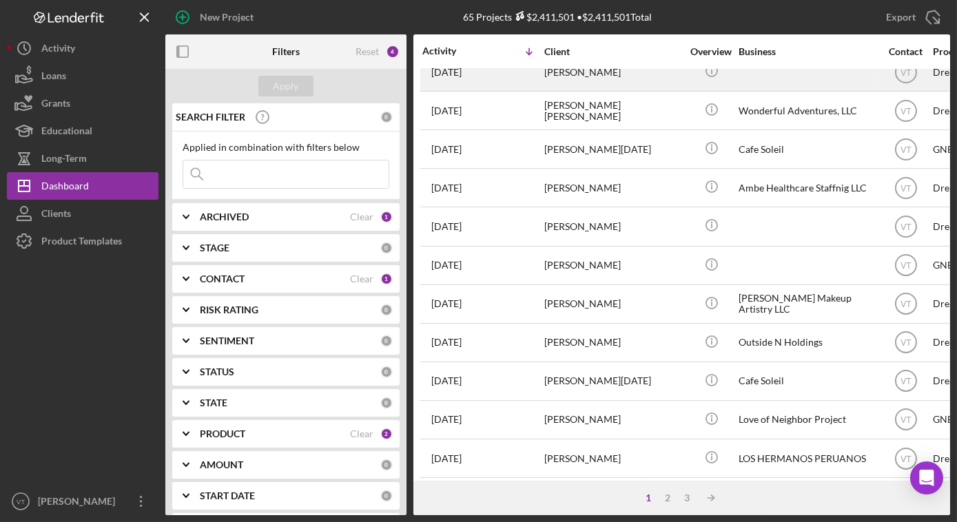
scroll to position [250, 0]
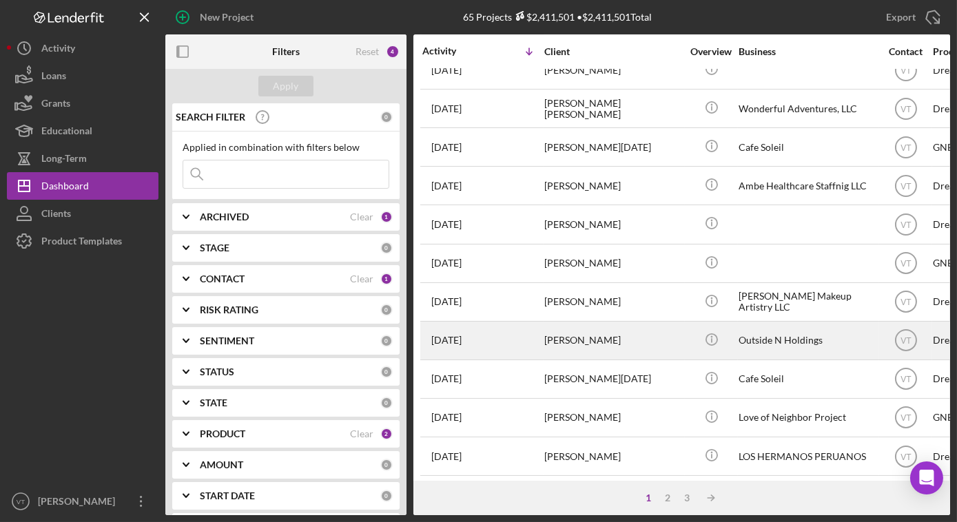
click at [548, 339] on div "[PERSON_NAME]" at bounding box center [613, 340] width 138 height 37
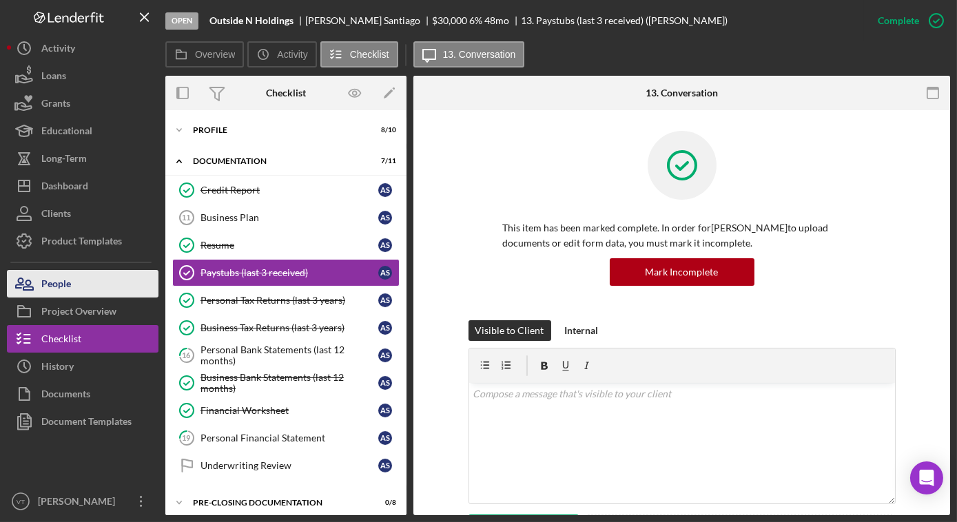
click at [132, 293] on button "People" at bounding box center [83, 284] width 152 height 28
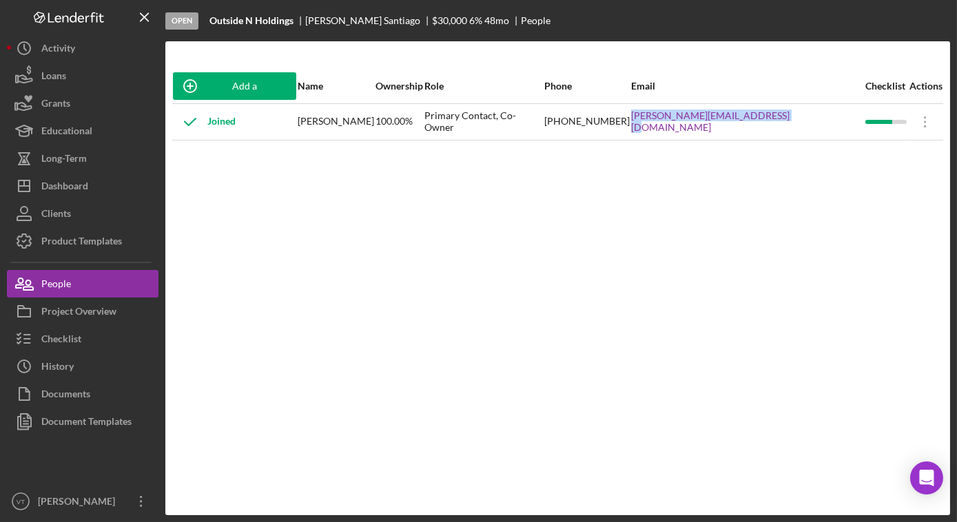
drag, startPoint x: 832, startPoint y: 122, endPoint x: 686, endPoint y: 127, distance: 146.9
click at [686, 127] on div "anthony@outsidenstrategies.com" at bounding box center [747, 122] width 233 height 34
copy link "anthony@outsidenstrategies.com"
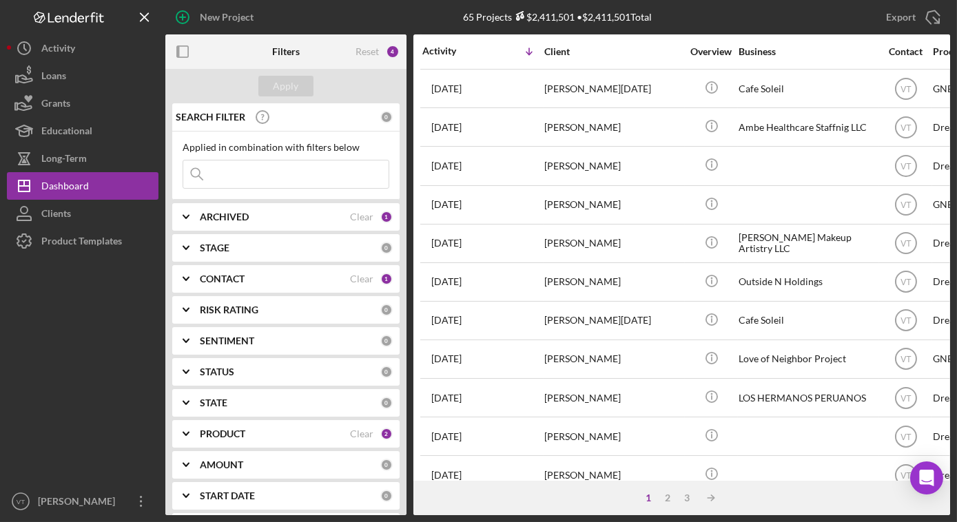
scroll to position [376, 0]
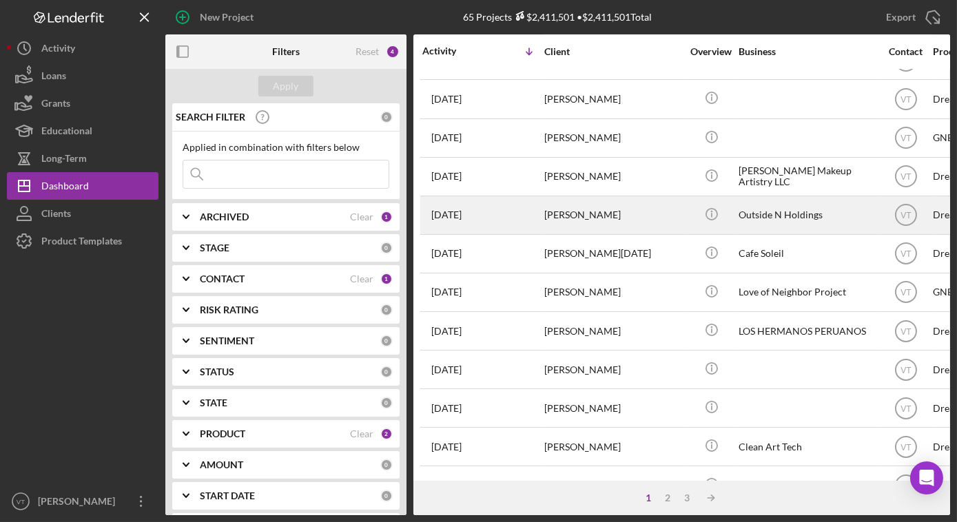
click at [593, 197] on div "[PERSON_NAME]" at bounding box center [613, 215] width 138 height 37
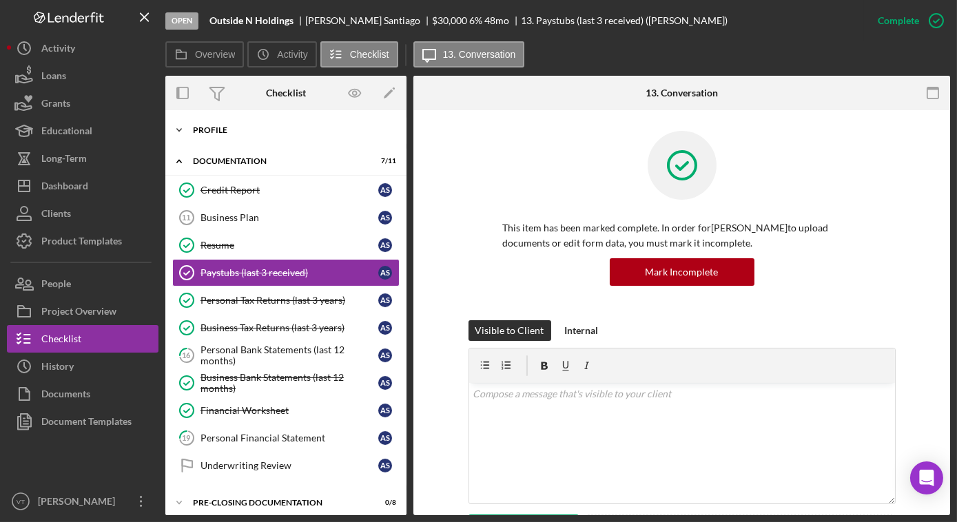
click at [178, 136] on icon "Icon/Expander" at bounding box center [179, 130] width 28 height 28
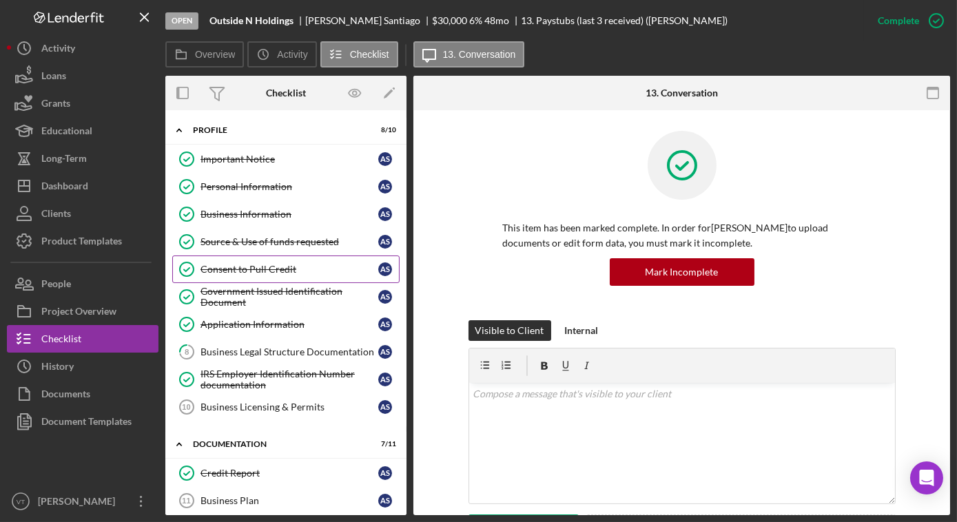
click at [216, 266] on div "Consent to Pull Credit" at bounding box center [290, 269] width 178 height 11
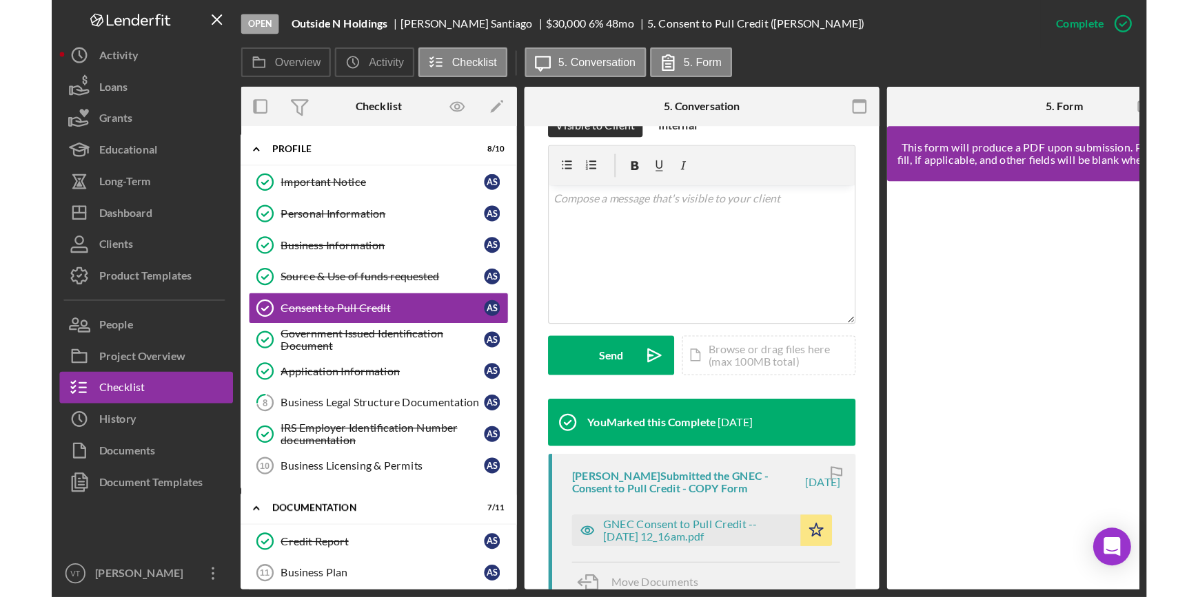
scroll to position [376, 0]
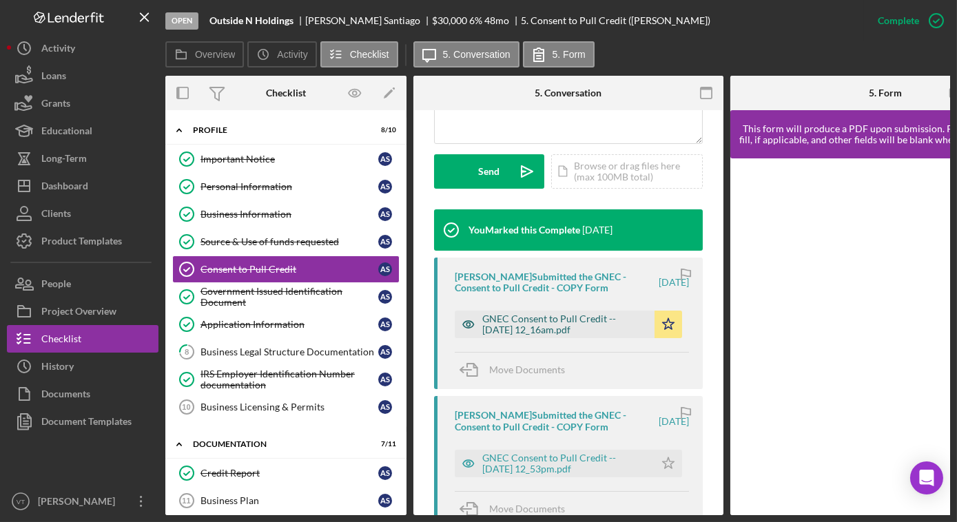
click at [549, 326] on div "GNEC Consent to Pull Credit -- [DATE] 12_16am.pdf" at bounding box center [564, 325] width 165 height 22
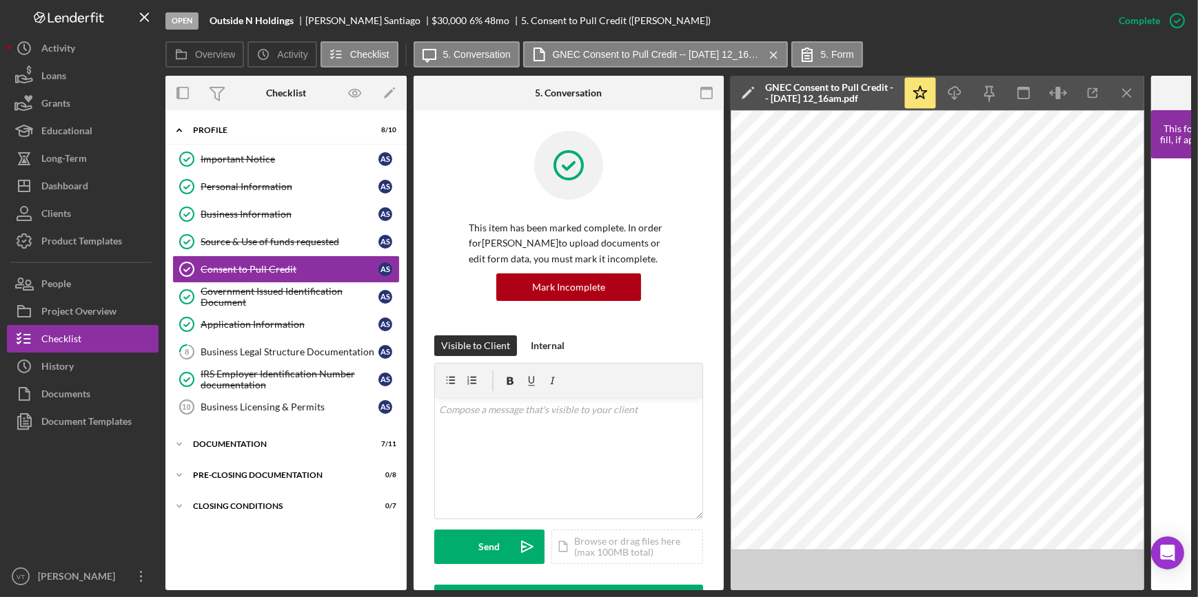
scroll to position [0, 0]
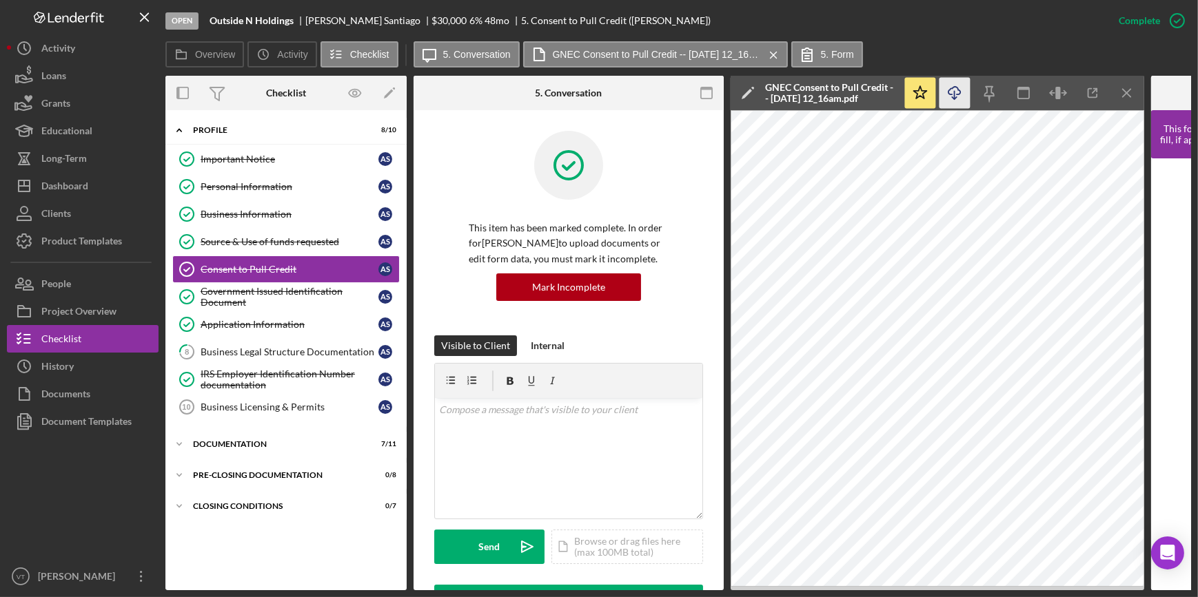
click at [956, 94] on icon "button" at bounding box center [954, 91] width 12 height 8
